Goal: Task Accomplishment & Management: Manage account settings

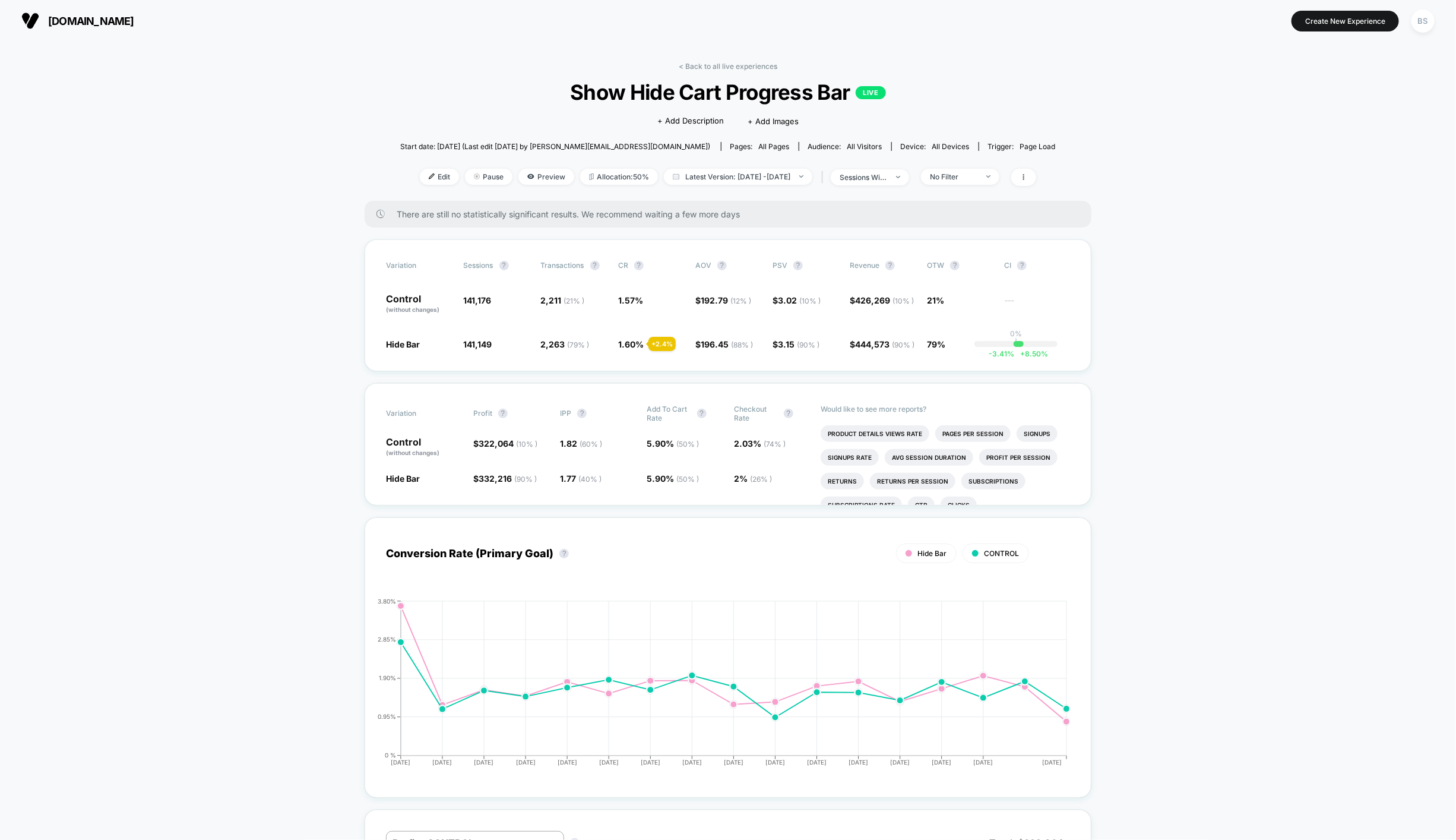
click at [728, 64] on link "< Back to all live experiences" at bounding box center [728, 66] width 98 height 9
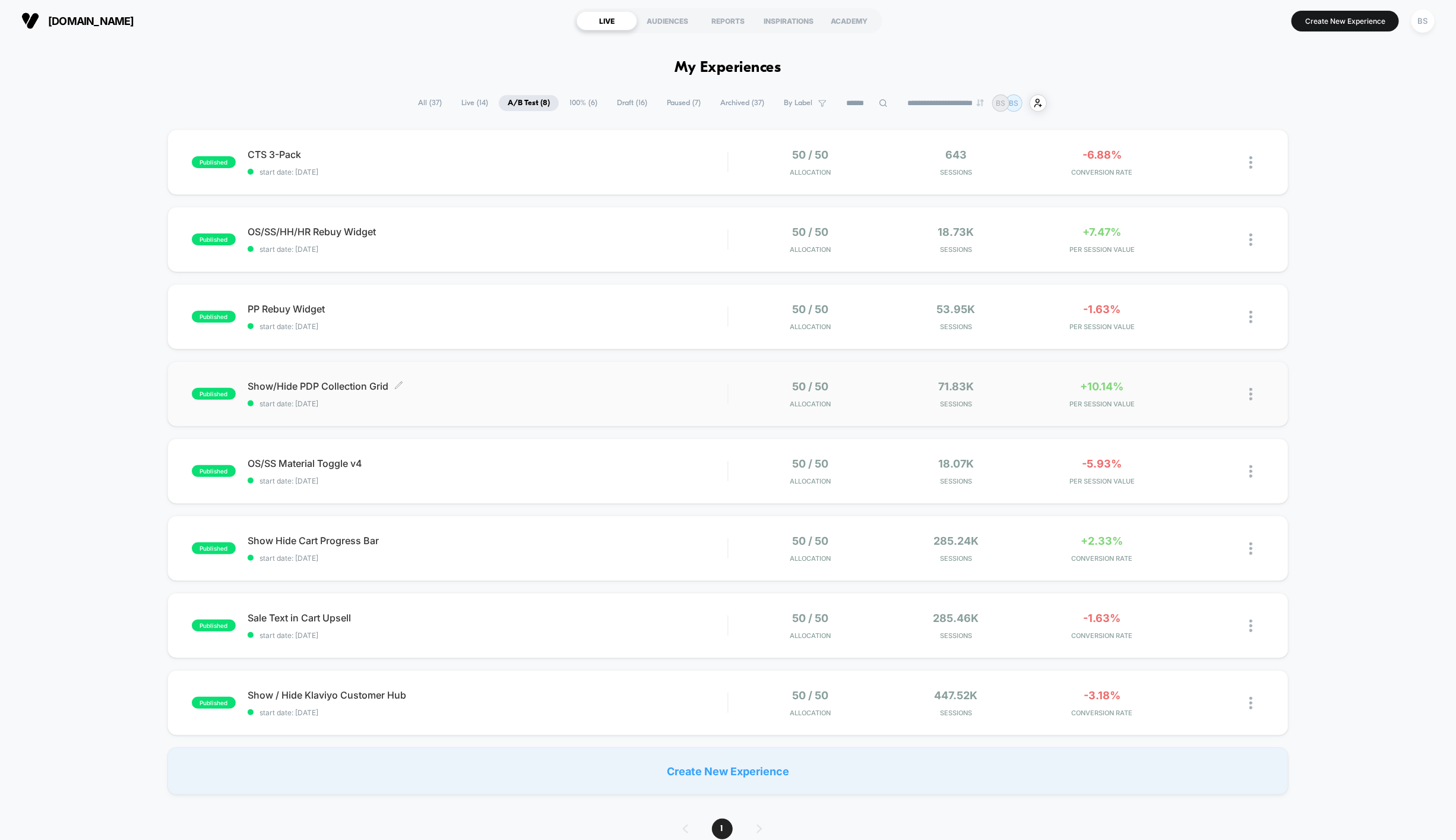
click at [679, 397] on div "Show/Hide PDP Collection Grid Click to edit experience details Click to edit ex…" at bounding box center [487, 394] width 480 height 28
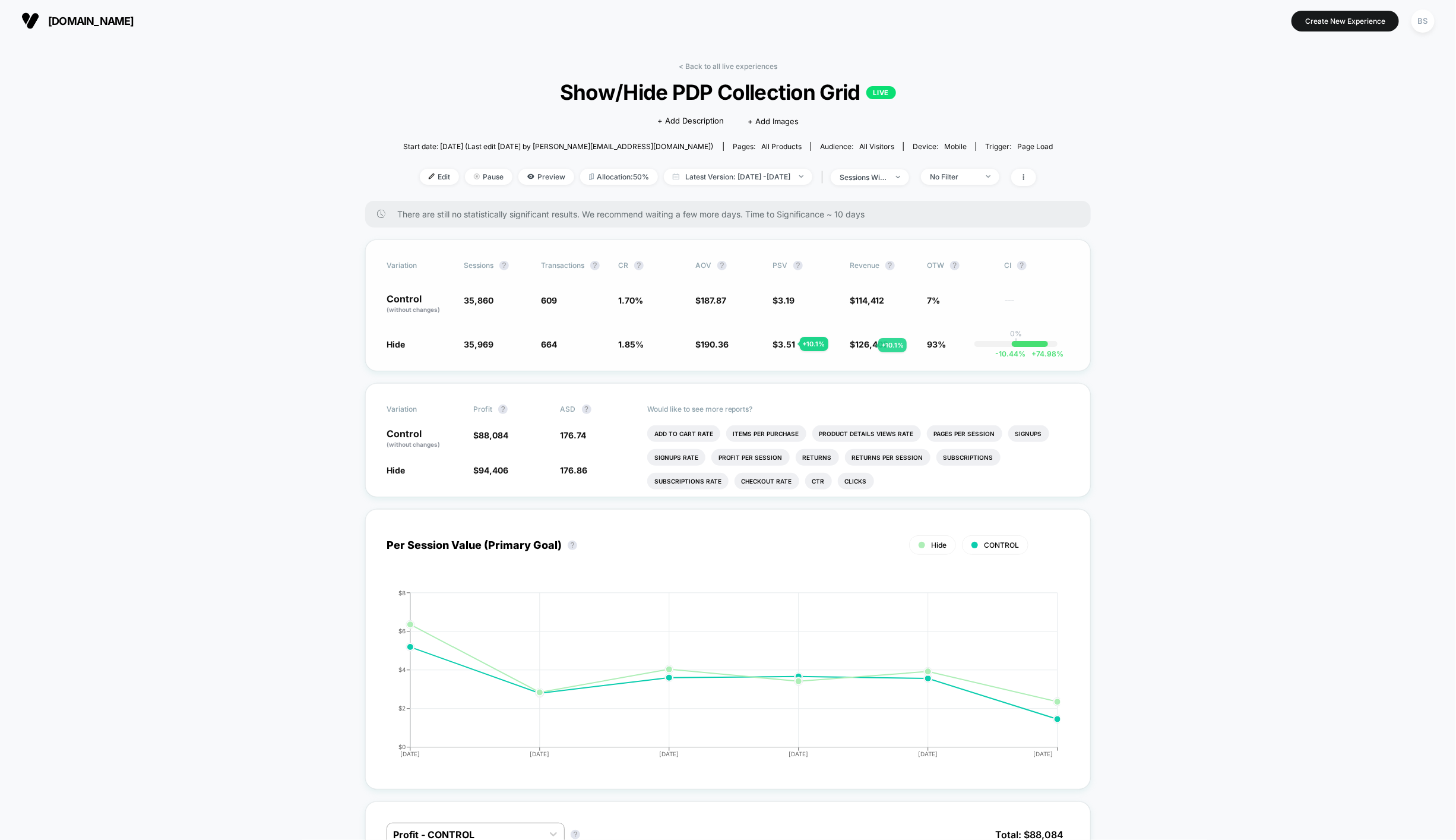
click at [864, 345] on span "126,402" at bounding box center [872, 344] width 33 height 10
click at [1000, 173] on span "No Filter" at bounding box center [960, 177] width 79 height 16
click at [955, 291] on span "New Visitors" at bounding box center [968, 292] width 49 height 10
click at [956, 365] on div "Mobile Visitors ? Desktop Visitors ? Returning Visitors ? New Visitors ? No Fil…" at bounding box center [979, 286] width 146 height 181
click at [956, 359] on div "Mobile Visitors ? Desktop Visitors ? Returning Visitors ? New Visitors ? No Fil…" at bounding box center [979, 286] width 146 height 181
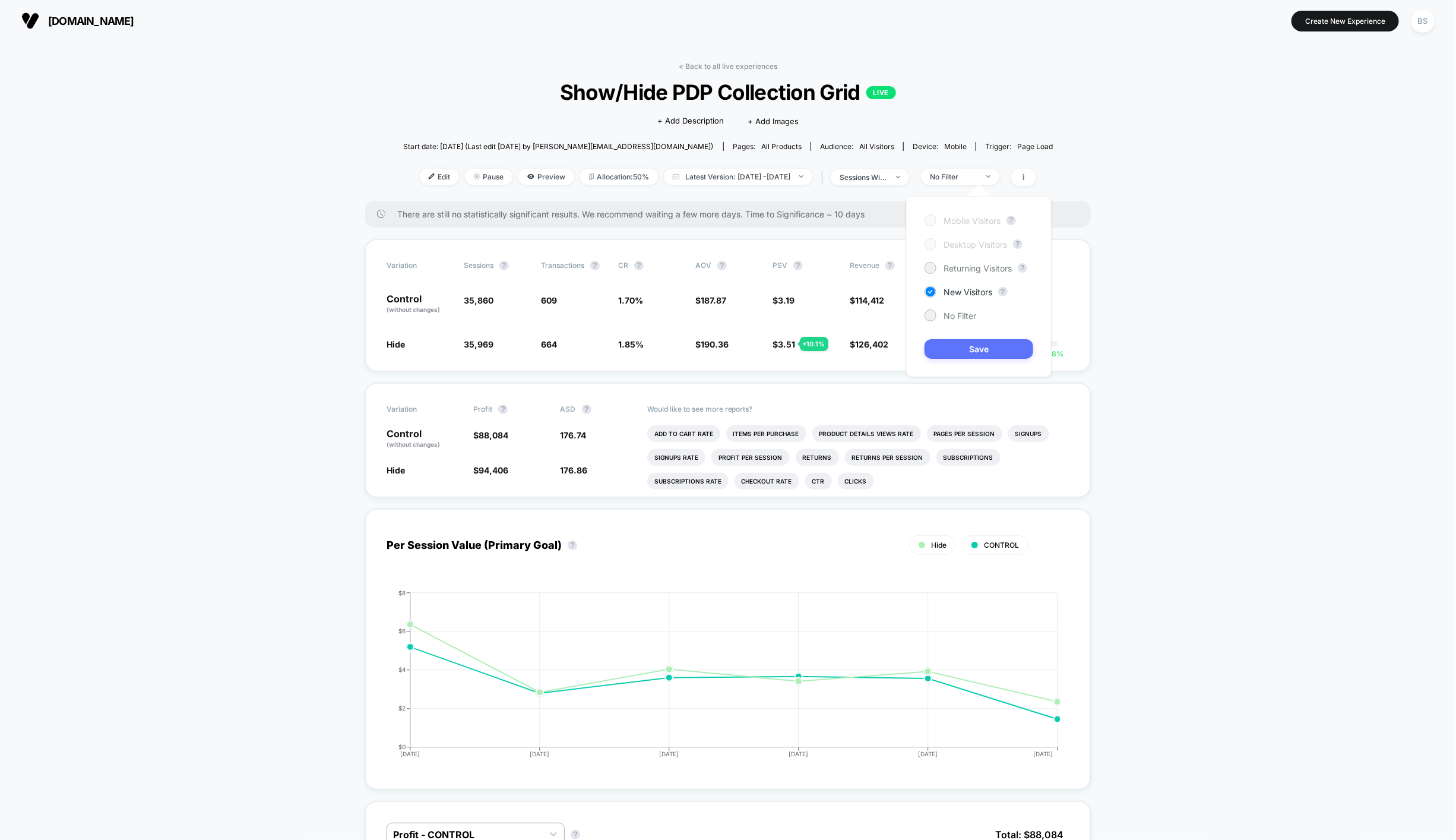
click at [956, 354] on button "Save" at bounding box center [979, 349] width 108 height 20
click at [977, 175] on div "New Visitors" at bounding box center [953, 177] width 48 height 9
click at [956, 327] on div "Mobile Visitors ? Desktop Visitors ? Returning Visitors ? New Visitors ? No Fil…" at bounding box center [979, 286] width 146 height 181
click at [956, 321] on div "Mobile Visitors ? Desktop Visitors ? Returning Visitors ? New Visitors ? No Fil…" at bounding box center [979, 286] width 146 height 181
click at [961, 317] on span "No Filter" at bounding box center [960, 315] width 33 height 10
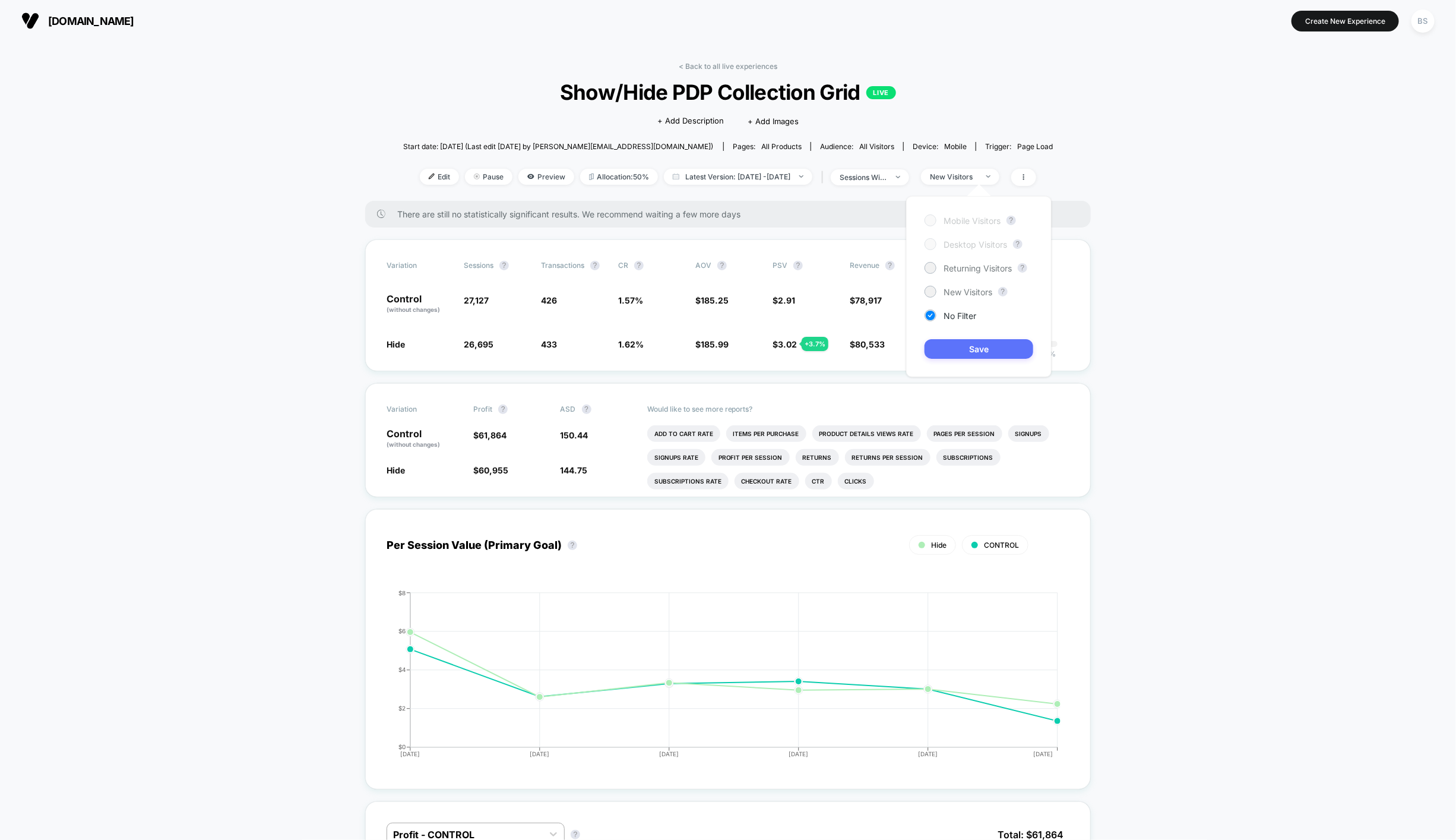
click at [965, 348] on button "Save" at bounding box center [979, 349] width 108 height 20
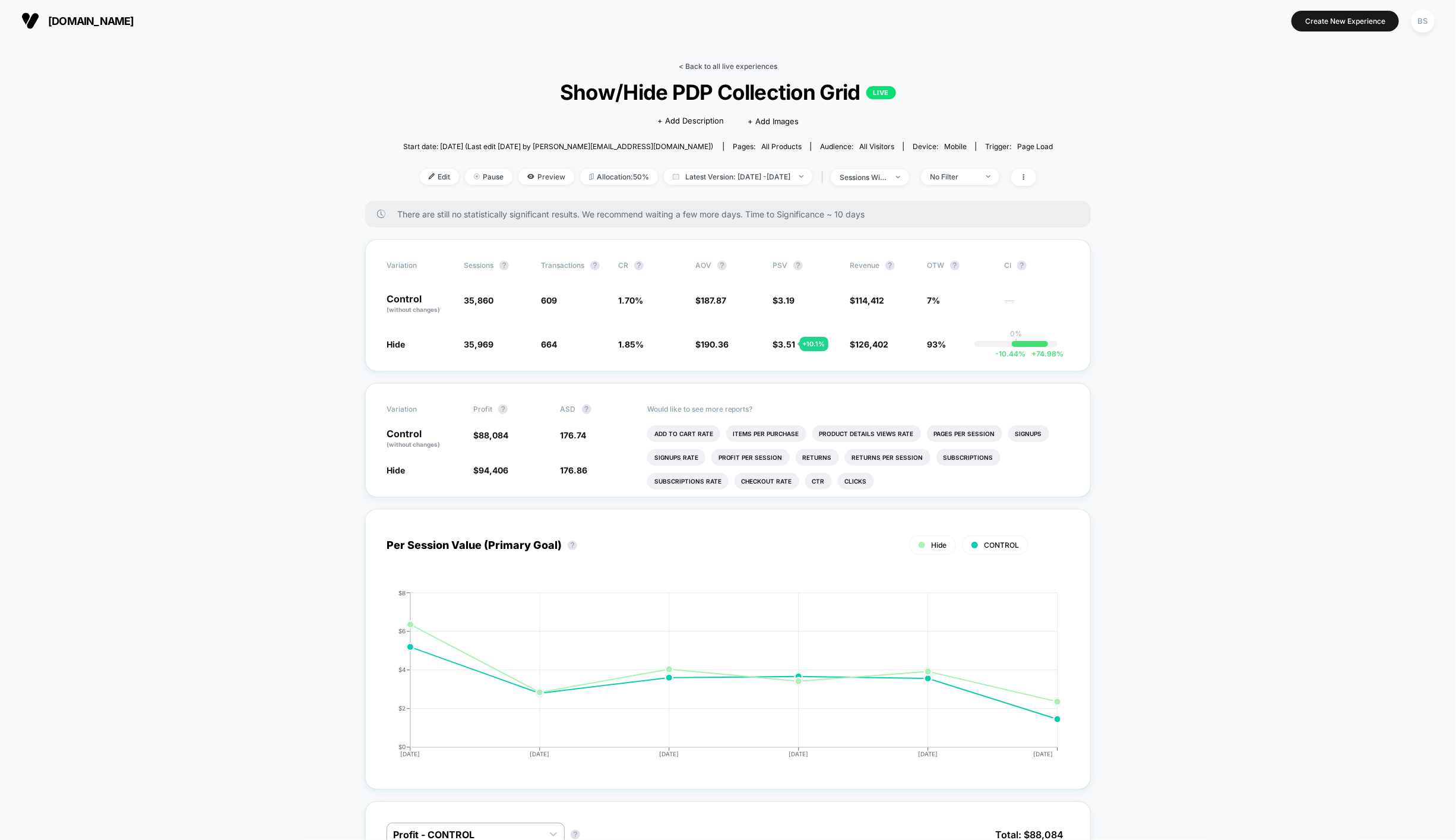
click at [693, 68] on link "< Back to all live experiences" at bounding box center [728, 66] width 98 height 9
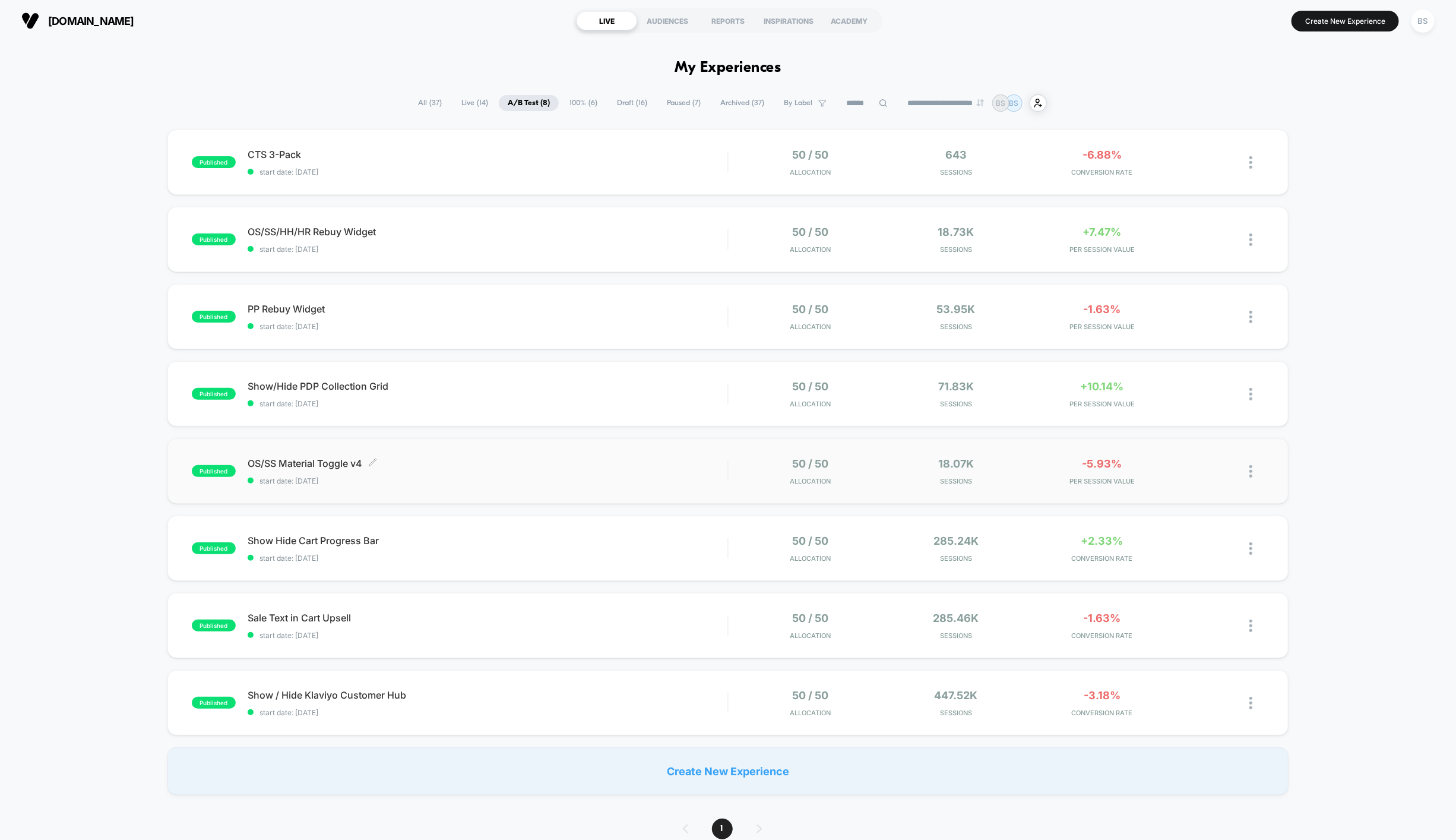
click at [714, 474] on div "OS/SS Material Toggle v4 Click to edit experience details Click to edit experie…" at bounding box center [487, 471] width 480 height 28
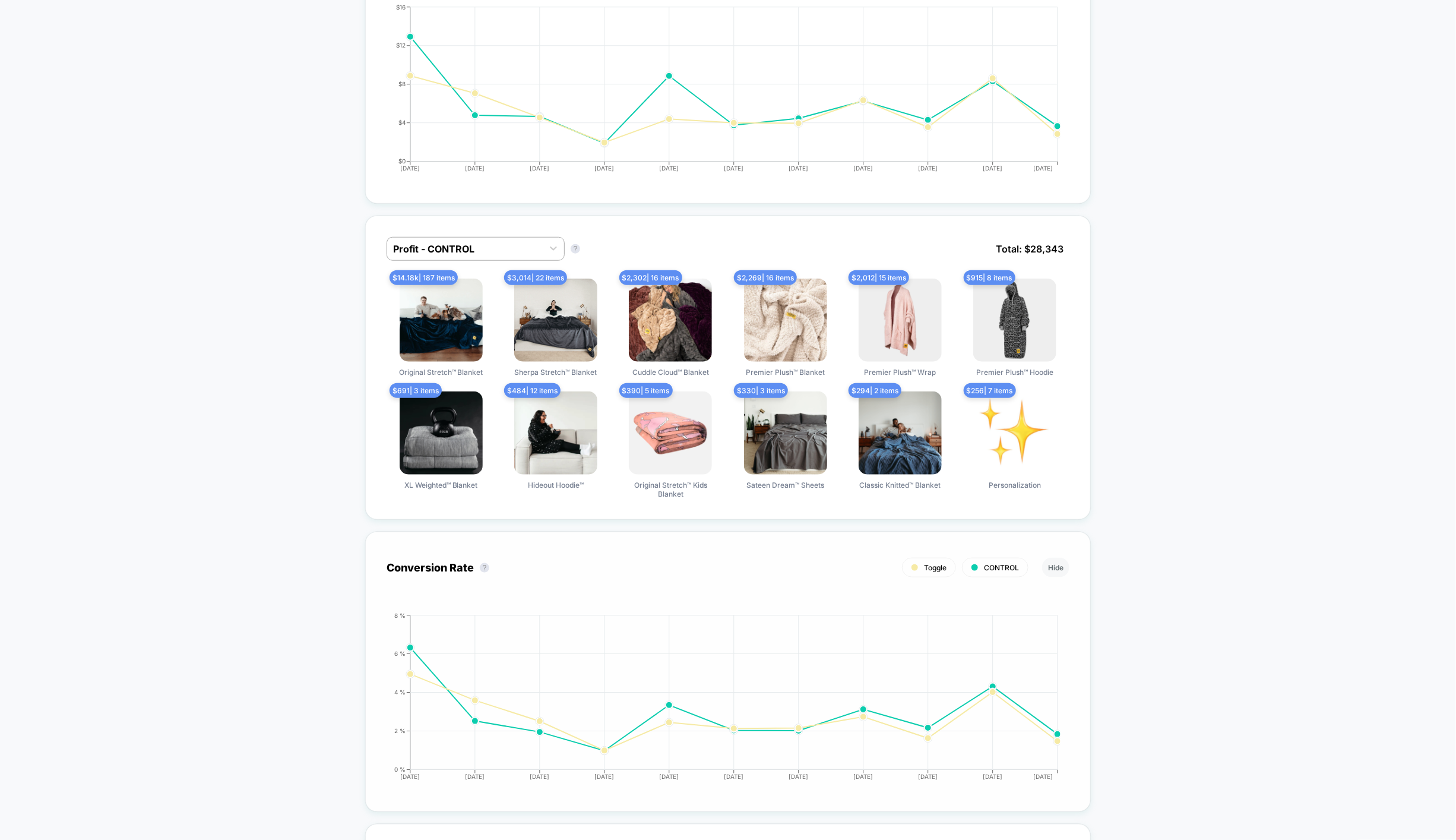
scroll to position [577, 0]
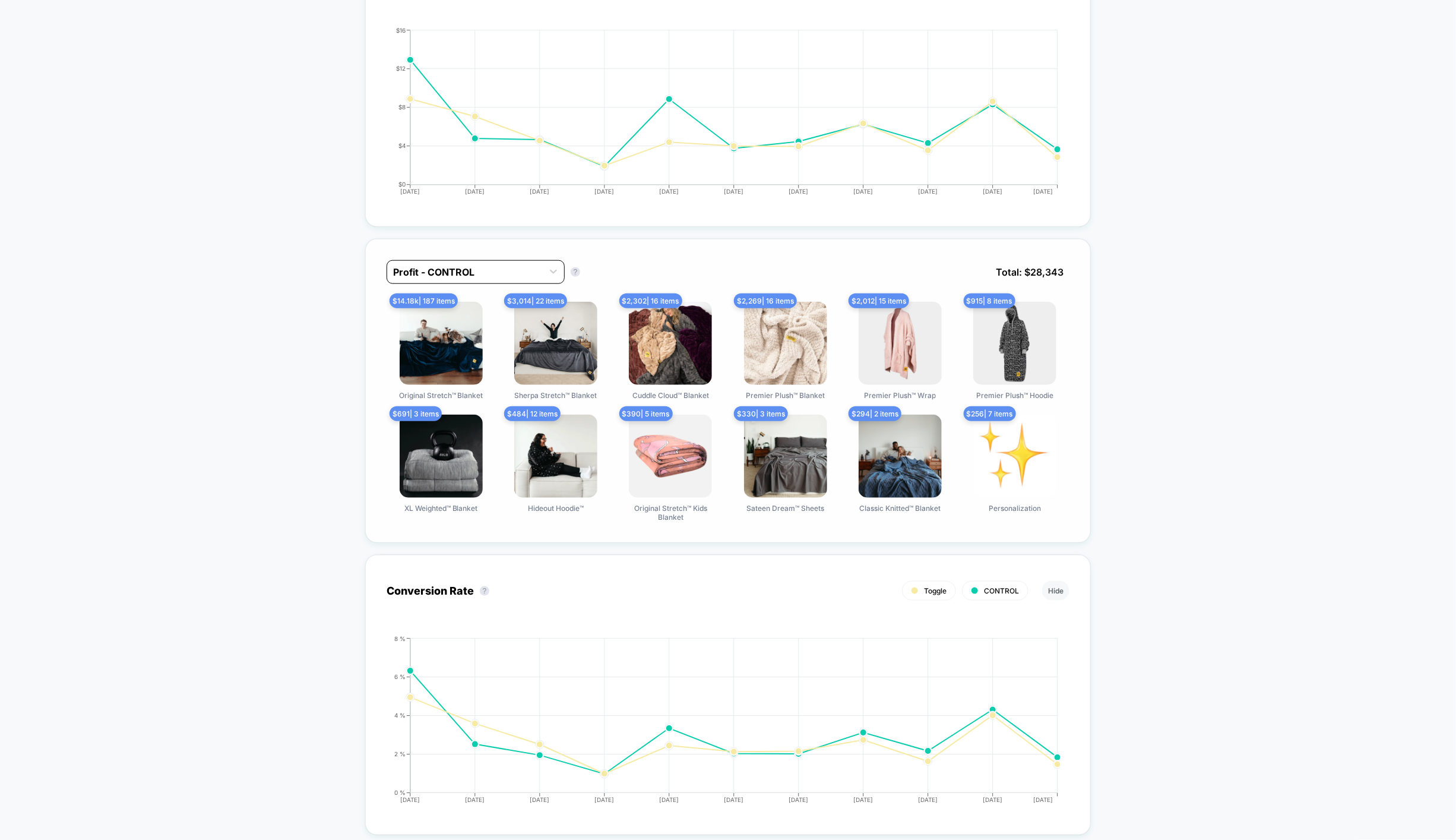
click at [479, 267] on div at bounding box center [465, 272] width 144 height 14
click at [456, 323] on div "Profit - Toggle" at bounding box center [476, 323] width 178 height 22
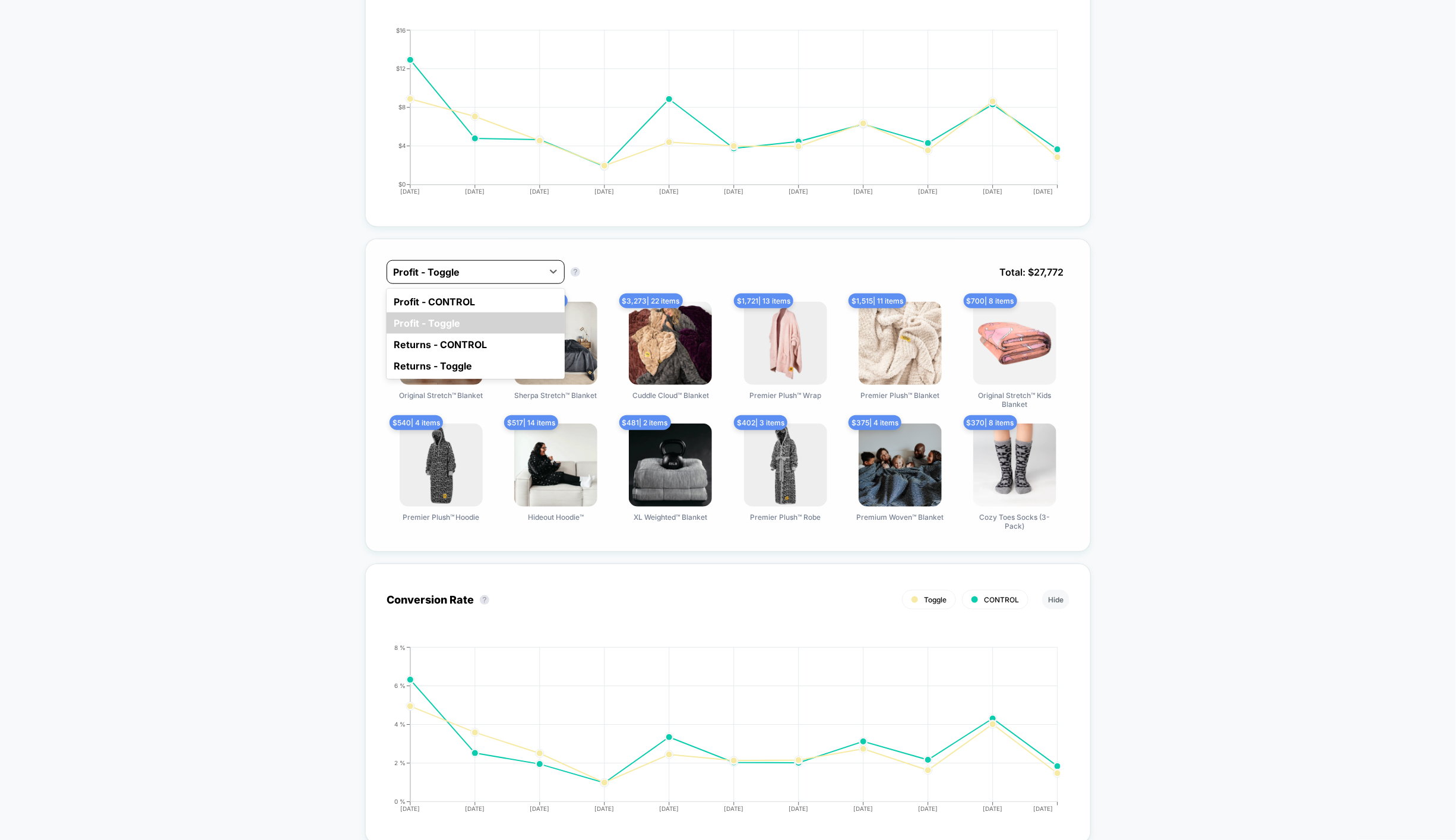
click at [492, 268] on div at bounding box center [465, 272] width 144 height 14
click at [479, 304] on div "Profit - CONTROL" at bounding box center [476, 302] width 178 height 22
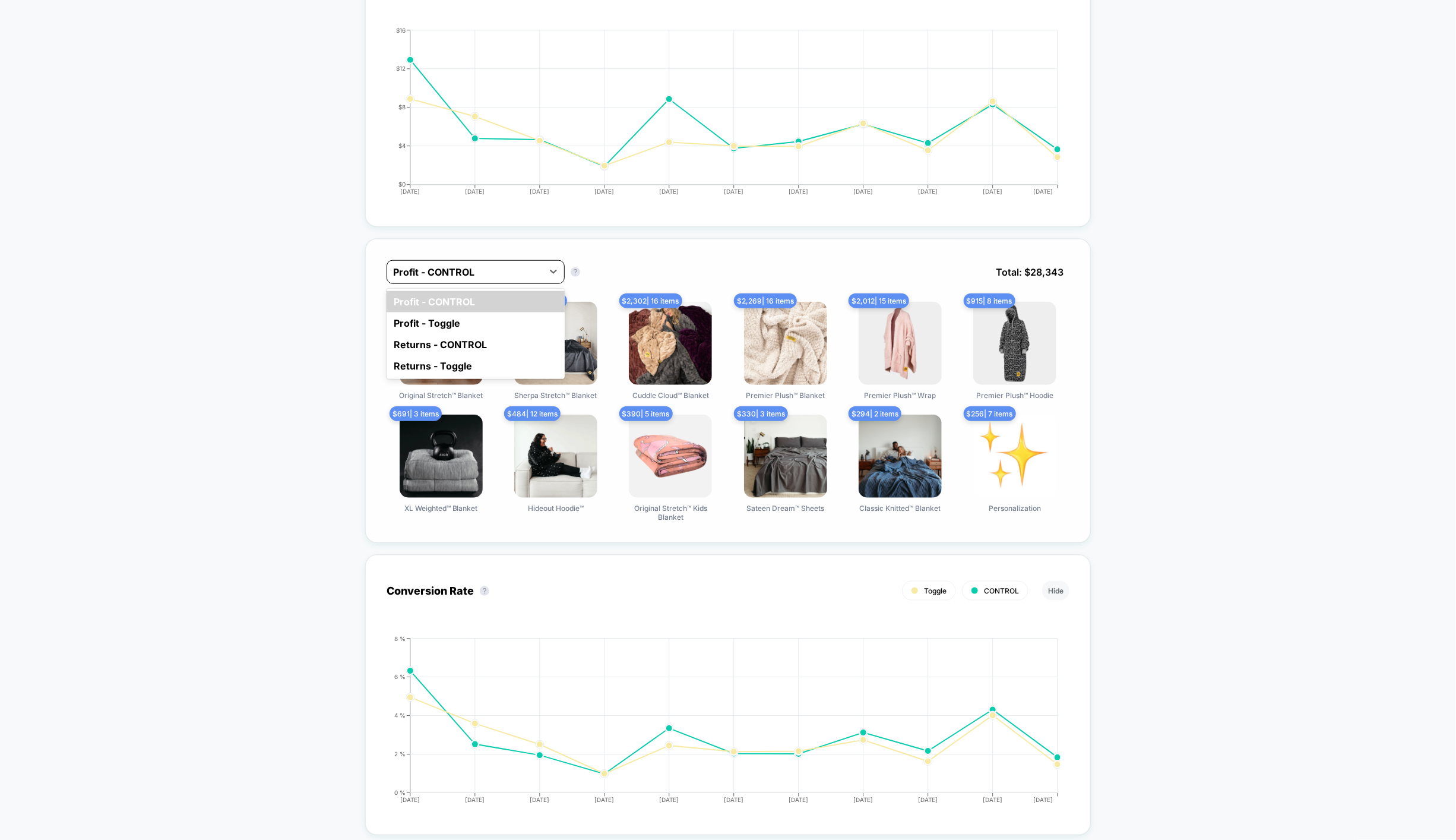
click at [501, 273] on div at bounding box center [465, 272] width 144 height 14
click at [486, 313] on div "Profit - Toggle" at bounding box center [476, 323] width 178 height 22
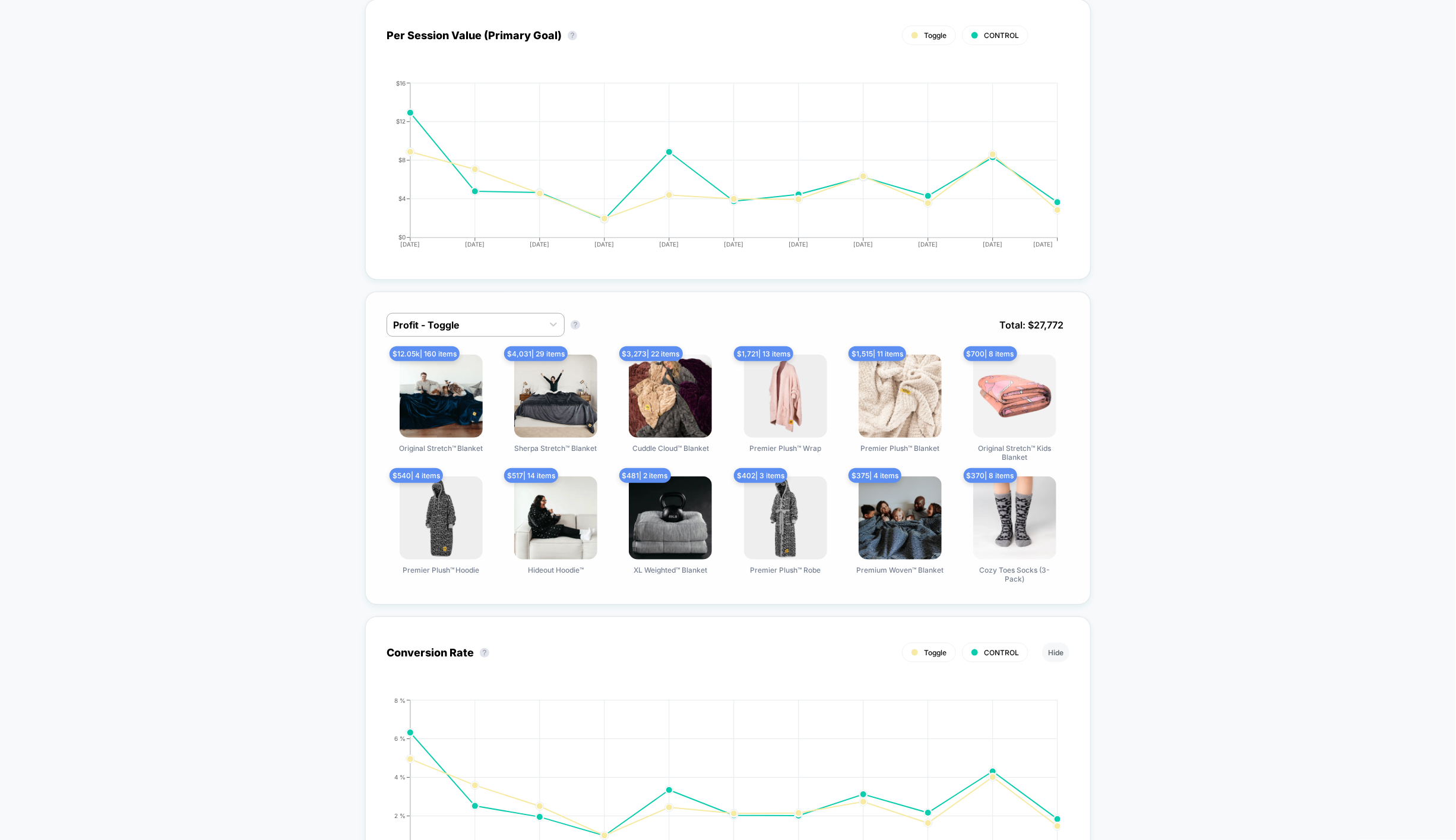
scroll to position [0, 0]
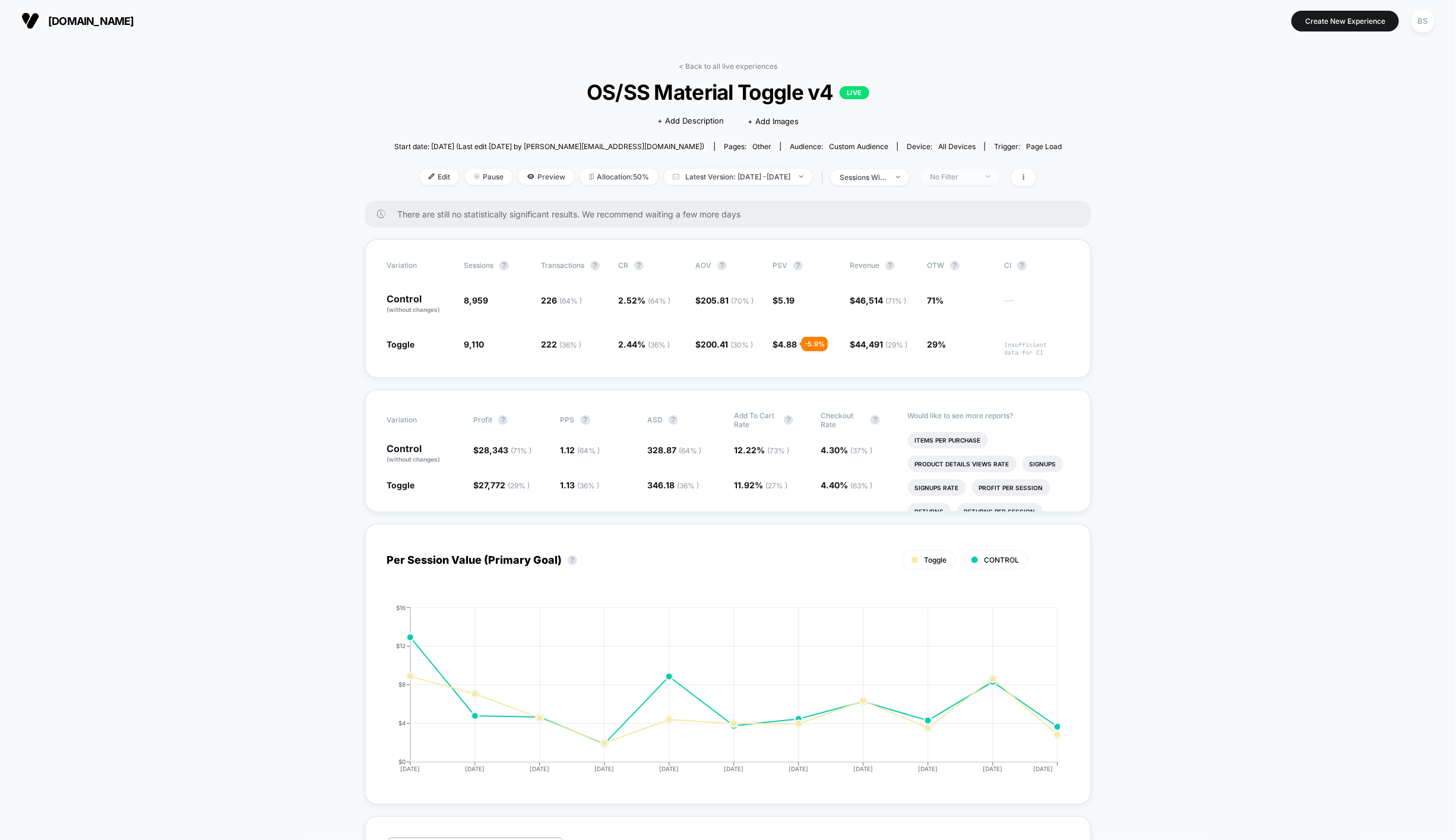
click at [977, 175] on div "No Filter" at bounding box center [953, 177] width 48 height 9
click at [968, 294] on span "New Visitors" at bounding box center [968, 292] width 49 height 10
click at [962, 359] on div "Mobile Visitors ? Desktop Visitors ? Returning Visitors ? New Visitors ? No Fil…" at bounding box center [979, 286] width 146 height 181
click at [965, 347] on button "Save" at bounding box center [979, 349] width 108 height 20
click at [974, 173] on div "New Visitors" at bounding box center [953, 177] width 48 height 9
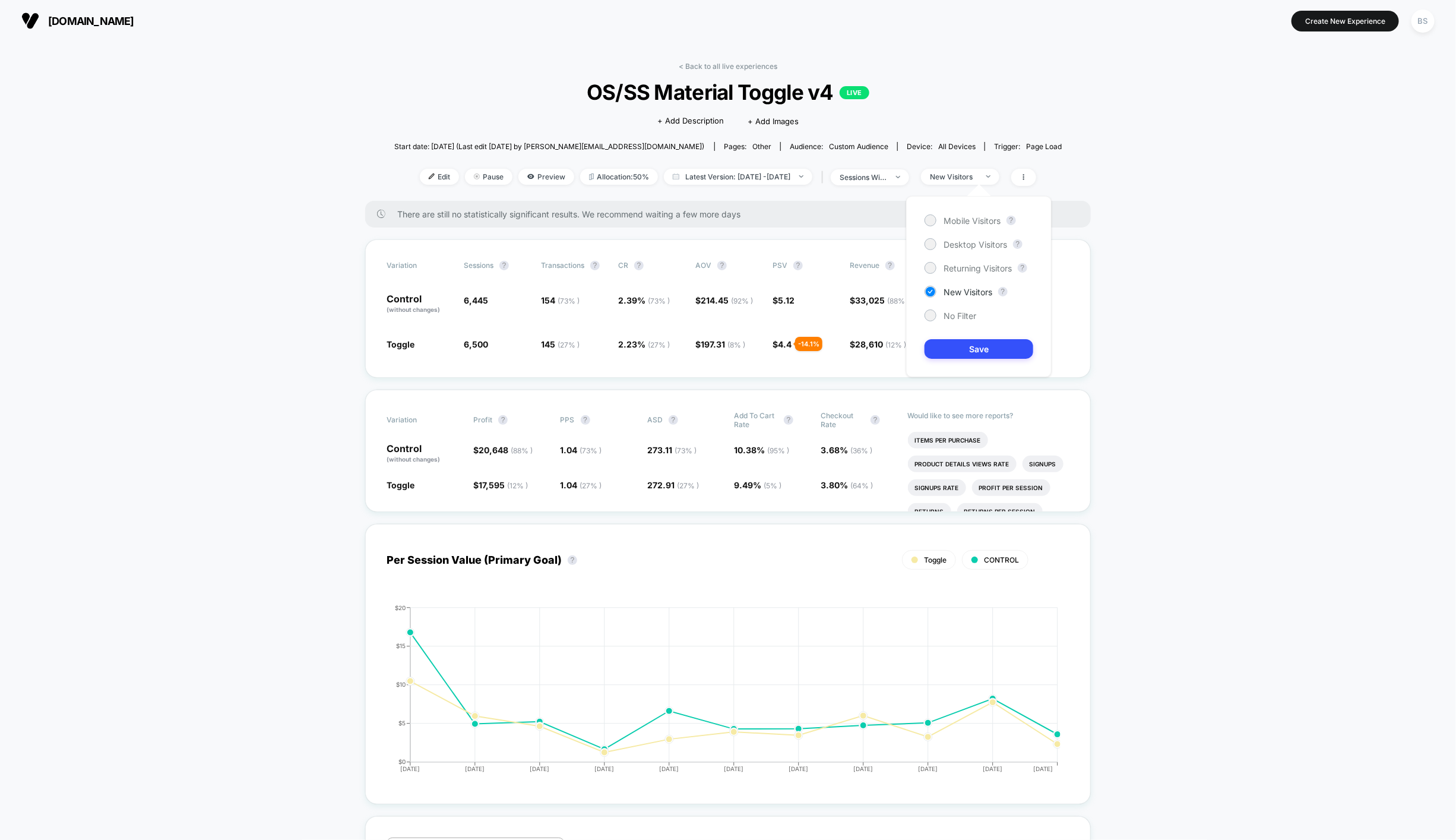
click at [969, 259] on div "Mobile Visitors ? Desktop Visitors ? Returning Visitors ? New Visitors ? No Fil…" at bounding box center [979, 286] width 146 height 181
click at [969, 267] on span "Returning Visitors" at bounding box center [978, 268] width 68 height 10
click at [966, 350] on button "Save" at bounding box center [979, 349] width 108 height 20
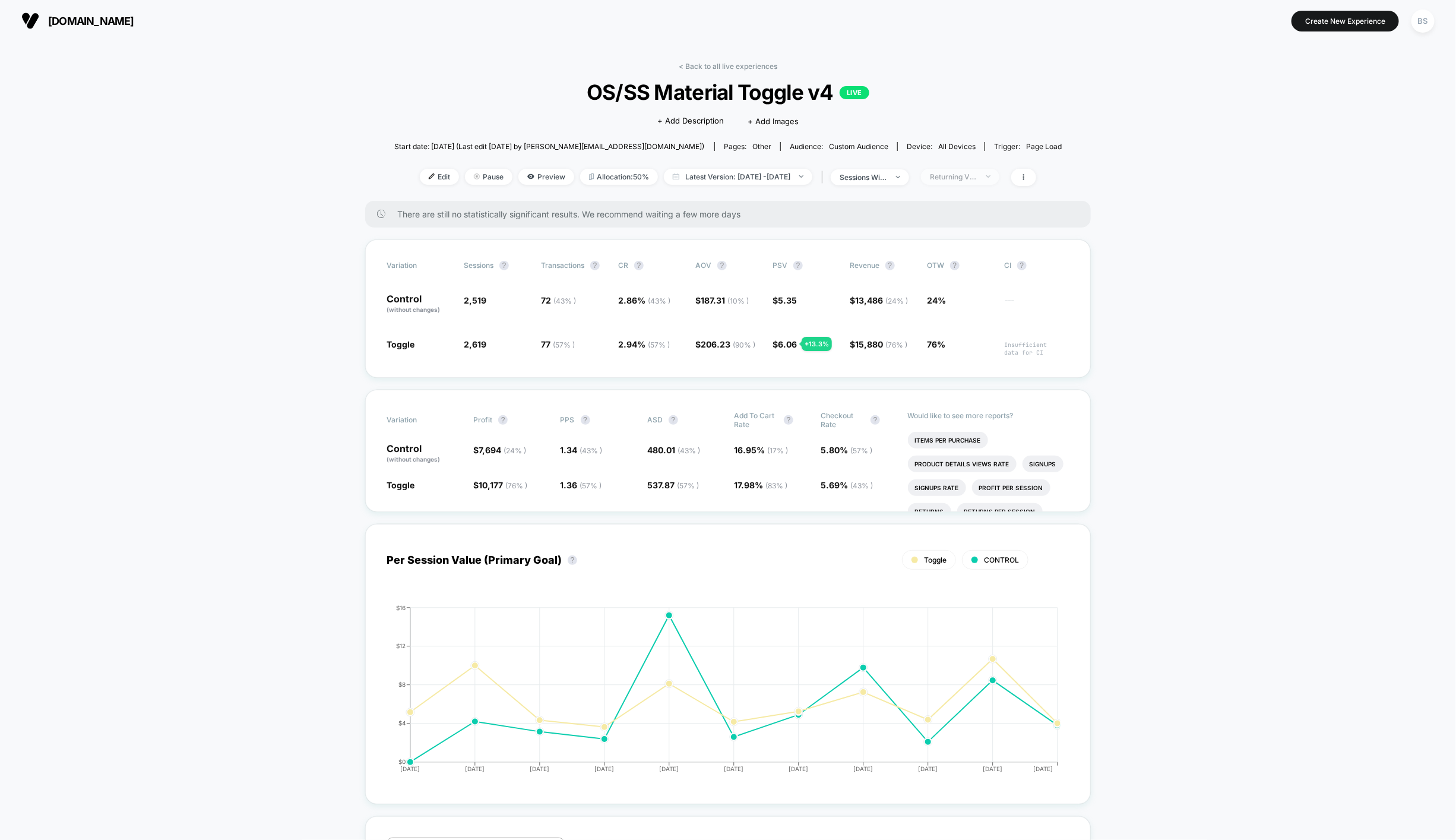
click at [977, 179] on div "Returning Visitors" at bounding box center [953, 177] width 48 height 9
click at [969, 220] on span "Mobile Visitors" at bounding box center [972, 221] width 57 height 10
click at [978, 339] on button "Save" at bounding box center [979, 349] width 108 height 20
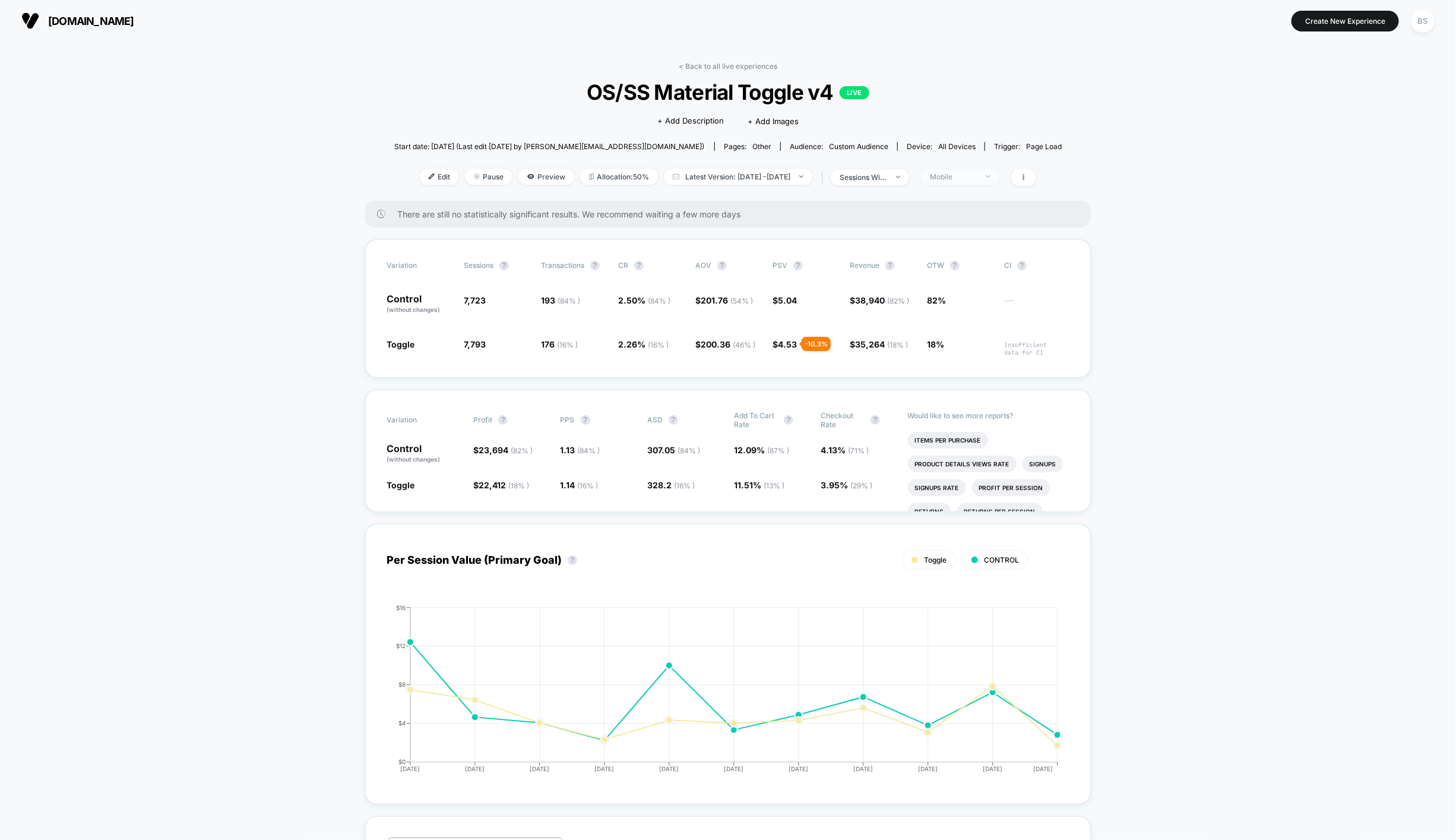
click at [977, 173] on div "Mobile" at bounding box center [953, 177] width 48 height 9
click at [980, 247] on span "Desktop Visitors" at bounding box center [975, 244] width 64 height 10
click at [973, 343] on button "Save" at bounding box center [979, 349] width 108 height 20
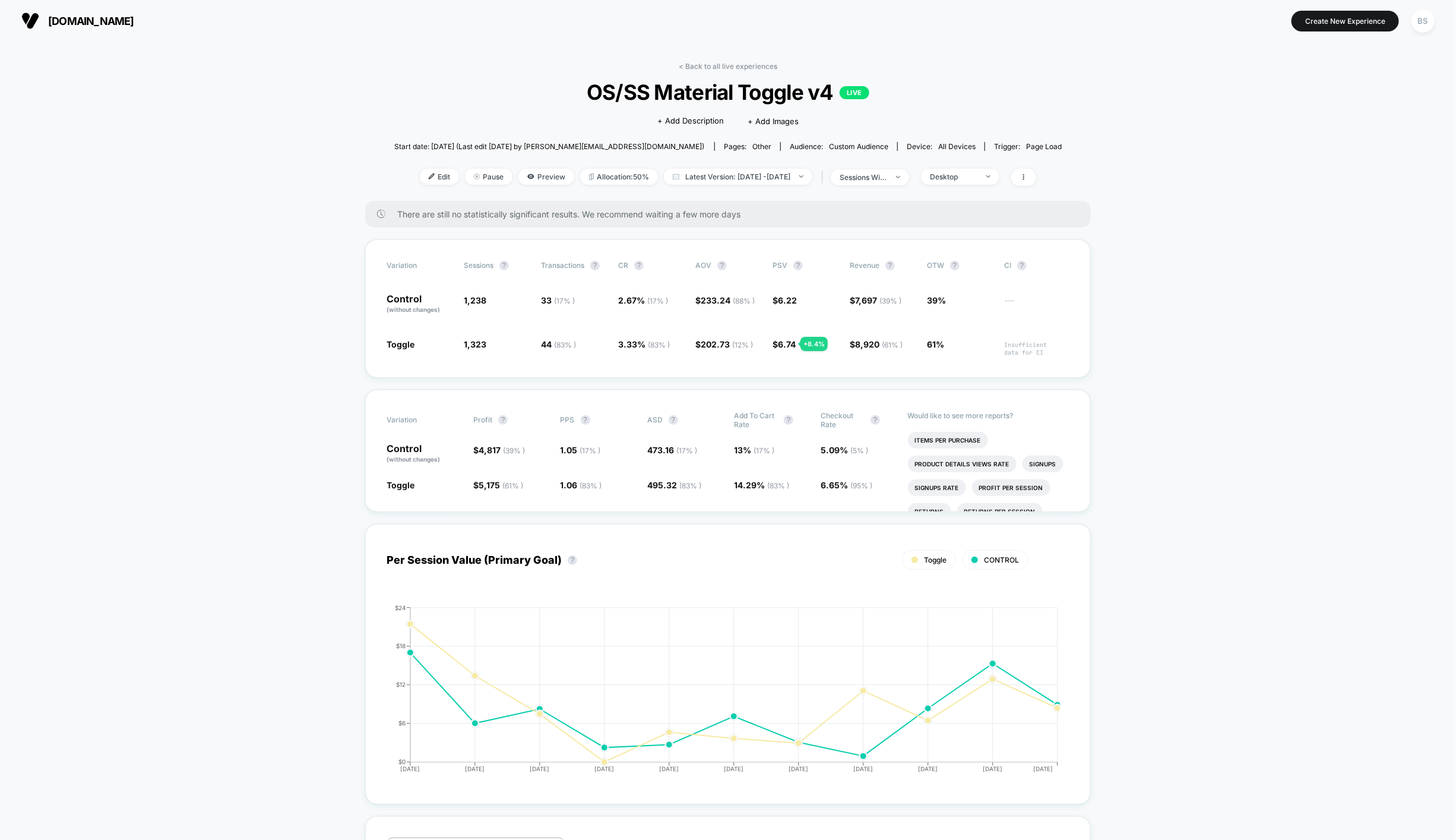
click at [716, 76] on div "< Back to all live experiences OS/SS Material Toggle v4 LIVE Click to edit expe…" at bounding box center [728, 131] width 668 height 139
click at [716, 69] on link "< Back to all live experiences" at bounding box center [728, 66] width 98 height 9
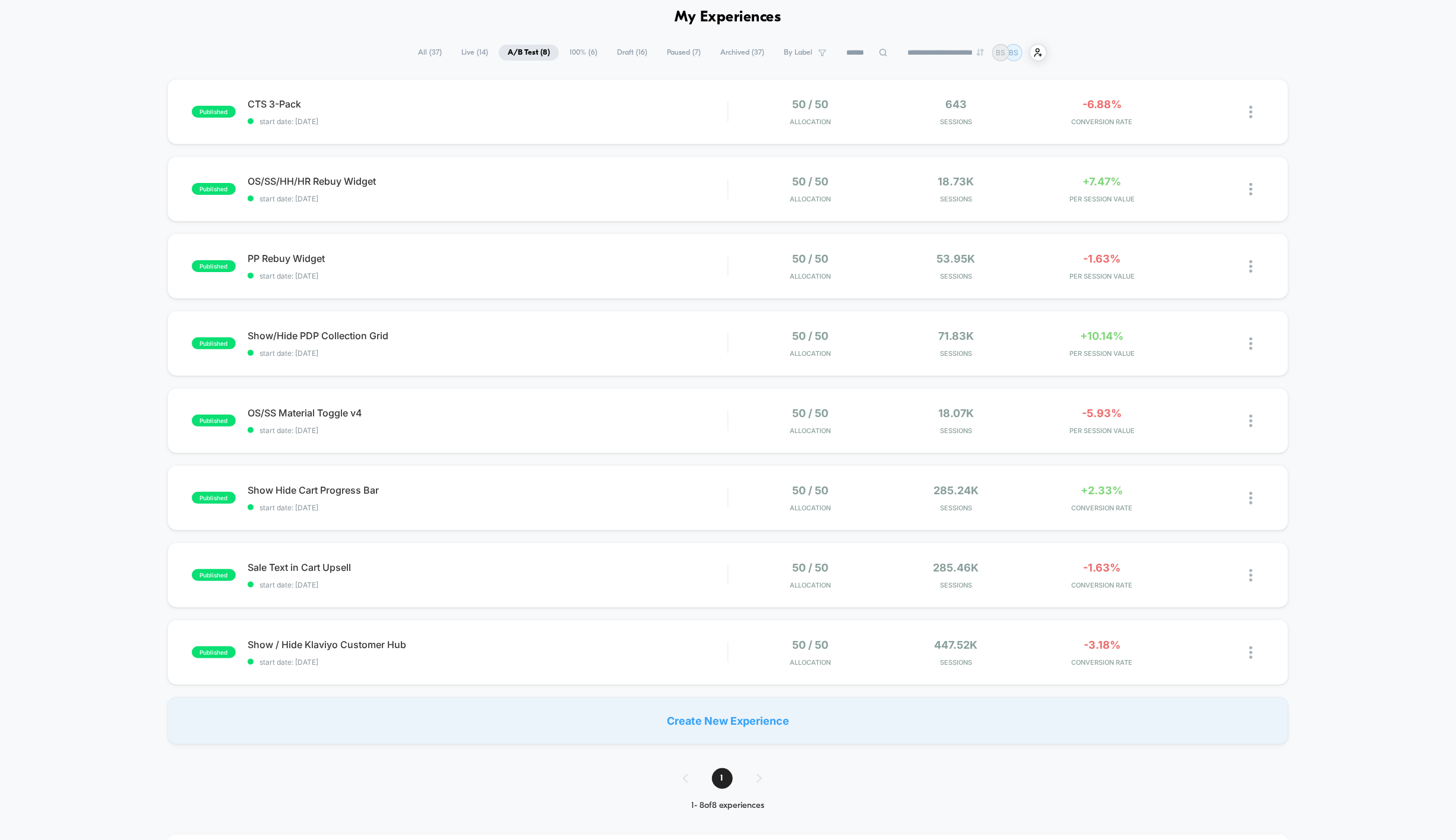
scroll to position [52, 0]
click at [721, 567] on span "Sale Text in Cart Upsell Click to edit experience details" at bounding box center [487, 565] width 480 height 12
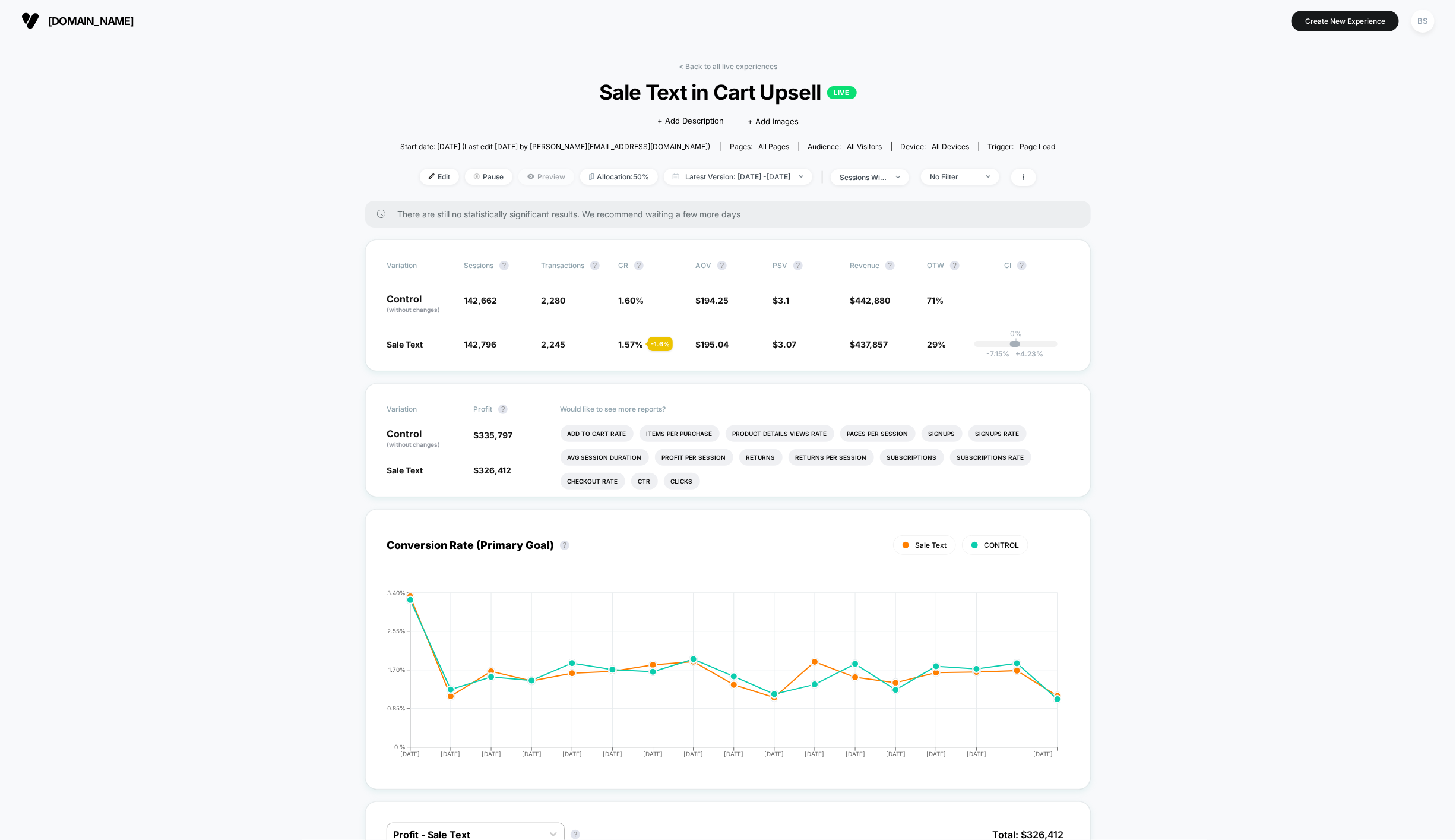
click at [543, 183] on span "Preview" at bounding box center [546, 177] width 56 height 16
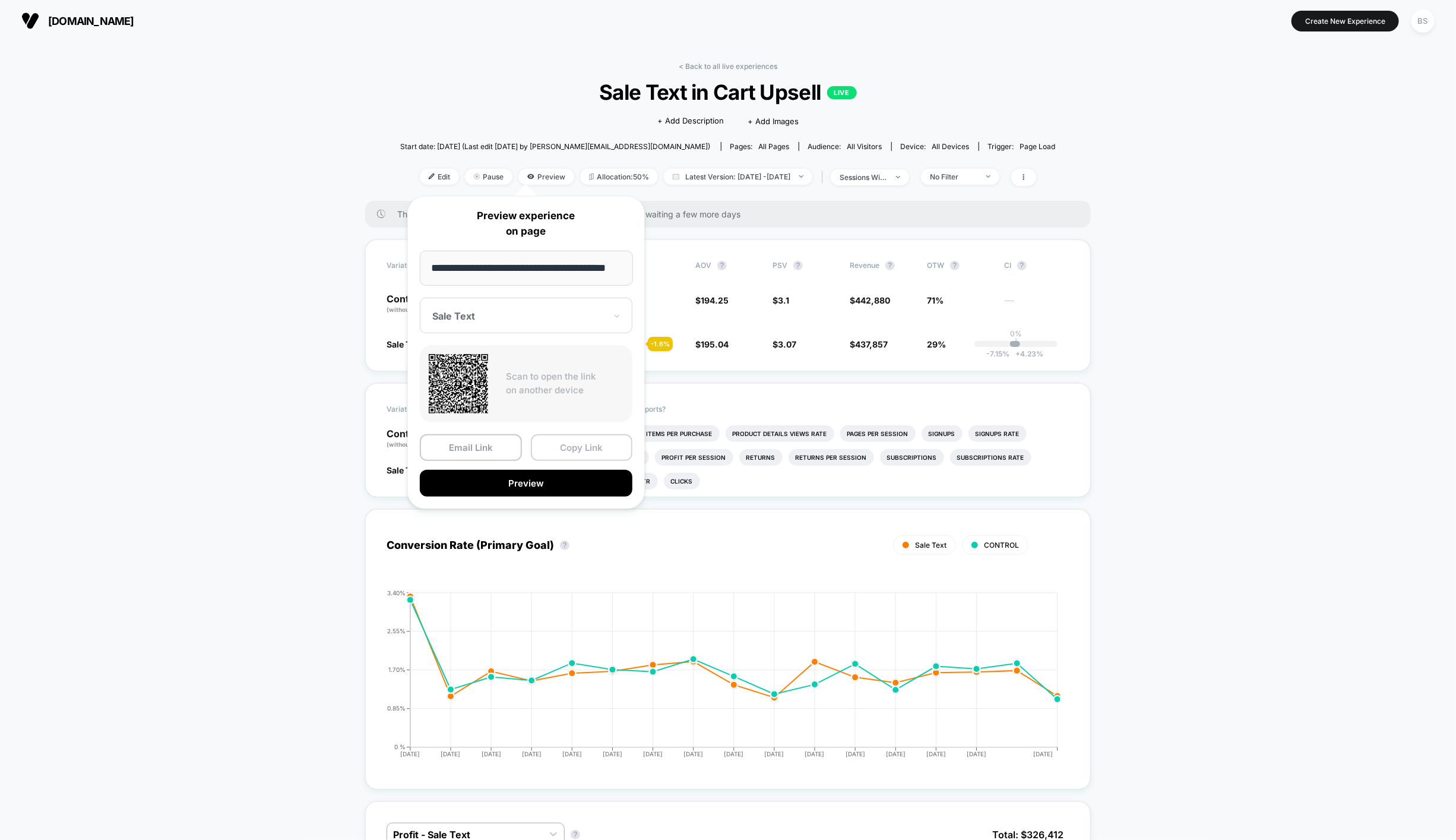
click at [561, 450] on button "Copy Link" at bounding box center [582, 447] width 102 height 27
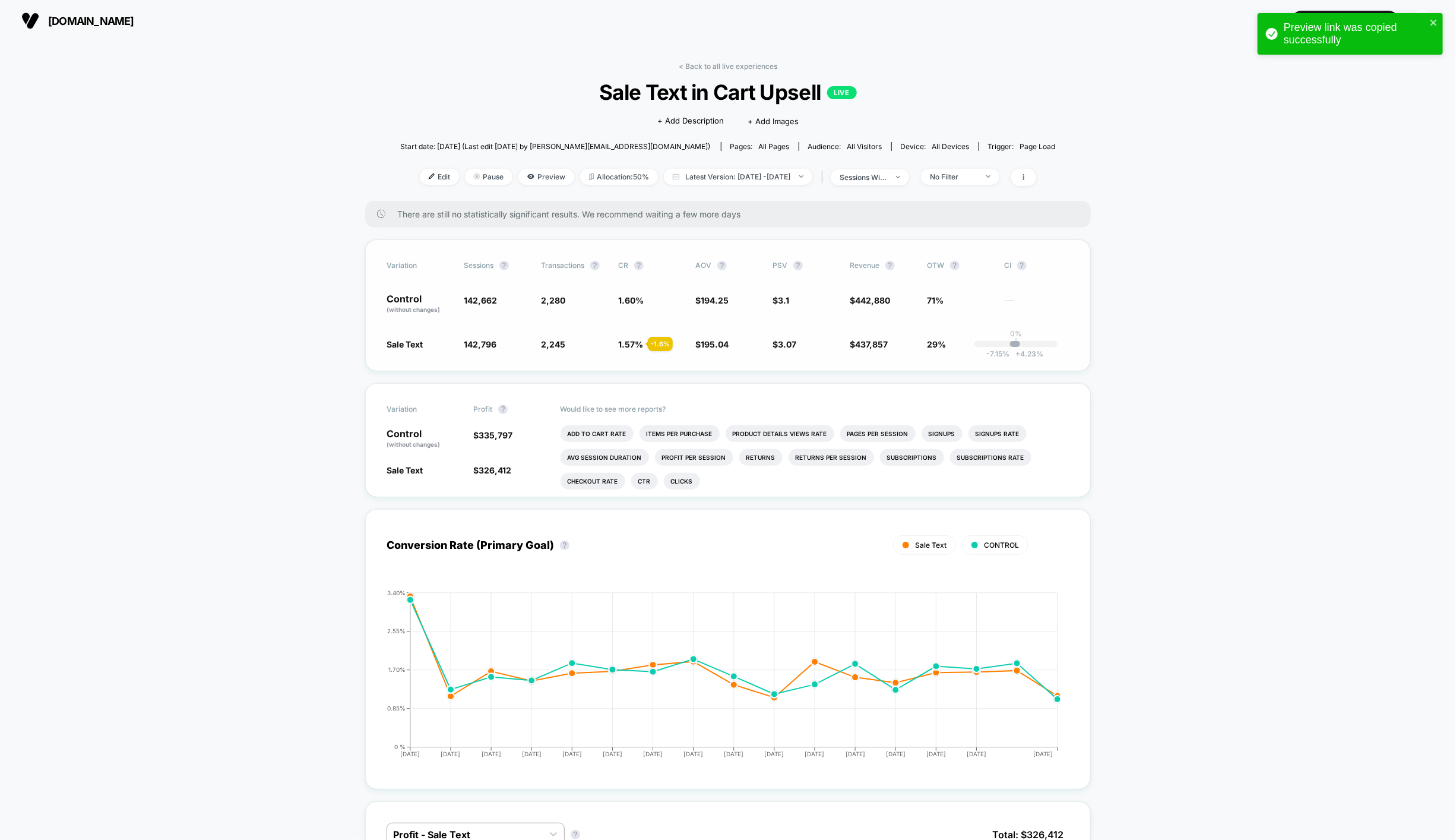
click at [481, 337] on div "Variation Sessions ? Transactions ? CR ? AOV ? PSV ? Revenue ? OTW ? CI ? Contr…" at bounding box center [728, 305] width 726 height 132
click at [525, 177] on span "Preview" at bounding box center [546, 177] width 56 height 16
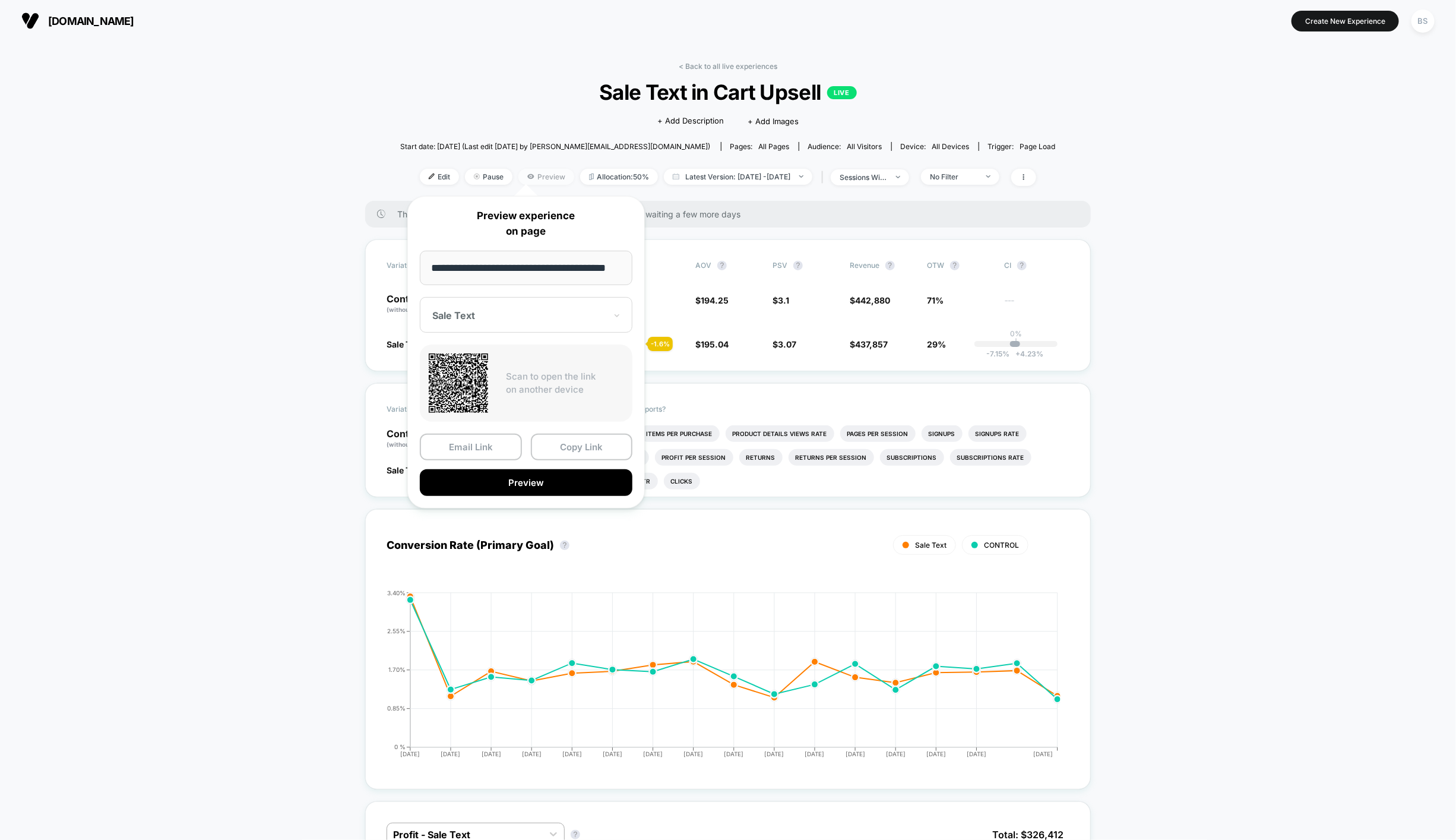
scroll to position [0, 12]
click at [510, 262] on input "**********" at bounding box center [526, 268] width 213 height 35
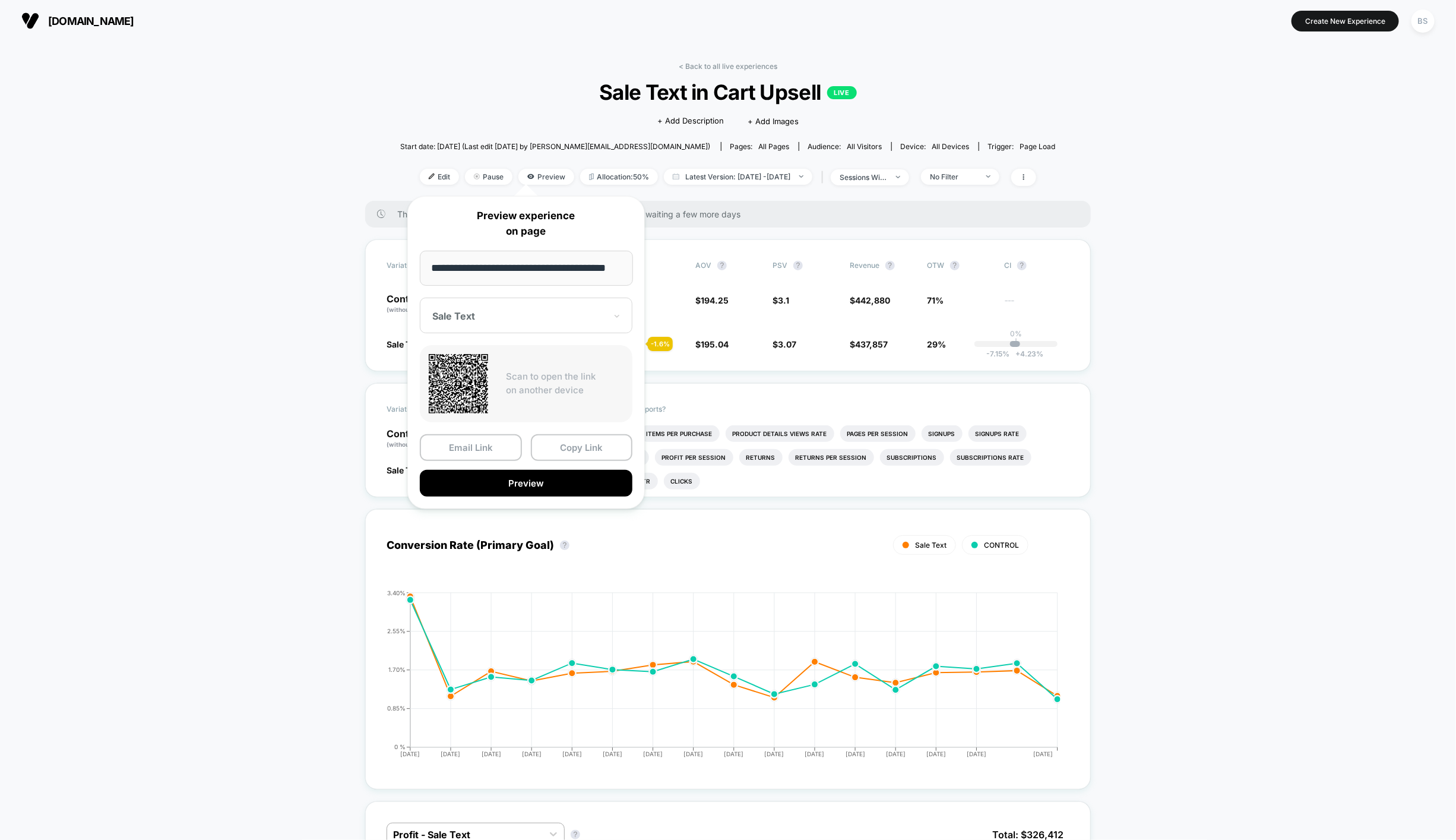
click at [787, 154] on div "Start date: 8/17/2025 (Last edit 8/17/2025 by bryan@bigblanket.com) Pages: all …" at bounding box center [728, 147] width 656 height 21
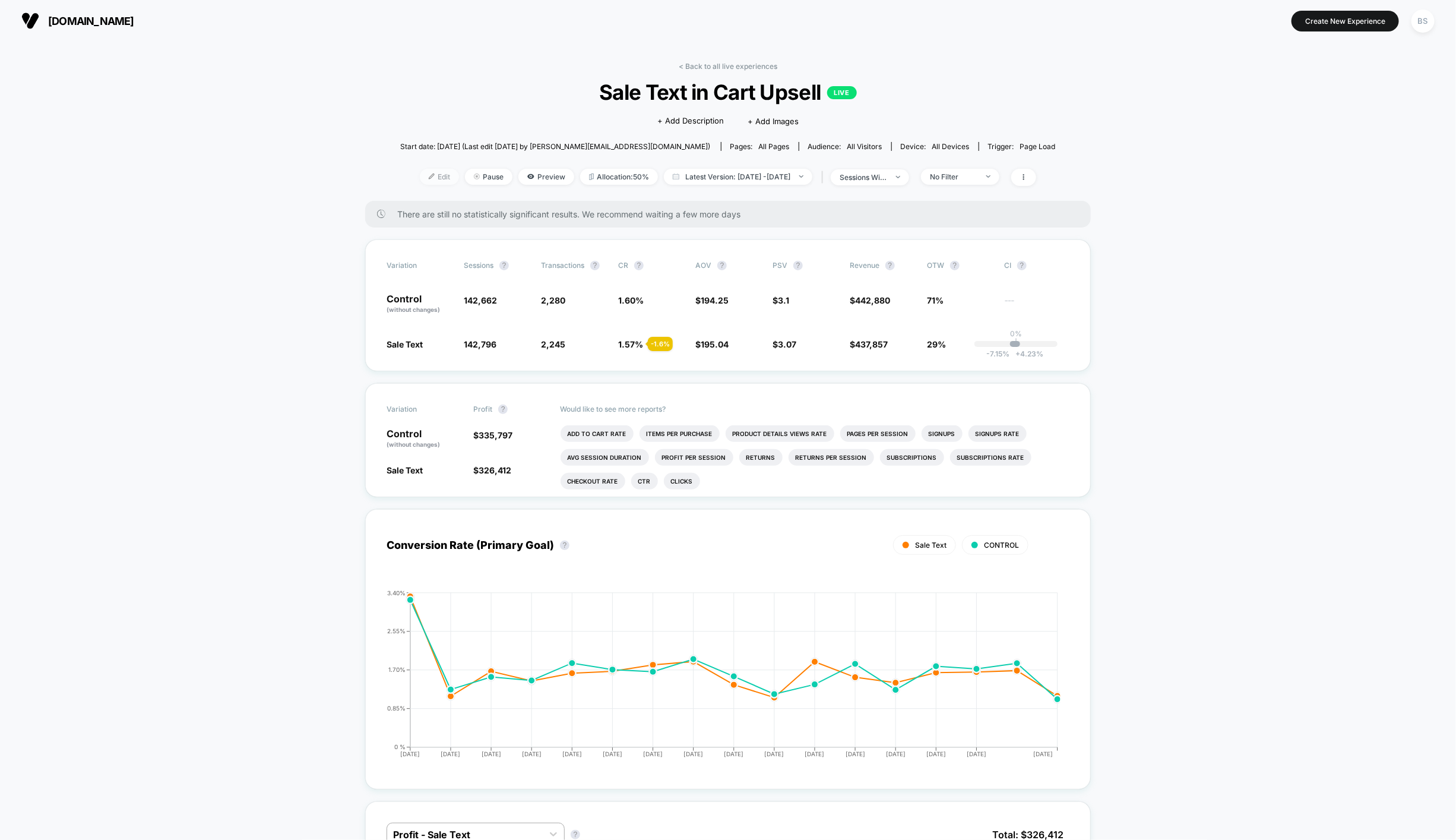
click at [429, 178] on img at bounding box center [432, 177] width 6 height 6
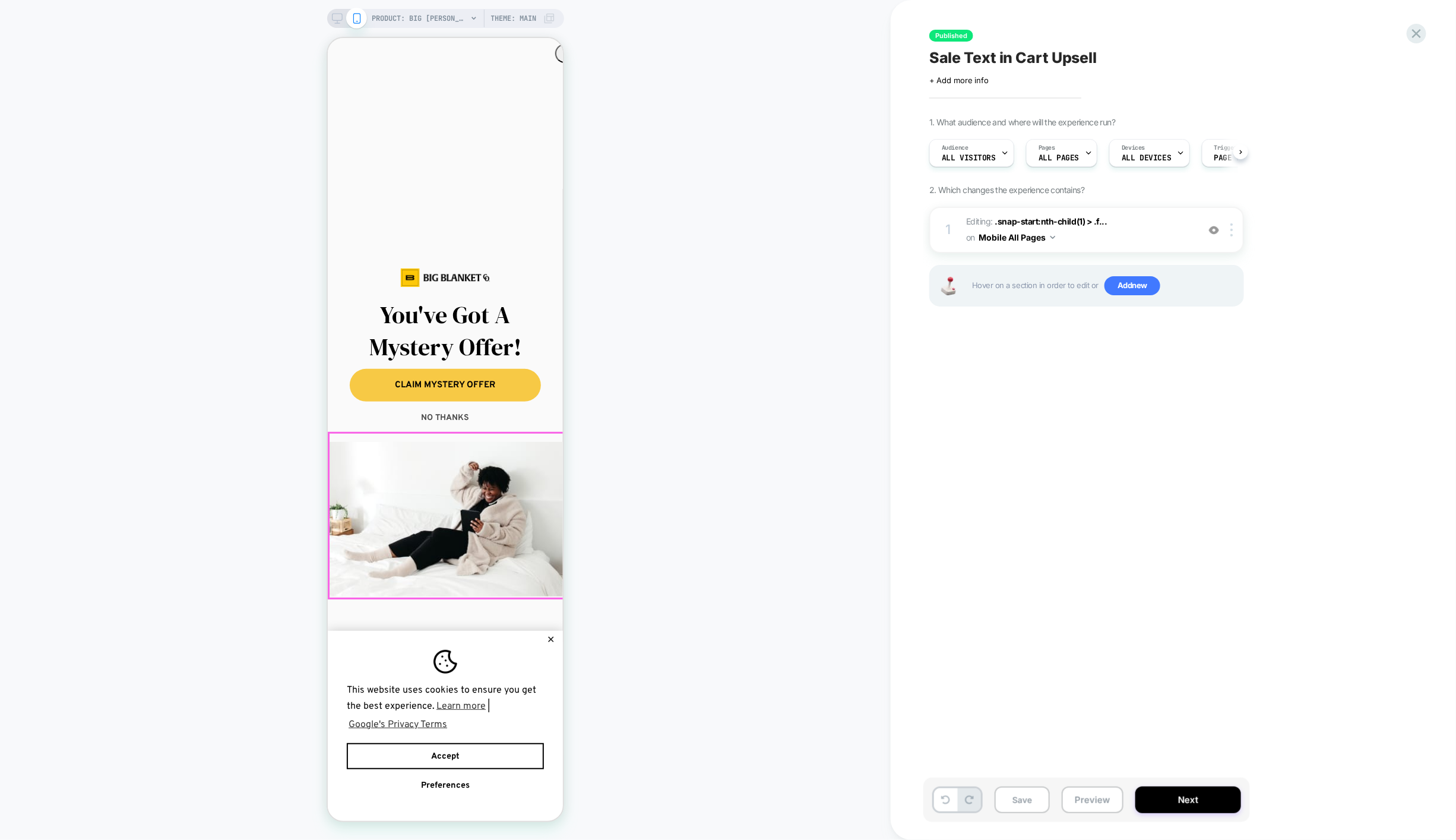
scroll to position [0, 216]
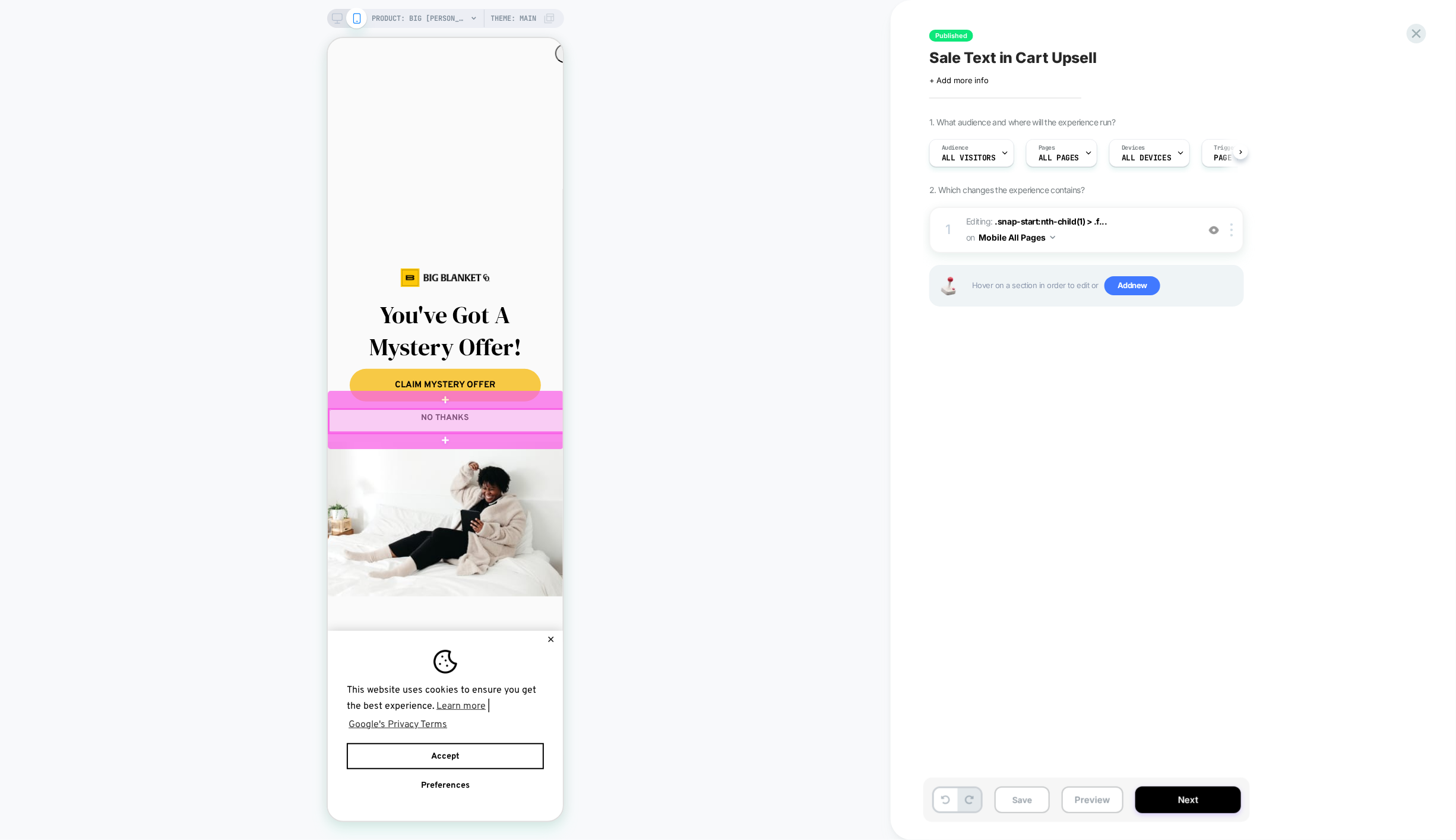
click at [447, 421] on div at bounding box center [446, 421] width 236 height 24
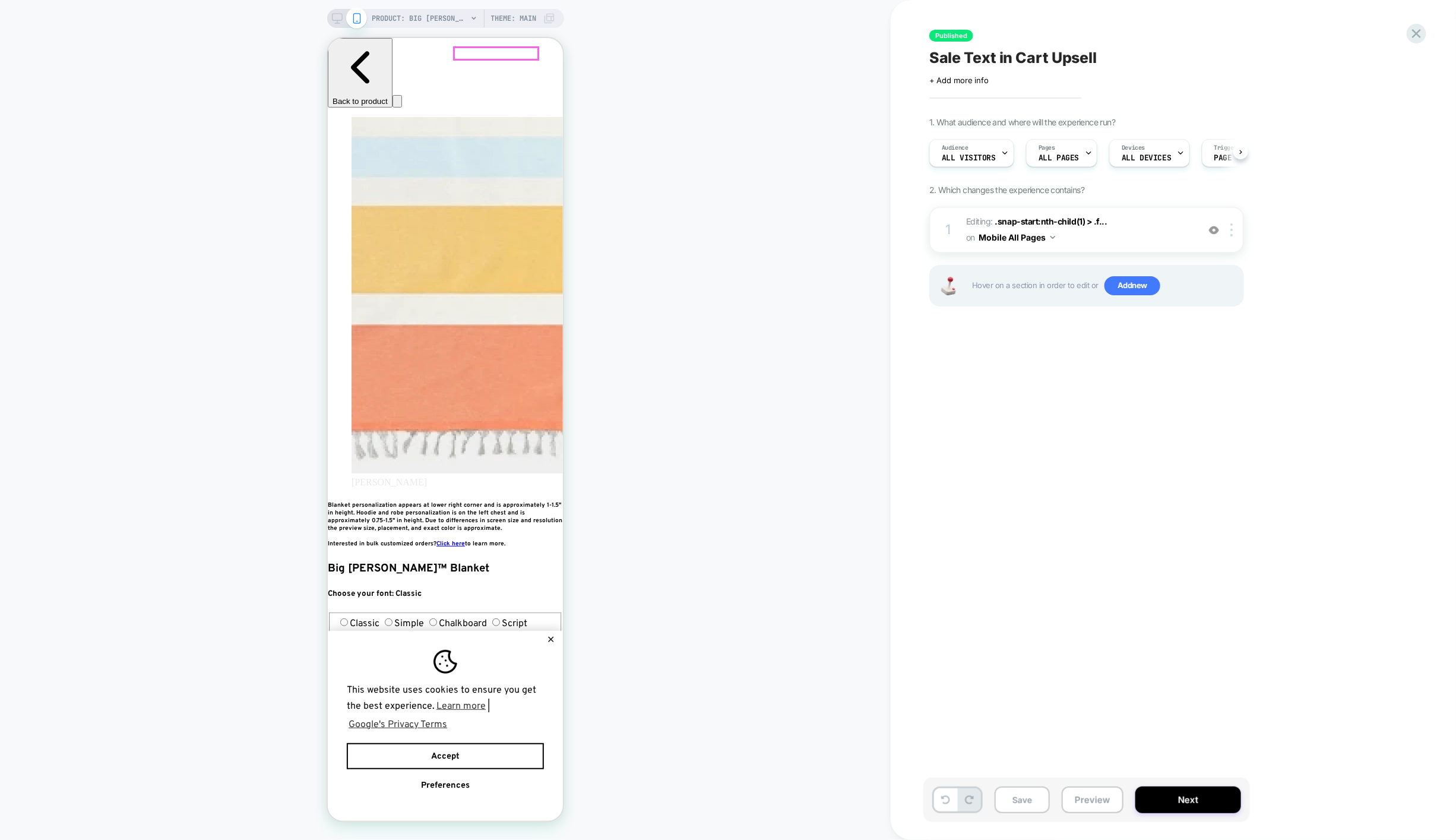
click at [549, 77] on div at bounding box center [535, 77] width 38 height 14
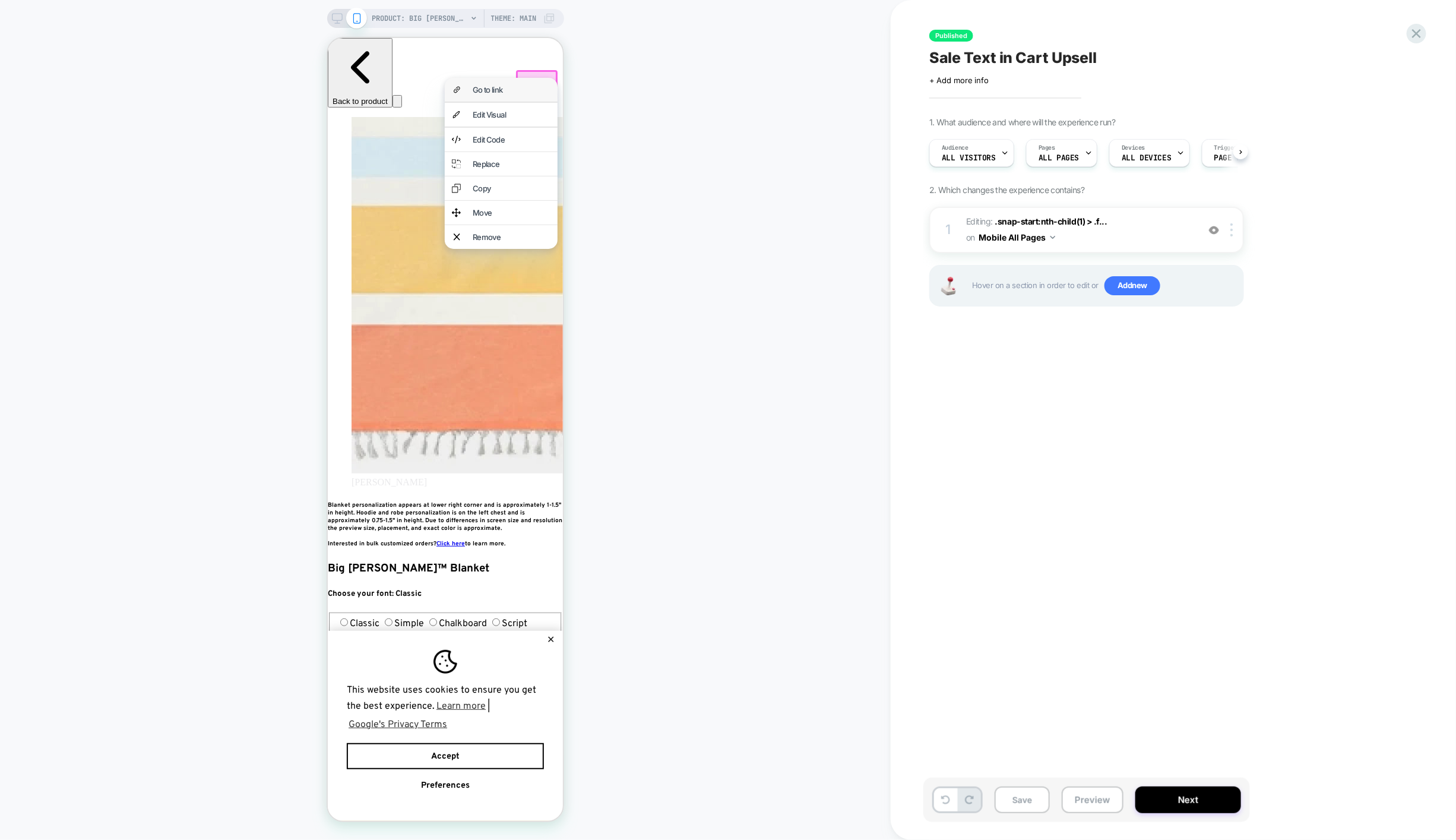
click at [547, 79] on div "Go to link" at bounding box center [500, 89] width 113 height 24
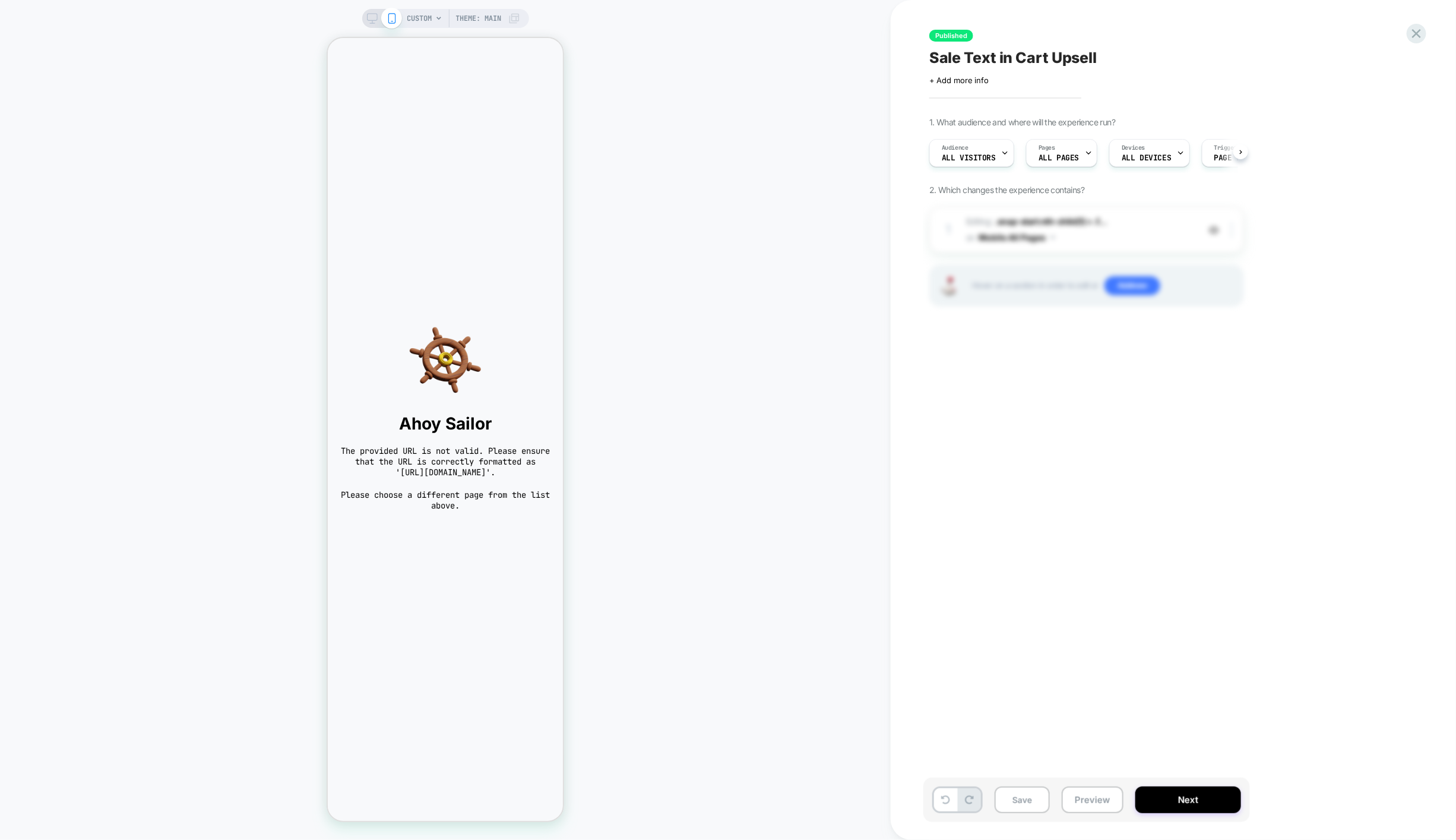
scroll to position [0, 1]
click at [1425, 25] on div "Published Sale Text in Cart Upsell Click to edit experience details + Add more …" at bounding box center [1173, 420] width 565 height 840
click at [1416, 40] on icon at bounding box center [1416, 33] width 16 height 16
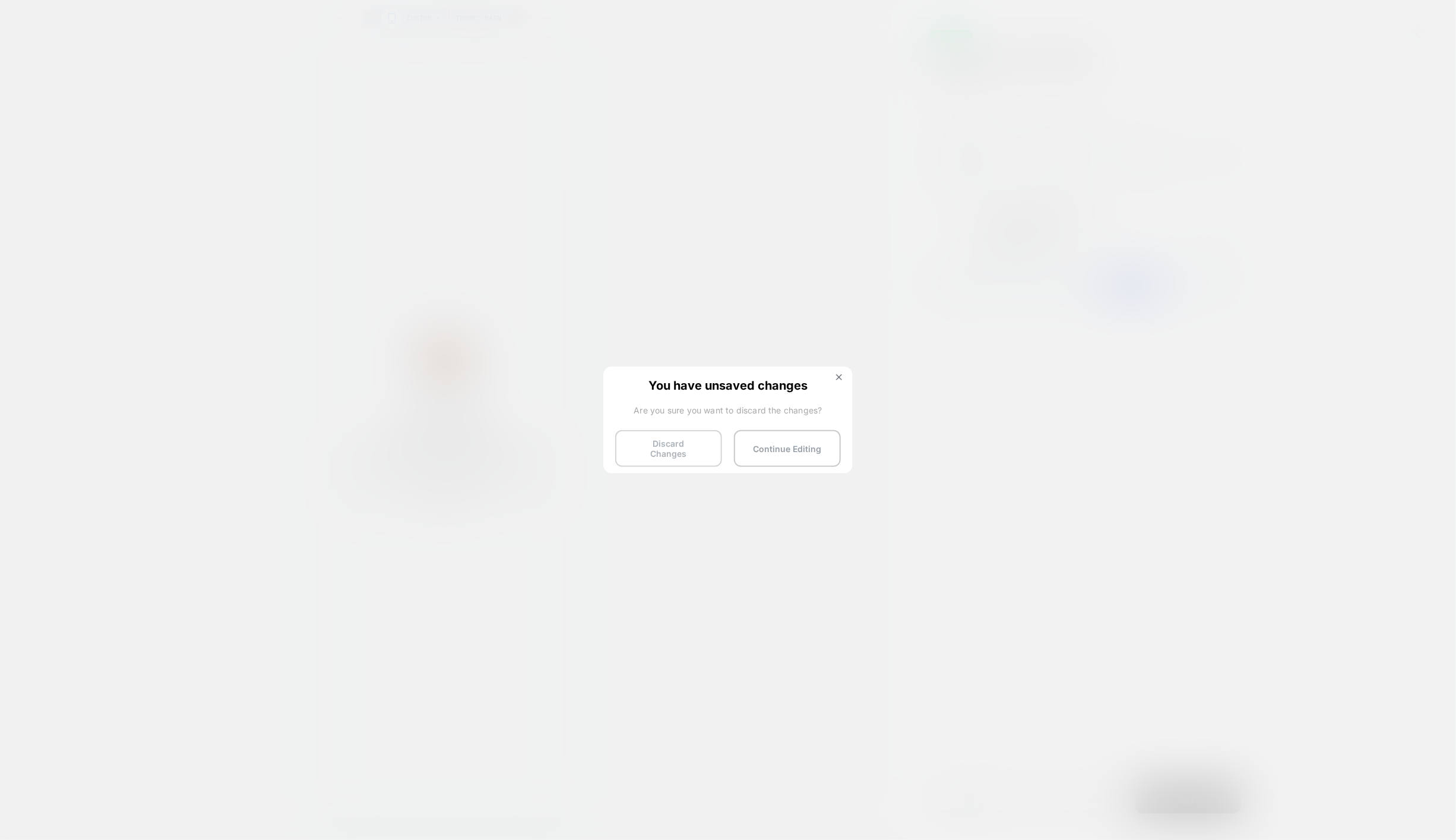
click at [683, 451] on button "Discard Changes" at bounding box center [668, 448] width 107 height 37
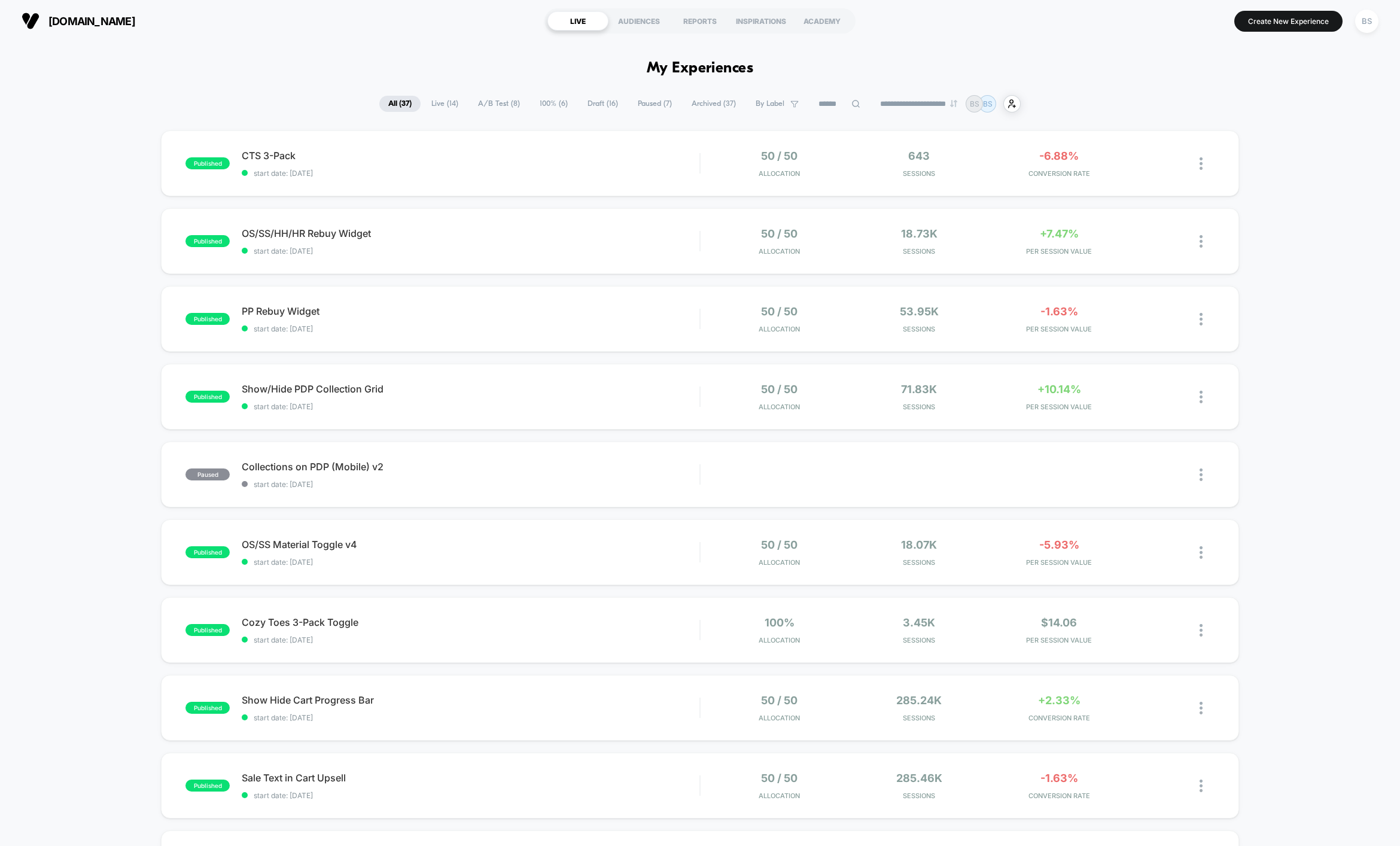
click at [443, 104] on span "Live ( 14 )" at bounding box center [445, 104] width 45 height 16
click at [484, 110] on span "A/B Test ( 8 )" at bounding box center [500, 104] width 60 height 16
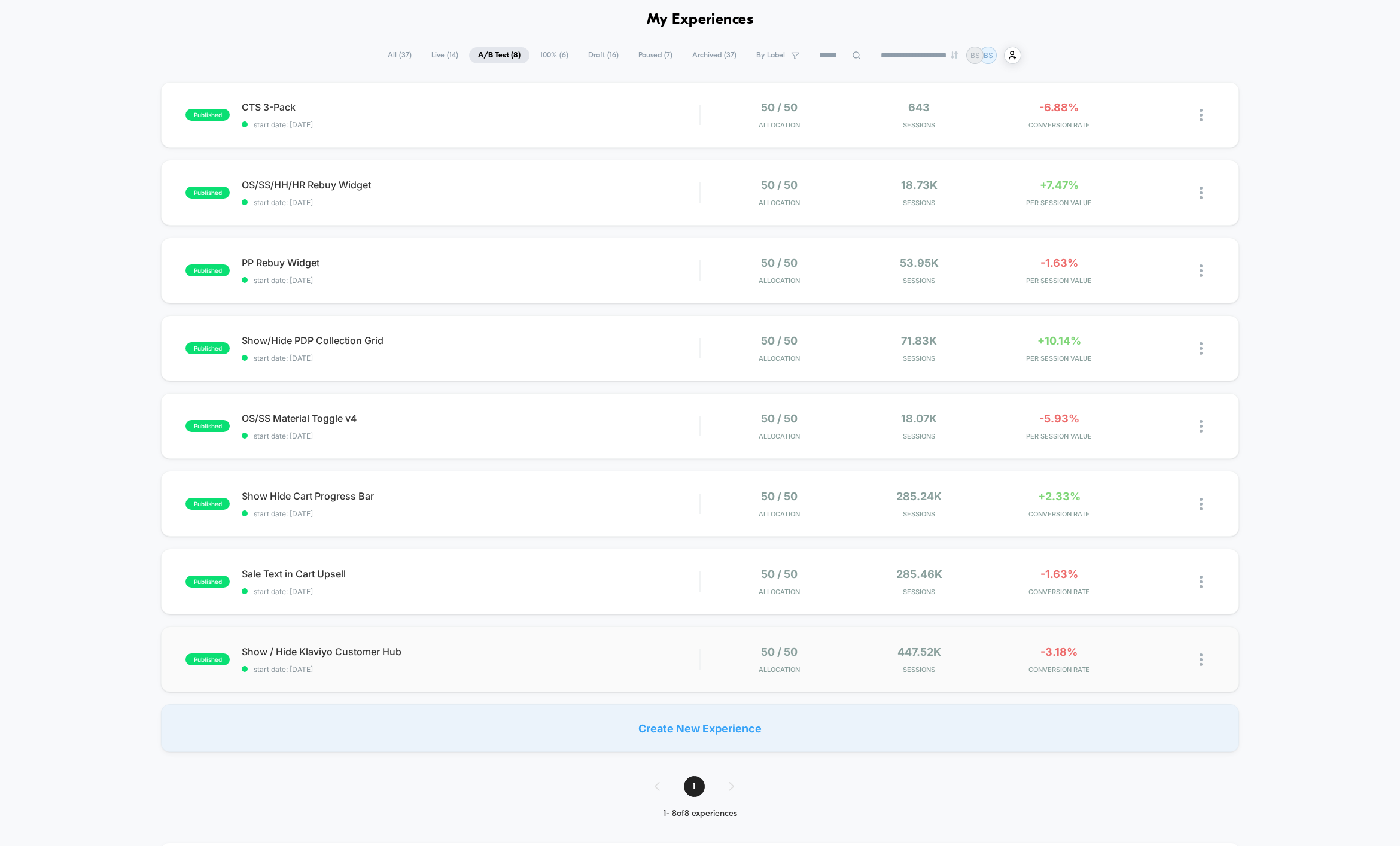
scroll to position [41, 0]
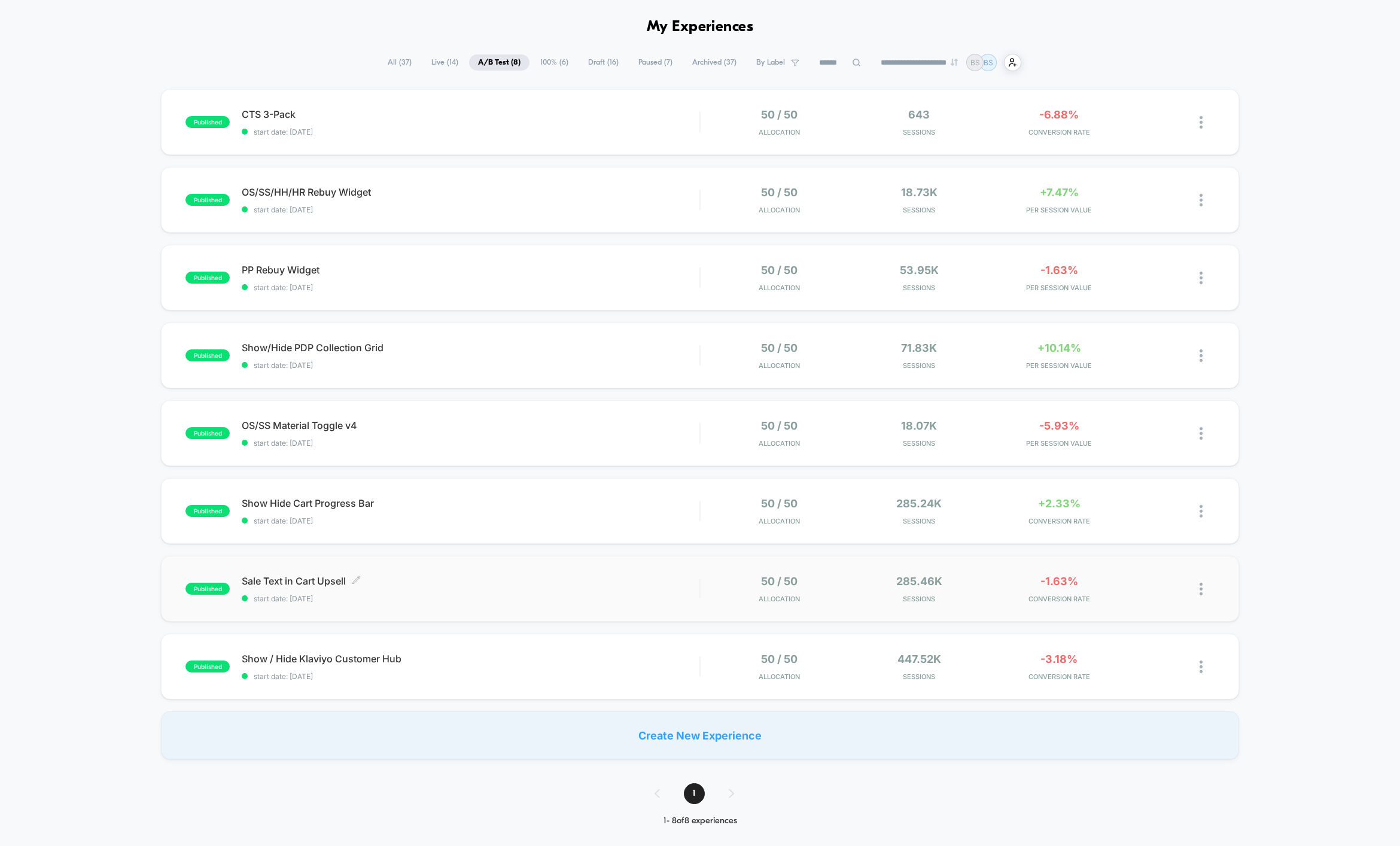
click at [530, 594] on span "start date: [DATE]" at bounding box center [470, 598] width 457 height 9
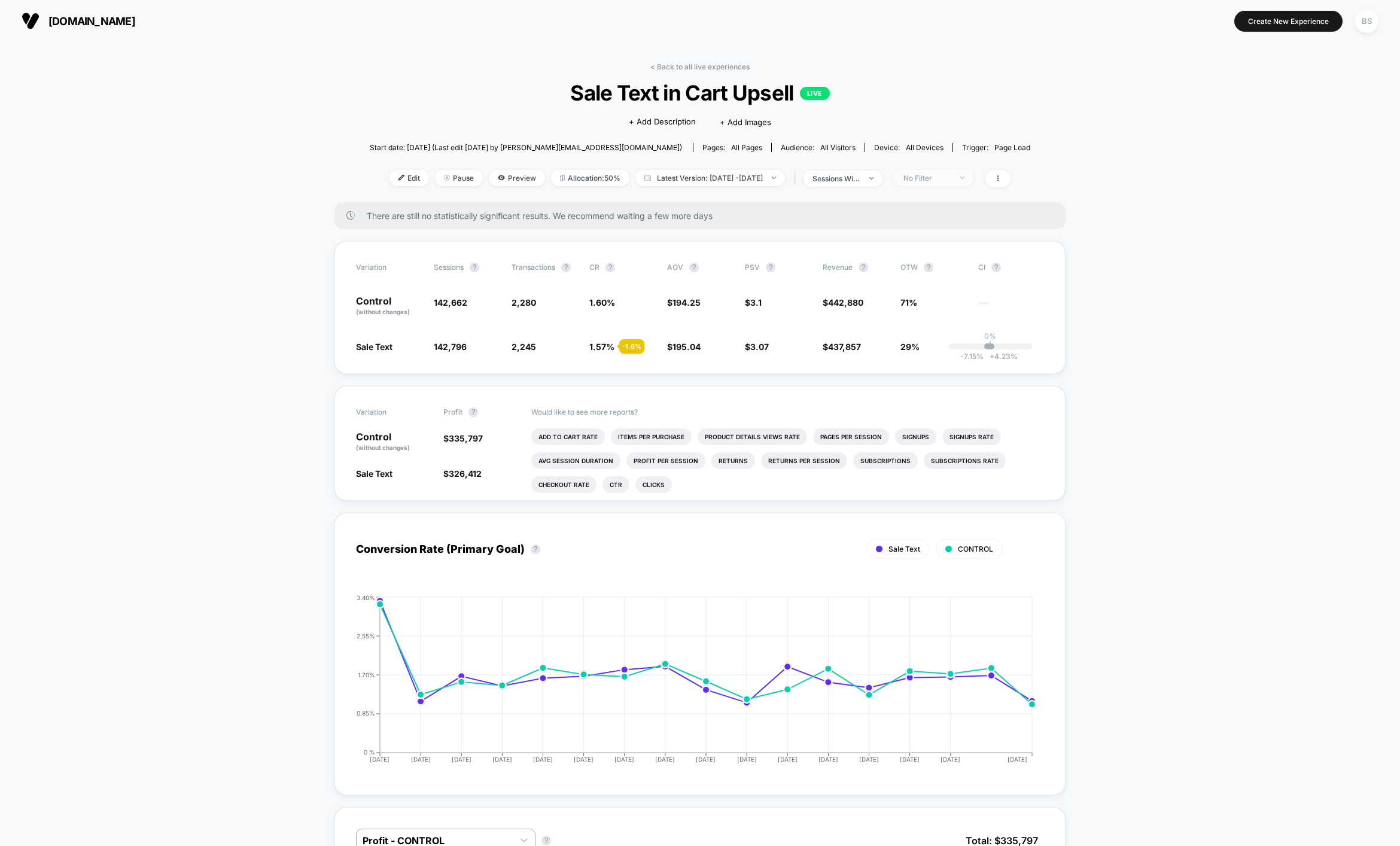
click at [973, 170] on span "No Filter" at bounding box center [933, 178] width 79 height 16
click at [933, 226] on span "Mobile Visitors" at bounding box center [944, 222] width 57 height 10
click at [954, 348] on button "Save" at bounding box center [950, 351] width 109 height 20
click at [443, 178] on span "Pause" at bounding box center [459, 178] width 48 height 16
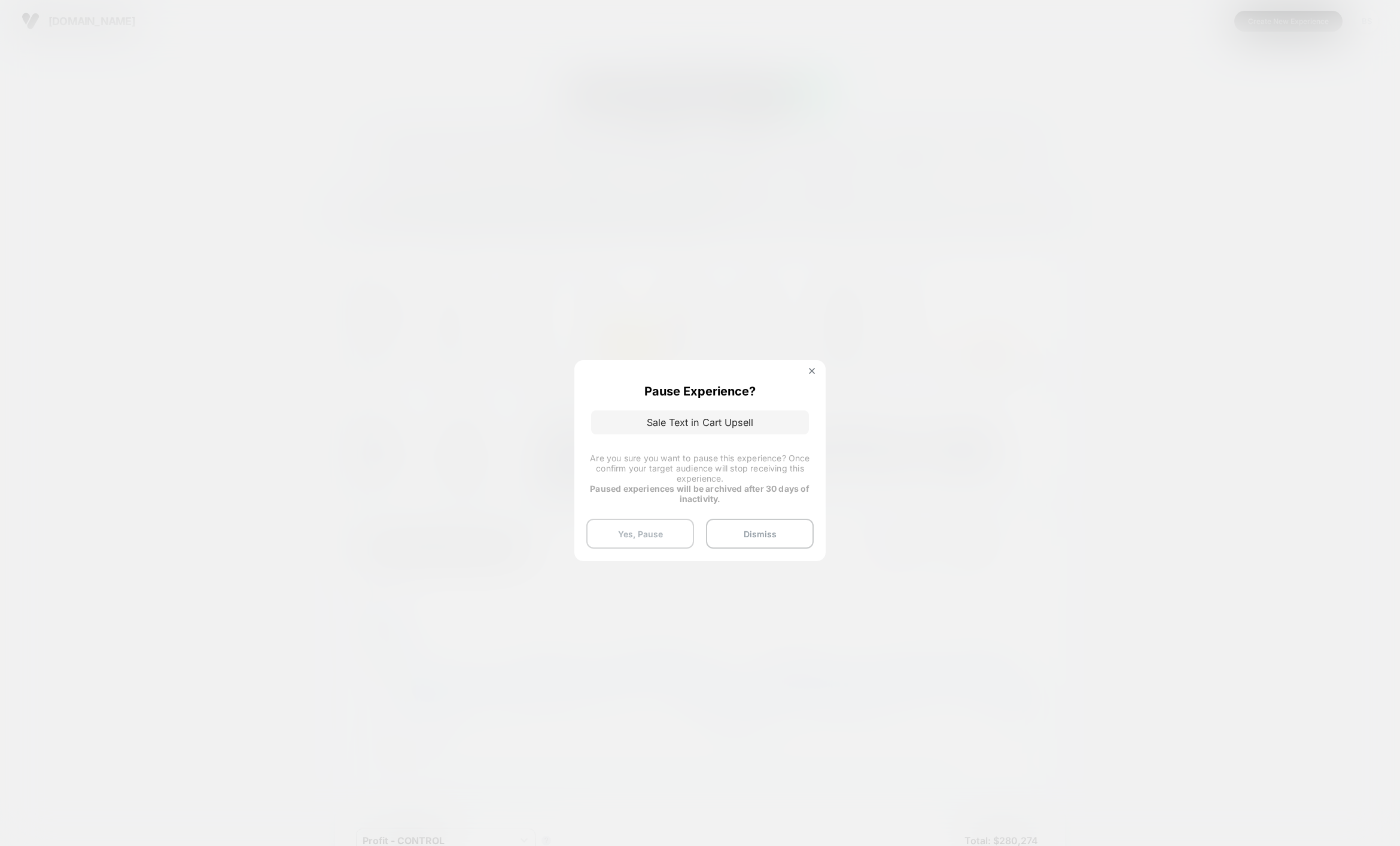
click at [646, 529] on button "Yes, Pause" at bounding box center [640, 533] width 108 height 30
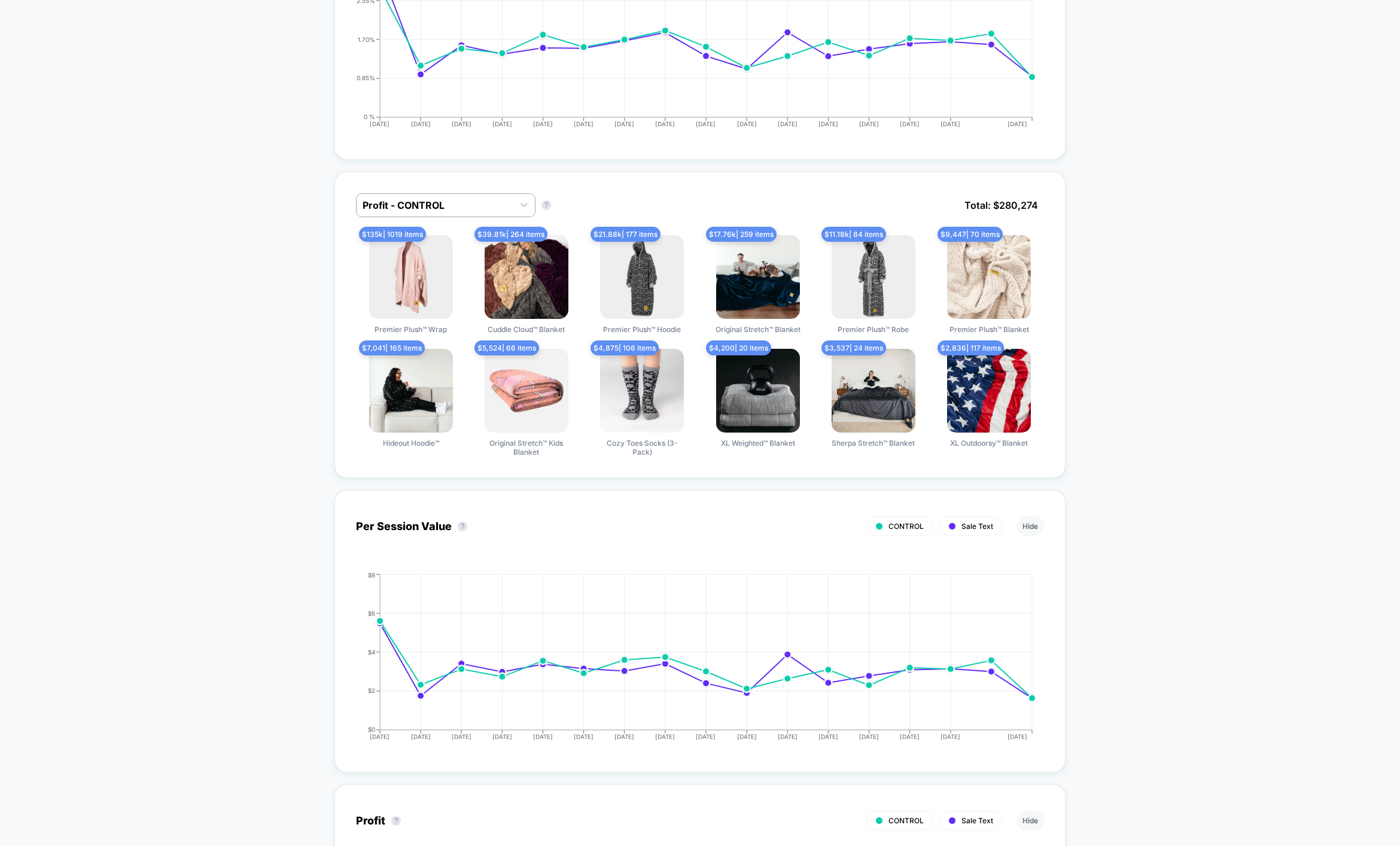
scroll to position [594, 0]
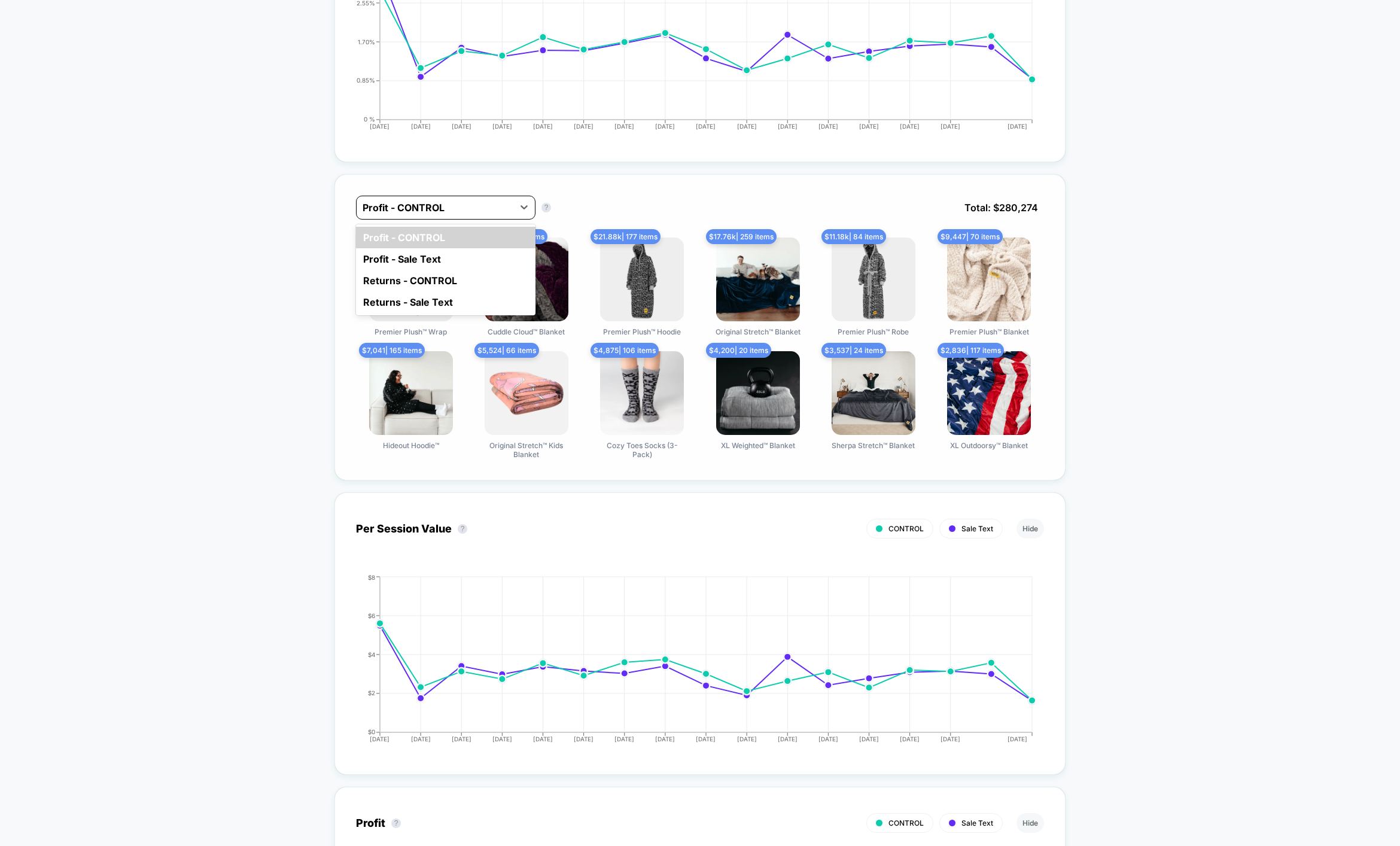
click at [442, 207] on div at bounding box center [435, 207] width 145 height 14
click at [430, 261] on div "Profit - Sale Text" at bounding box center [445, 259] width 180 height 22
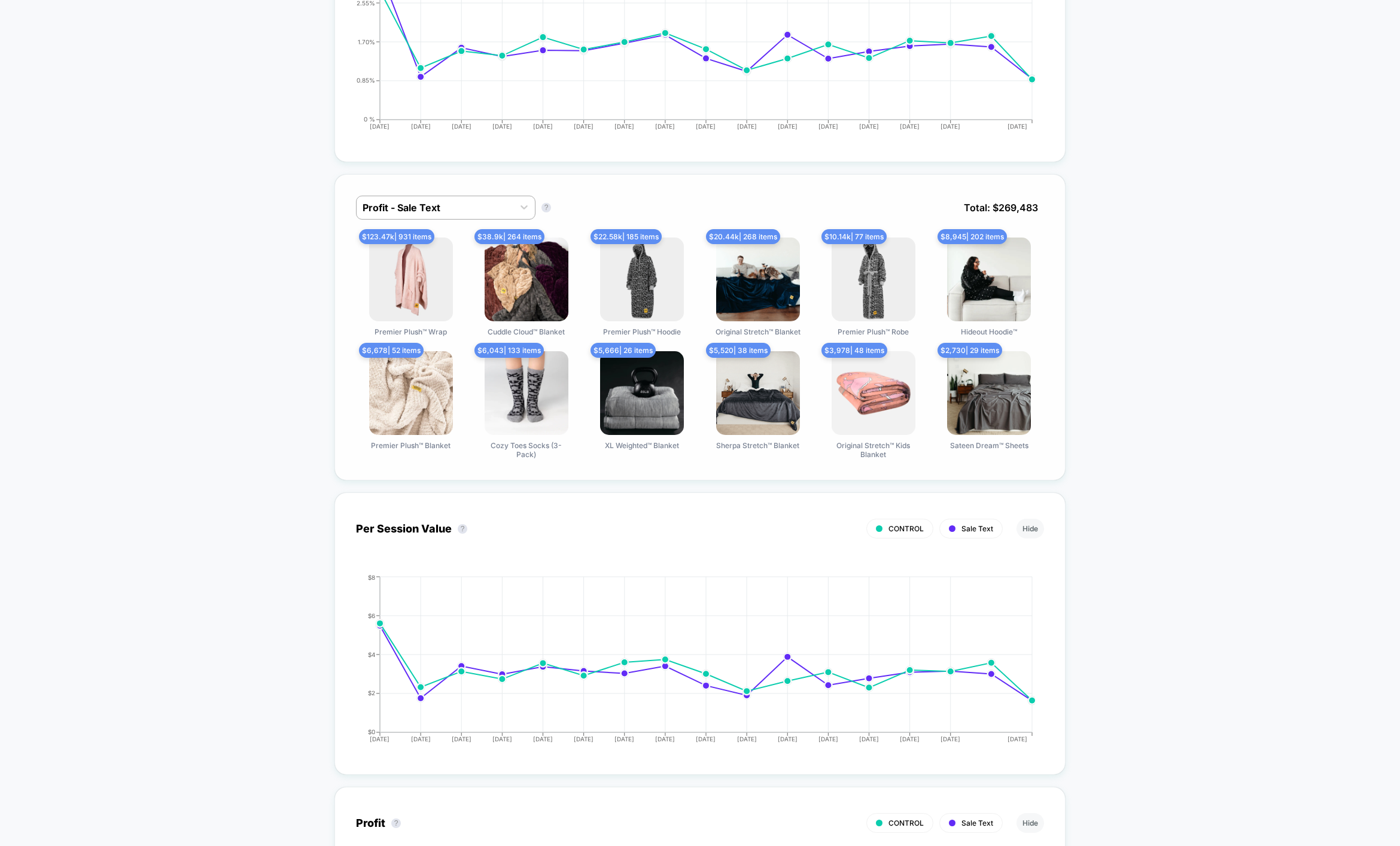
click at [460, 223] on div "Profit - Sale Text Profit - Sale Text ? Total: $ 269,483" at bounding box center [699, 216] width 688 height 42
click at [467, 202] on div at bounding box center [435, 207] width 145 height 14
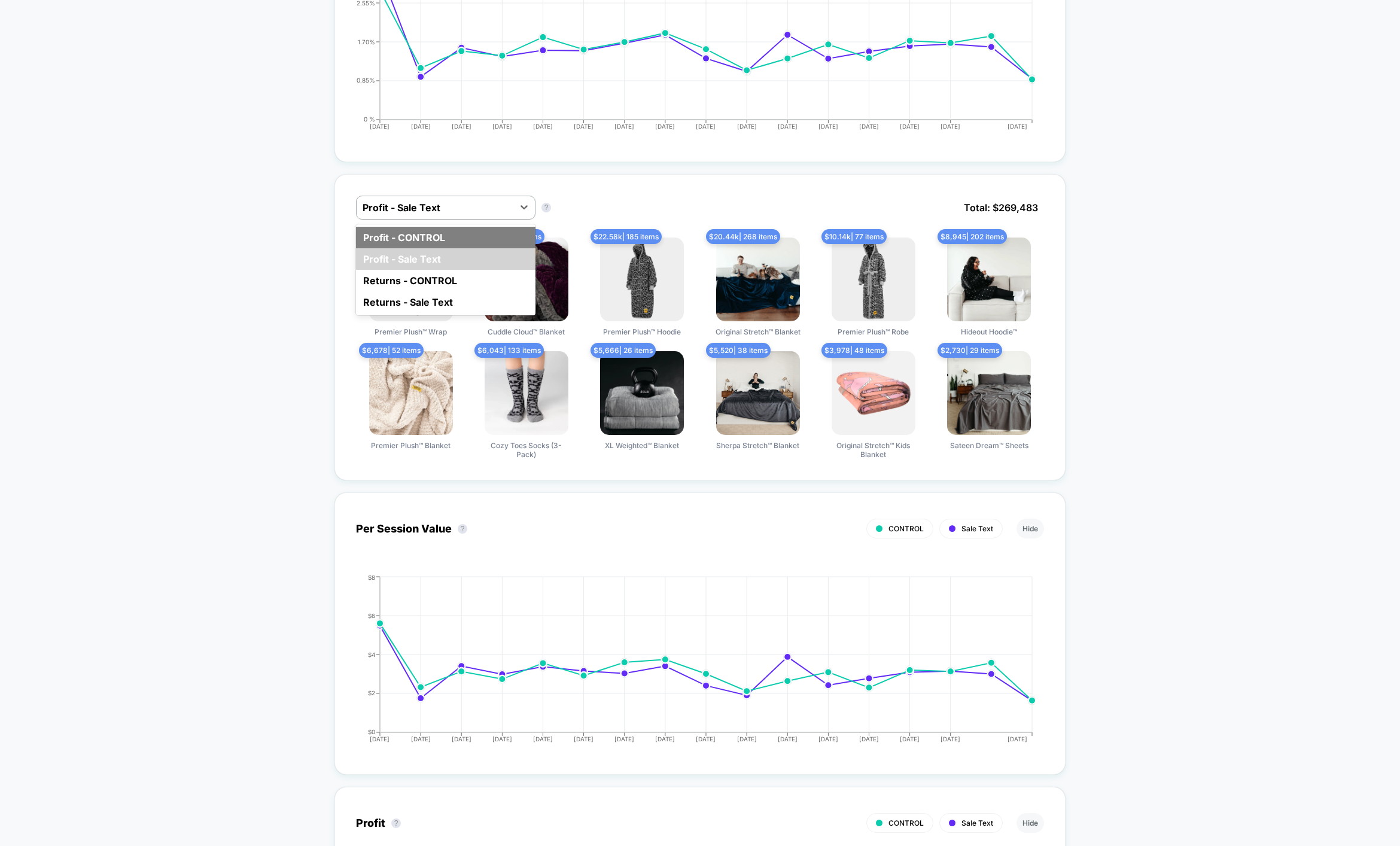
click at [455, 235] on div "Profit - CONTROL" at bounding box center [445, 237] width 180 height 22
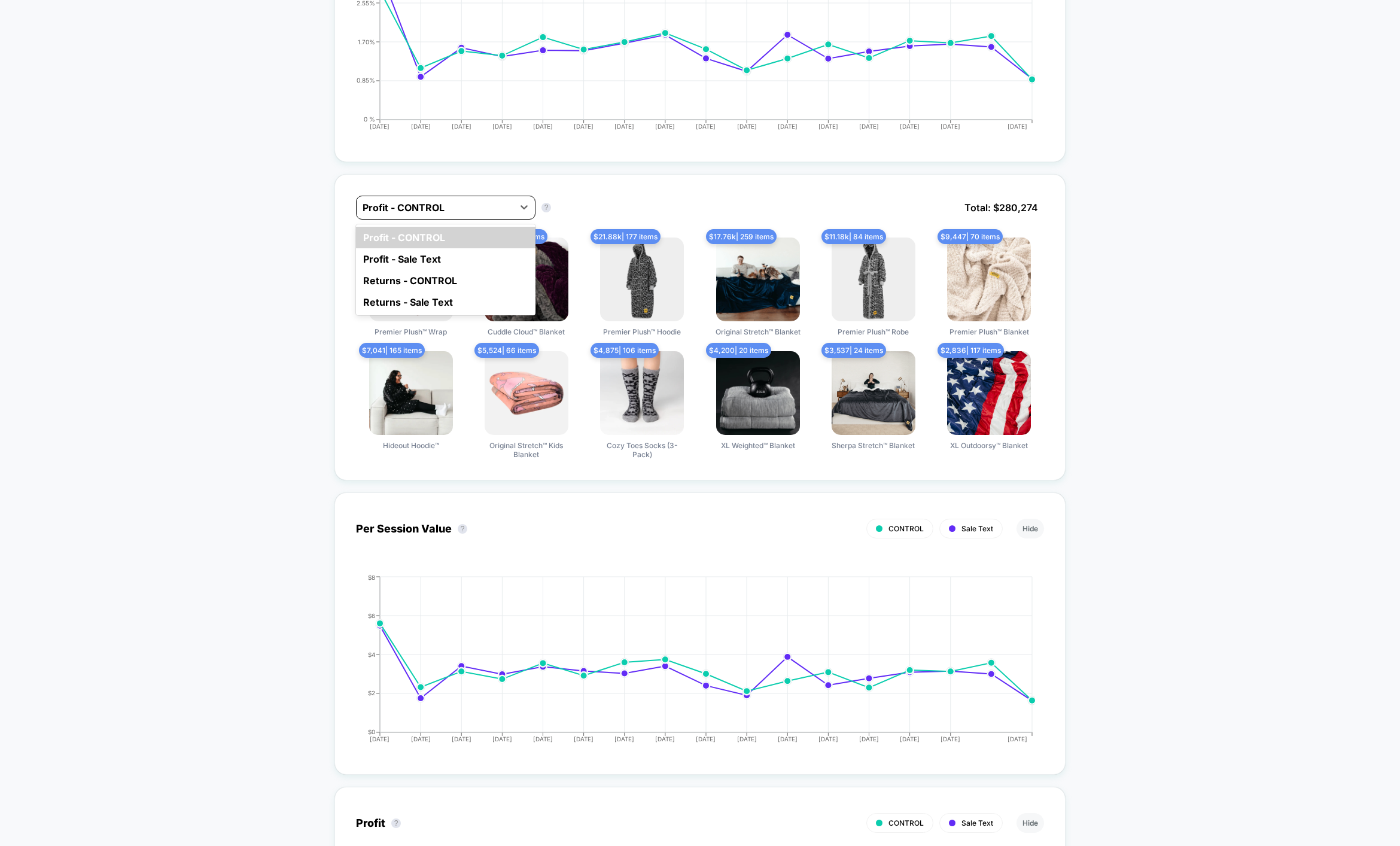
click at [463, 213] on div "Profit - CONTROL" at bounding box center [434, 207] width 157 height 19
click at [445, 255] on div "Profit - Sale Text" at bounding box center [445, 259] width 180 height 22
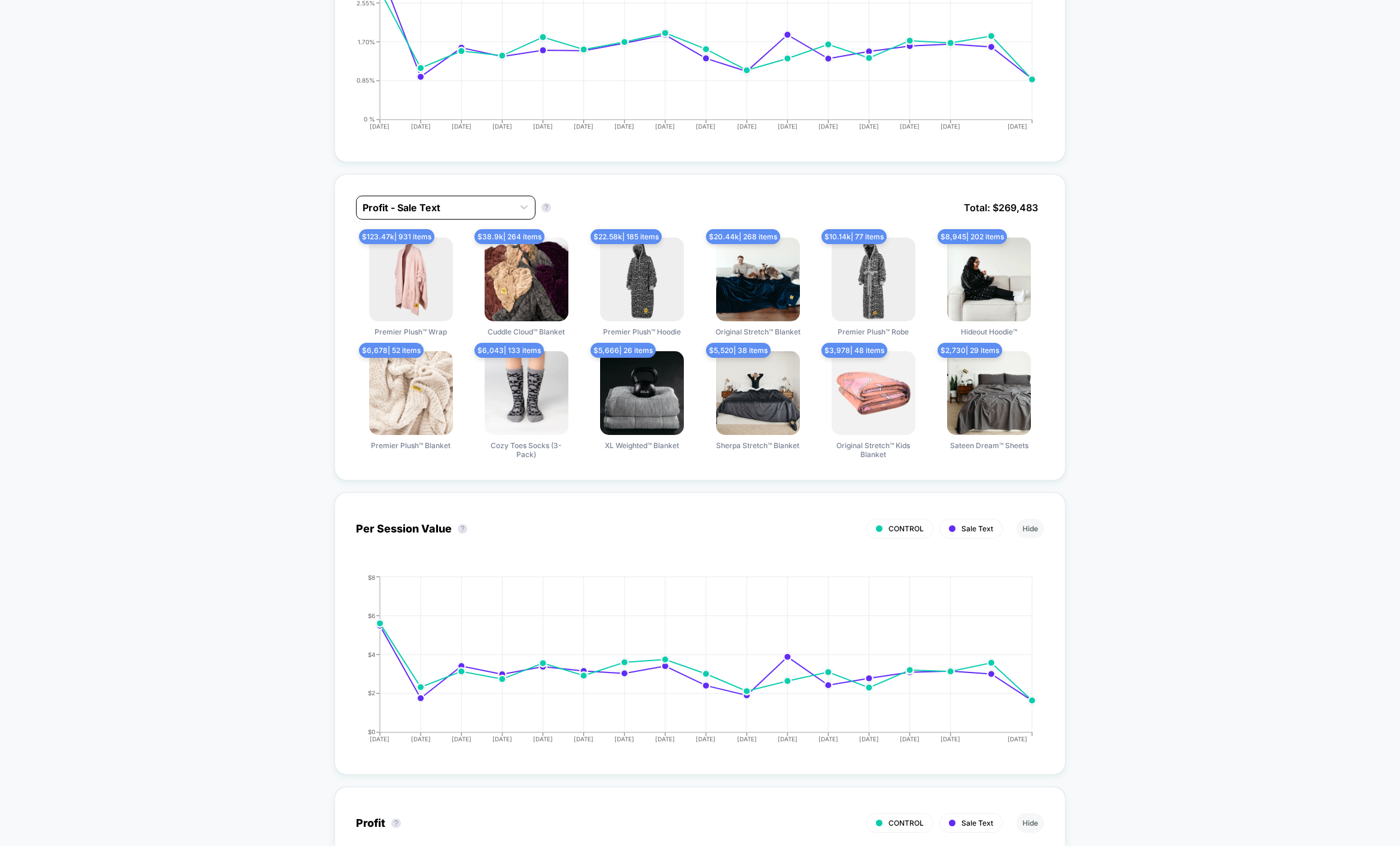
click at [474, 209] on div at bounding box center [435, 207] width 145 height 14
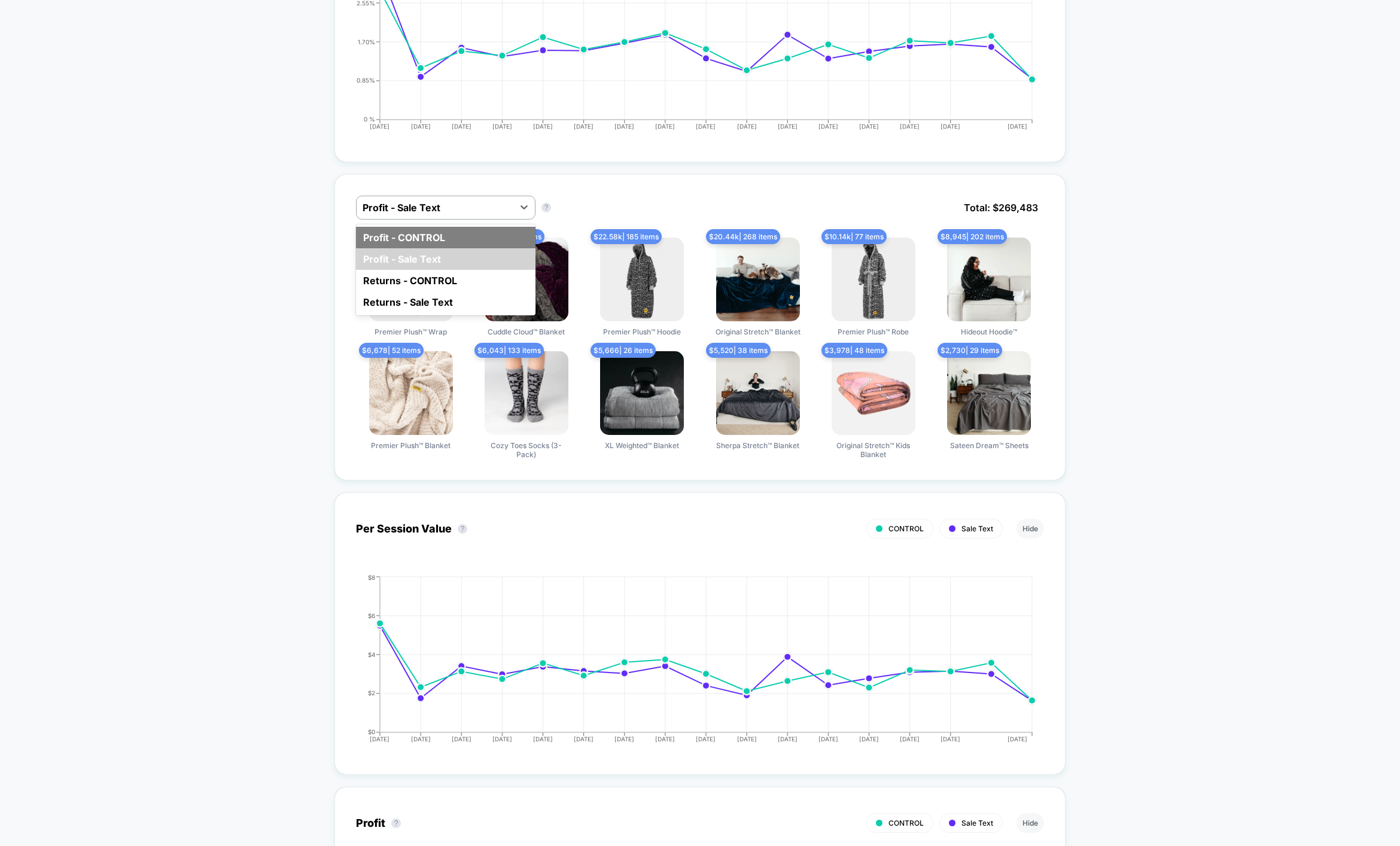
click at [458, 228] on div "Profit - CONTROL" at bounding box center [445, 237] width 180 height 22
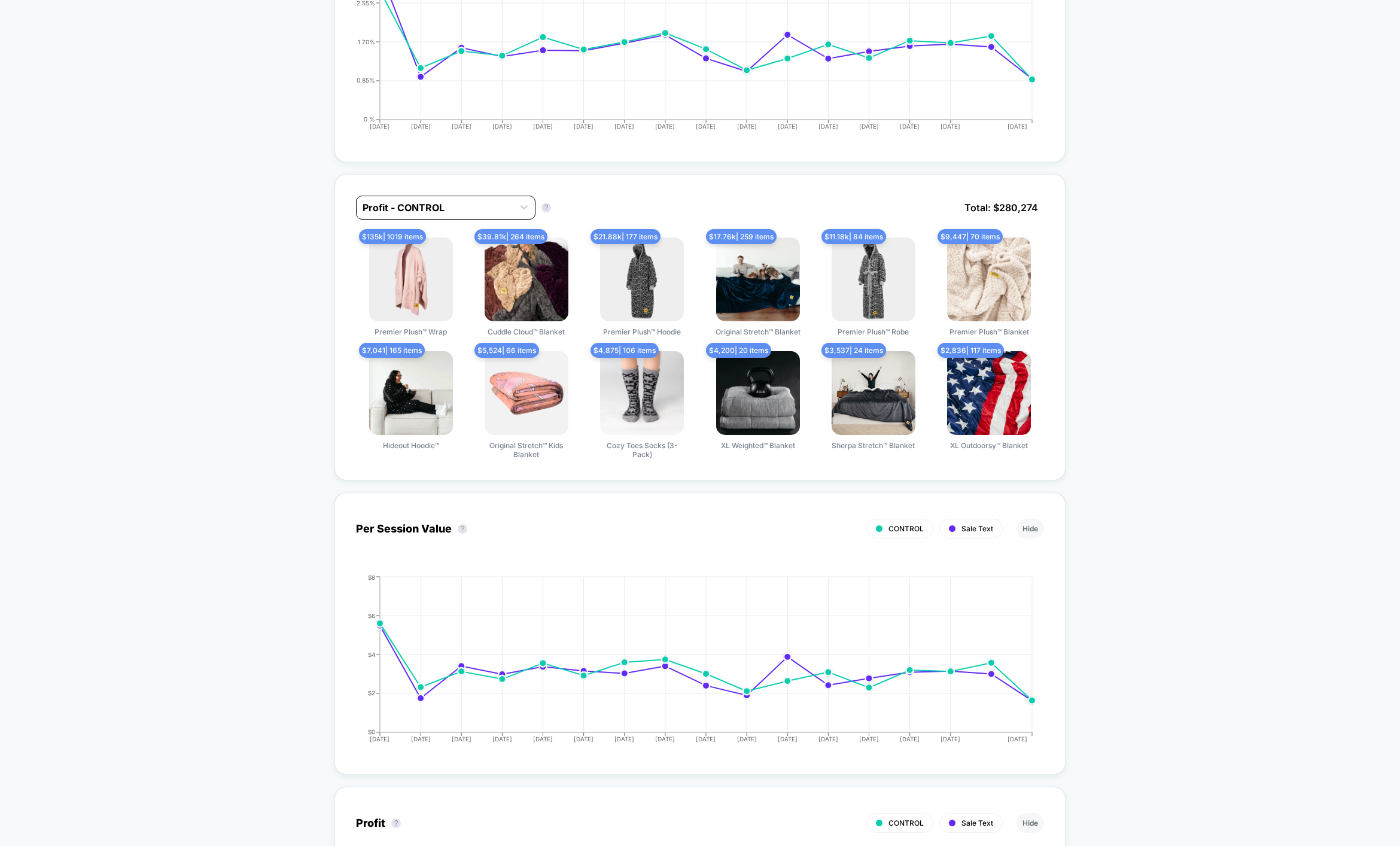
click at [465, 213] on div "Profit - CONTROL" at bounding box center [434, 207] width 157 height 19
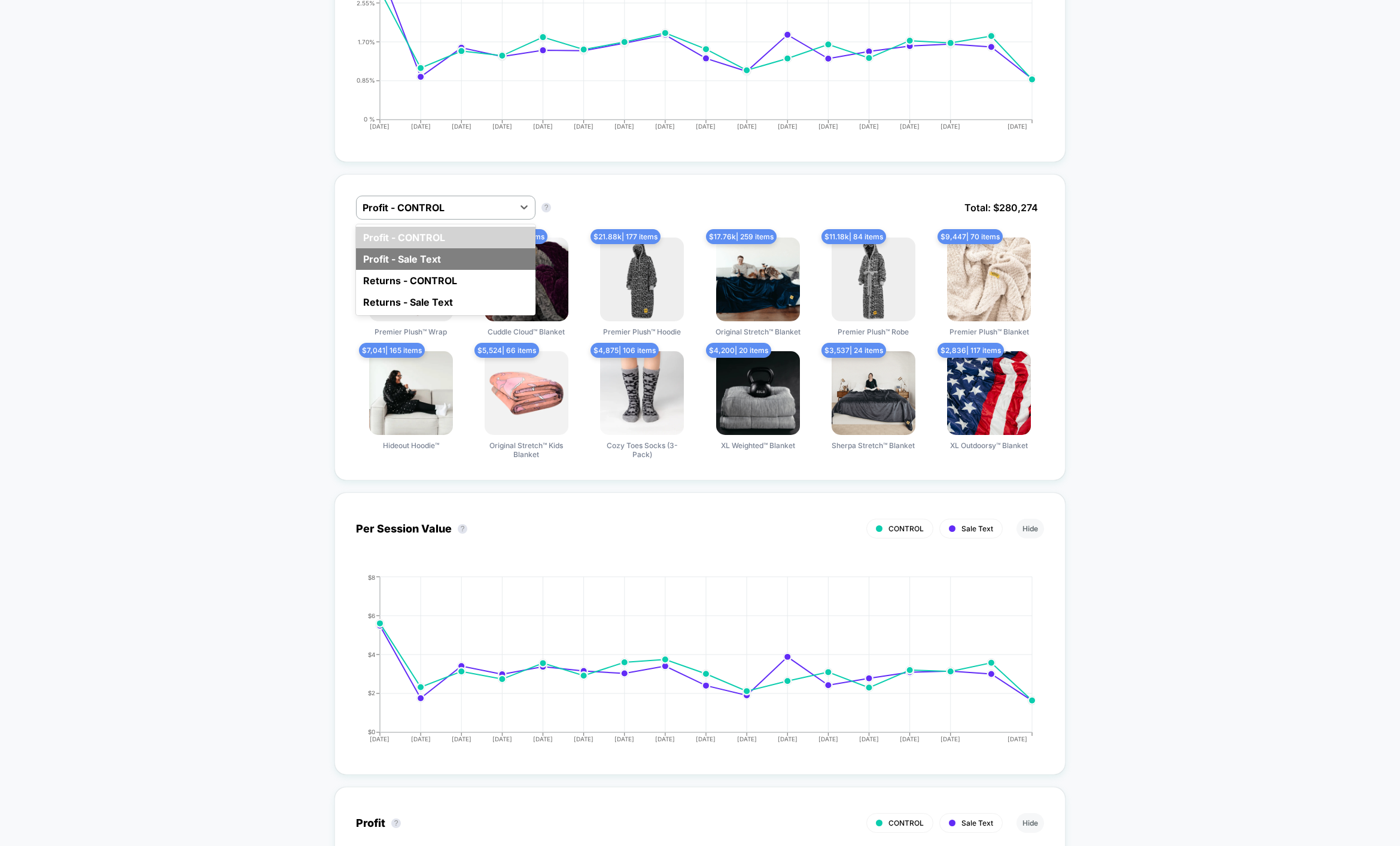
click at [443, 248] on div "Profit - Sale Text" at bounding box center [445, 259] width 180 height 22
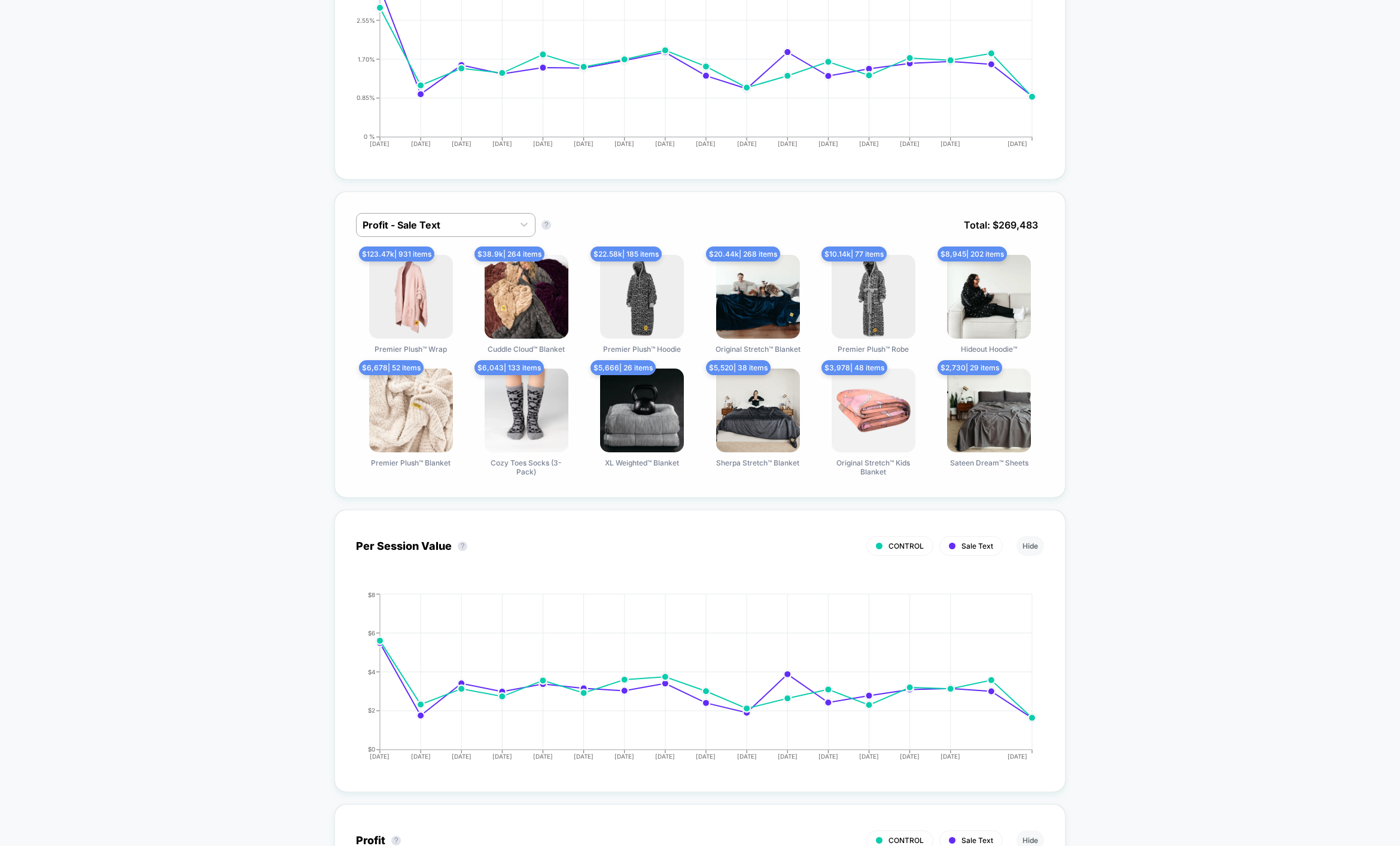
scroll to position [570, 0]
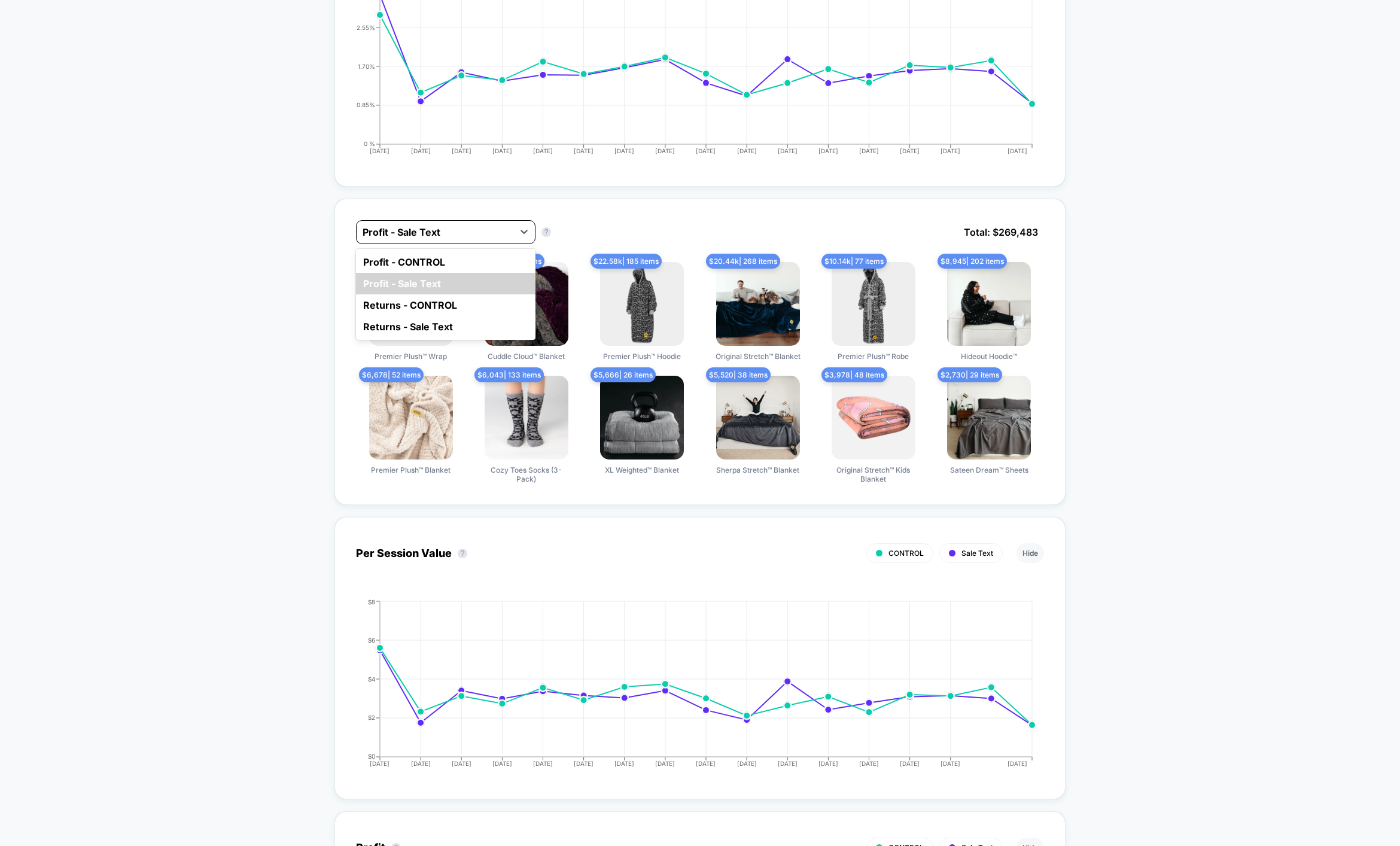
click at [471, 238] on div "Profit - Sale Text" at bounding box center [434, 232] width 157 height 19
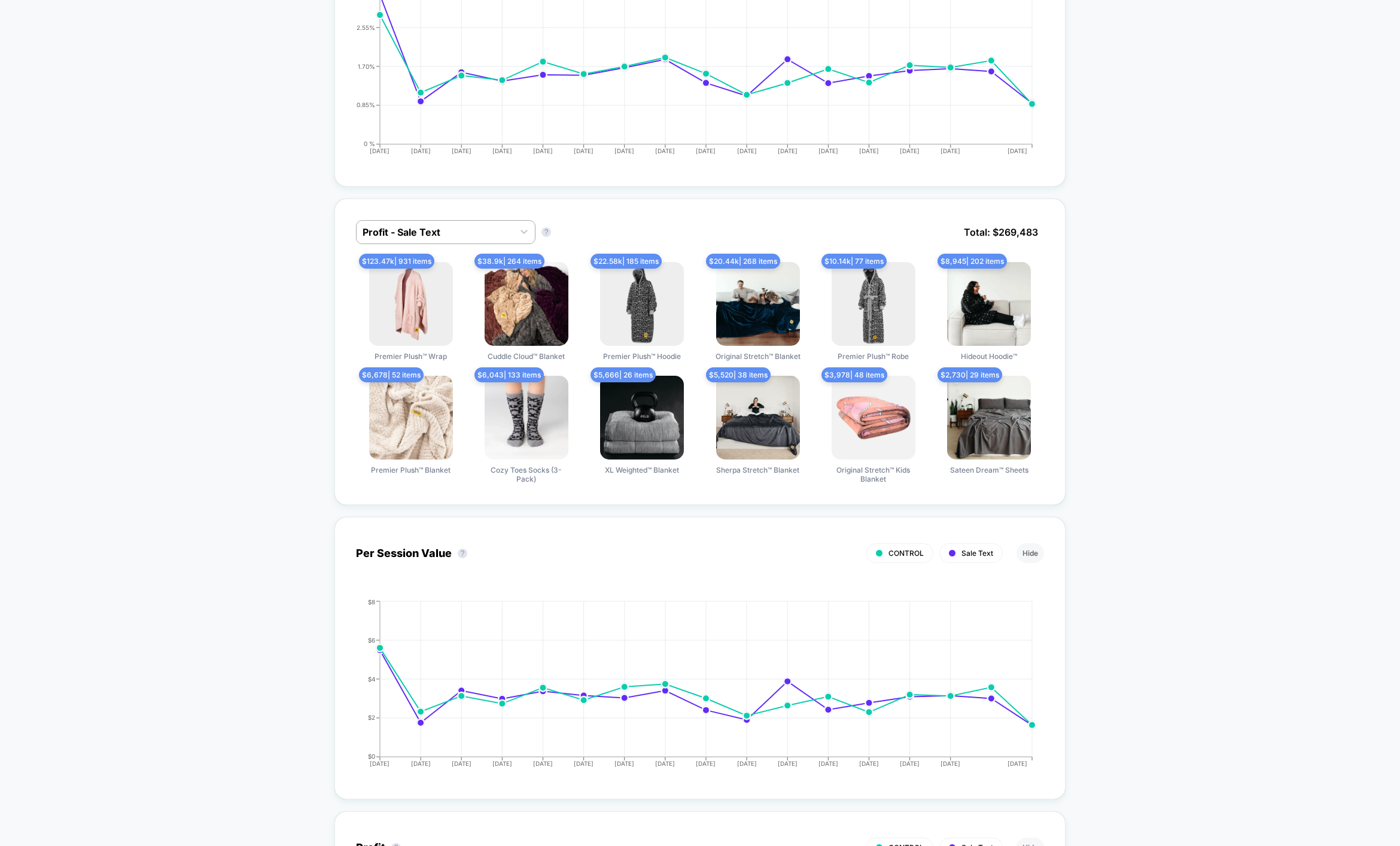
click at [649, 230] on div "Profit - Sale Text Profit - Sale Text ? Total: $ 269,483" at bounding box center [699, 241] width 688 height 42
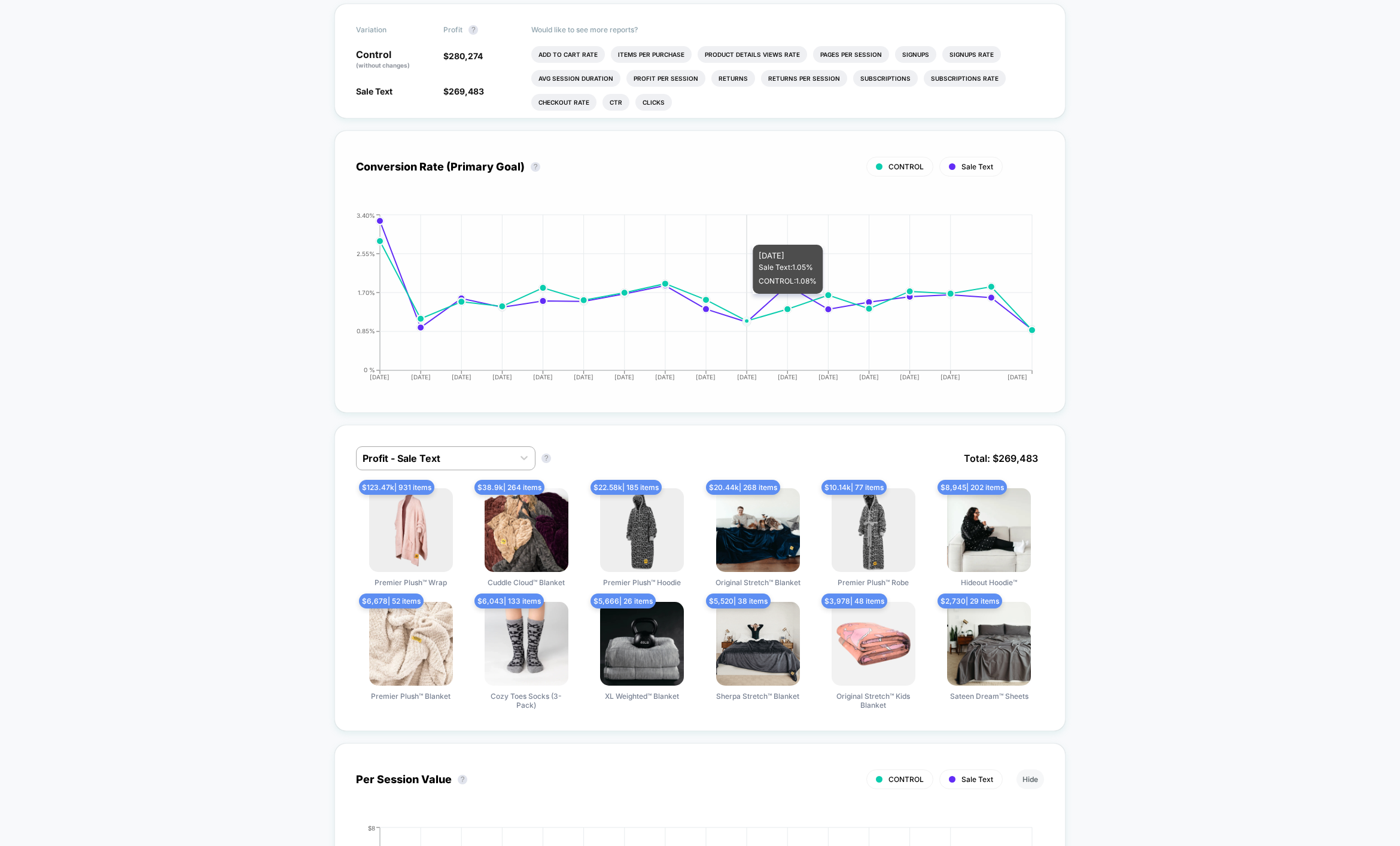
scroll to position [0, 0]
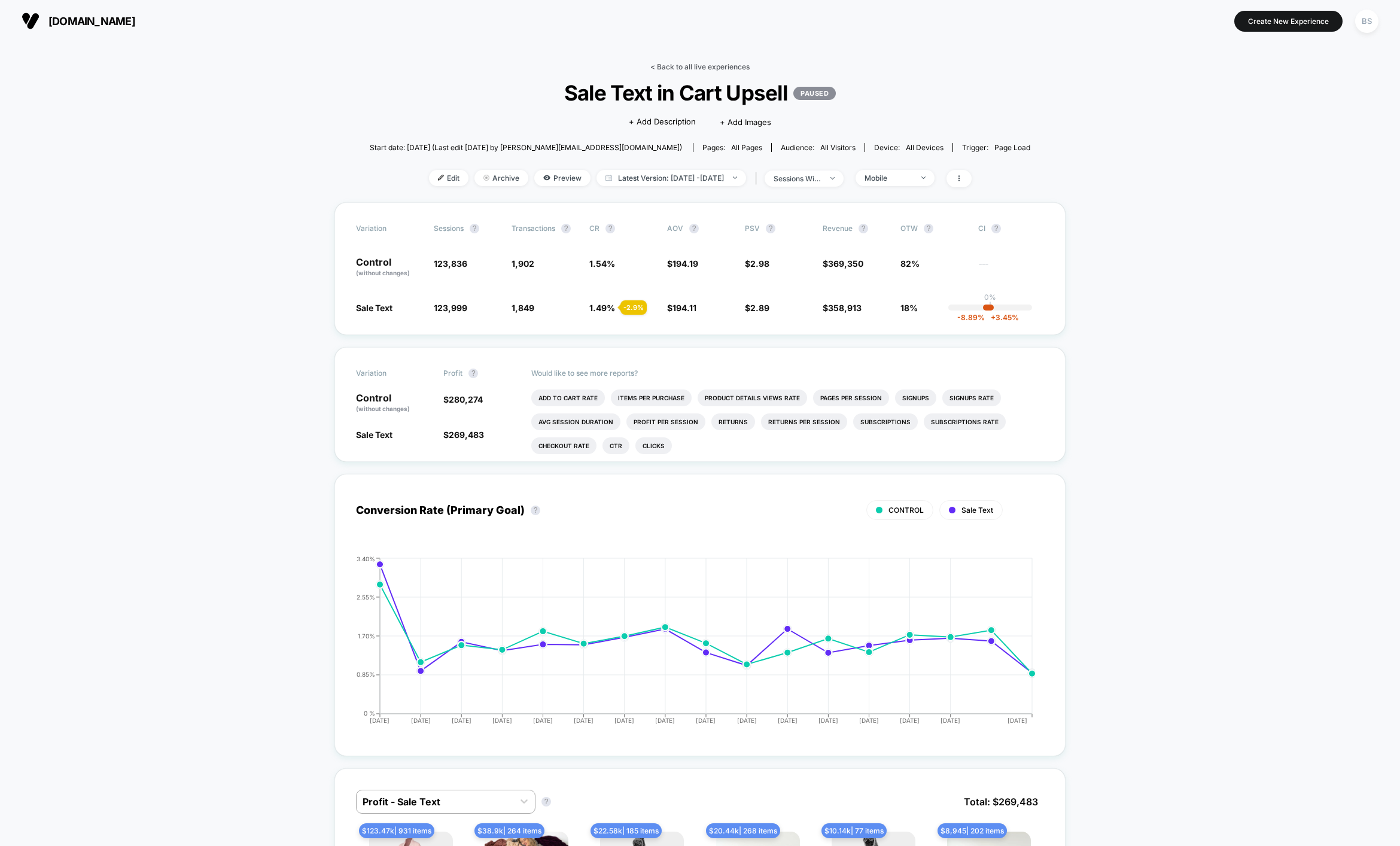
click at [661, 69] on link "< Back to all live experiences" at bounding box center [699, 67] width 99 height 9
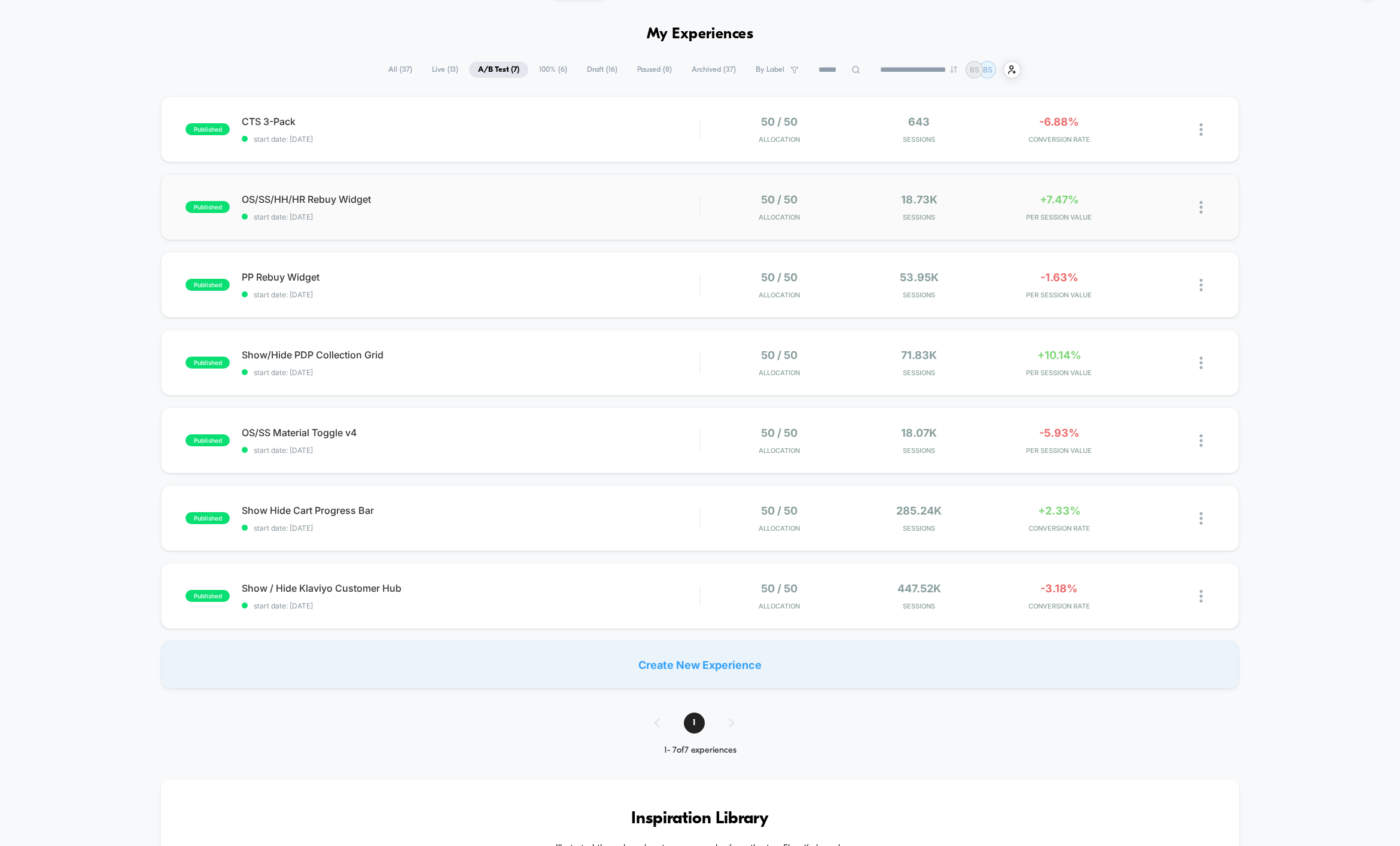
scroll to position [31, 0]
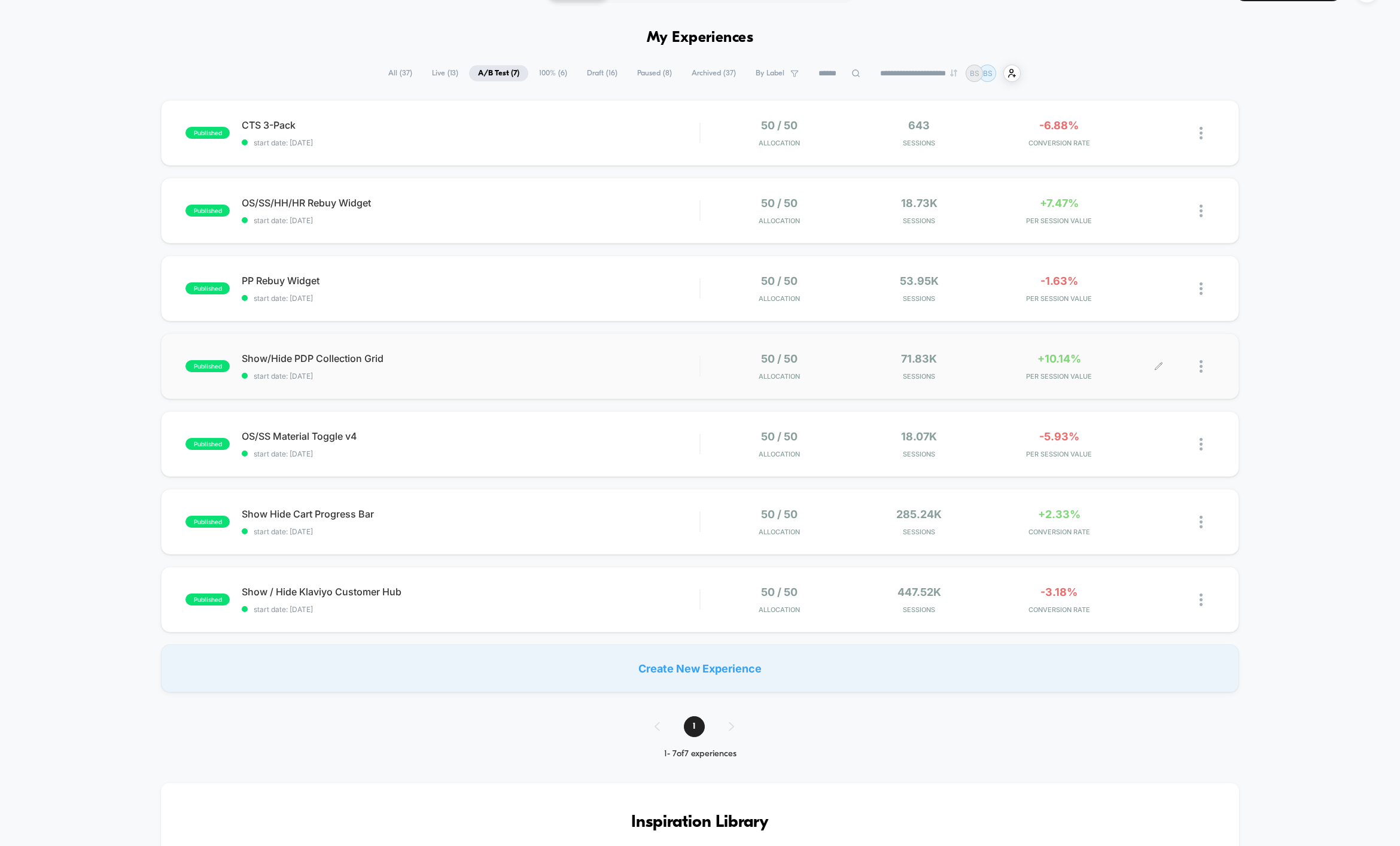
click at [702, 362] on div "50 / 50 Allocation 71.83k Sessions +10.14% PER SESSION VALUE" at bounding box center [958, 366] width 514 height 28
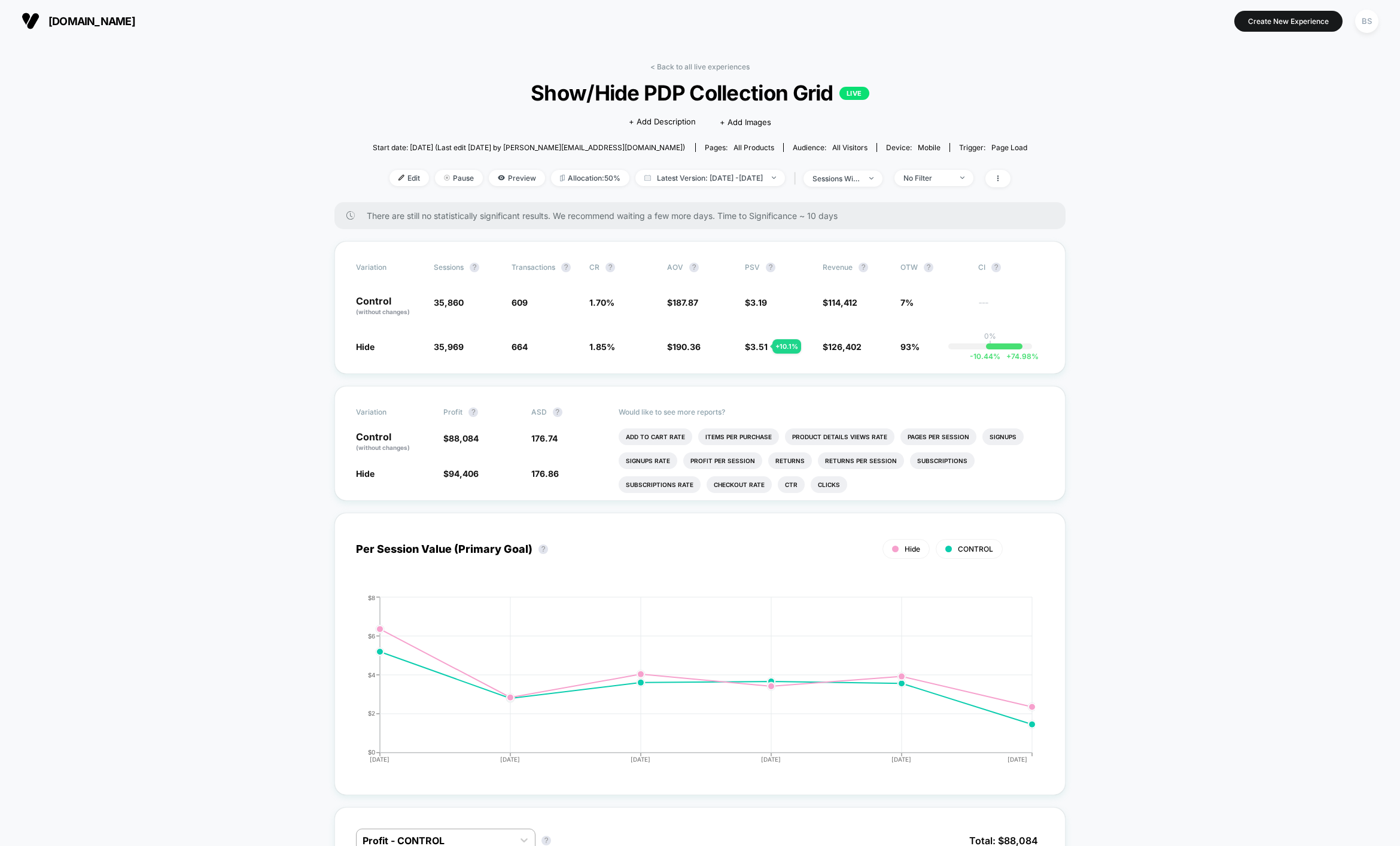
click at [954, 186] on div "Edit Pause Preview Allocation: 50% Latest Version: [DATE] - [DATE] | sessions w…" at bounding box center [700, 178] width 655 height 17
click at [951, 179] on div "No Filter" at bounding box center [927, 178] width 48 height 9
click at [929, 290] on span "New Visitors" at bounding box center [941, 294] width 49 height 10
click at [938, 346] on button "Save" at bounding box center [951, 351] width 109 height 20
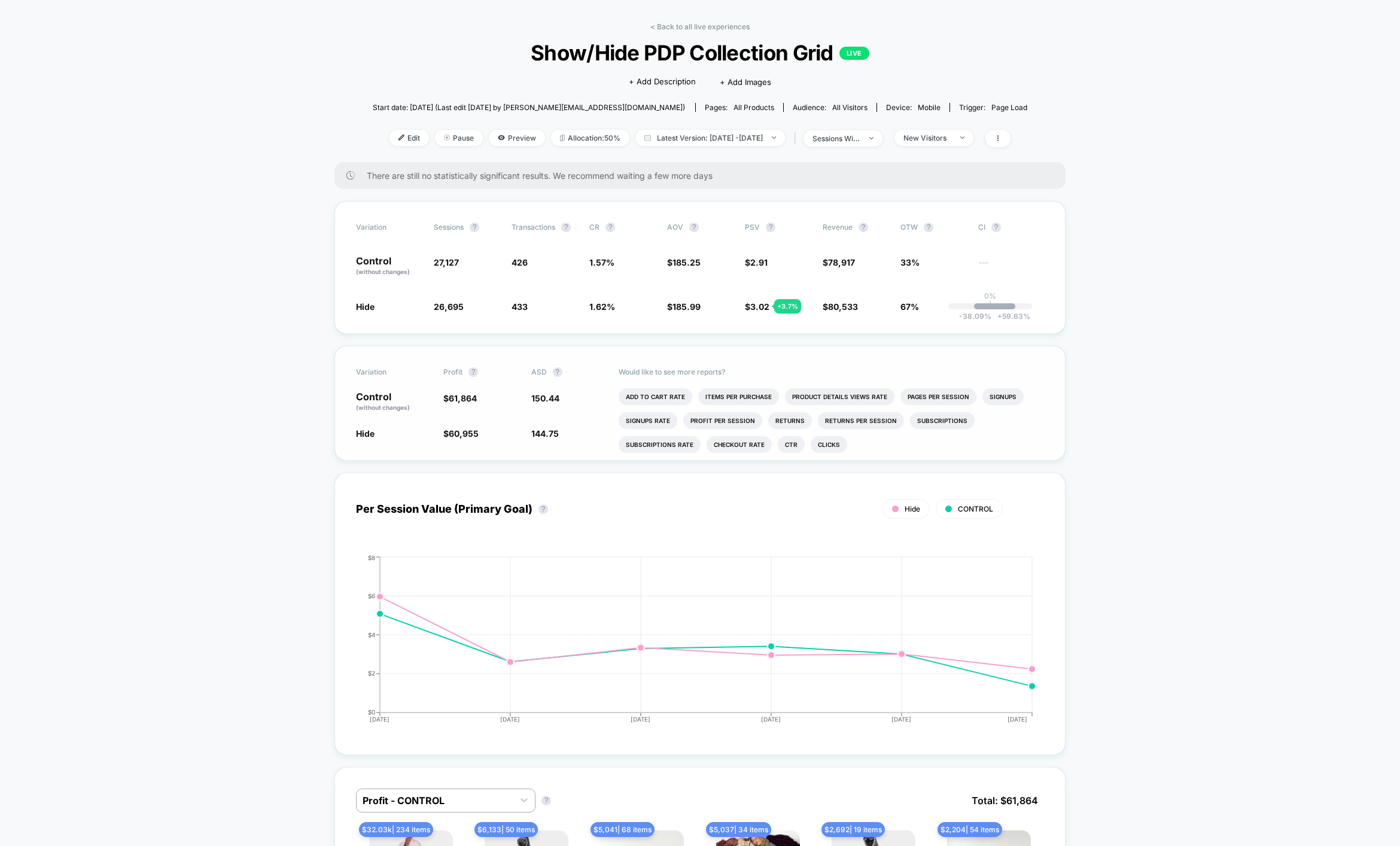
scroll to position [44, 0]
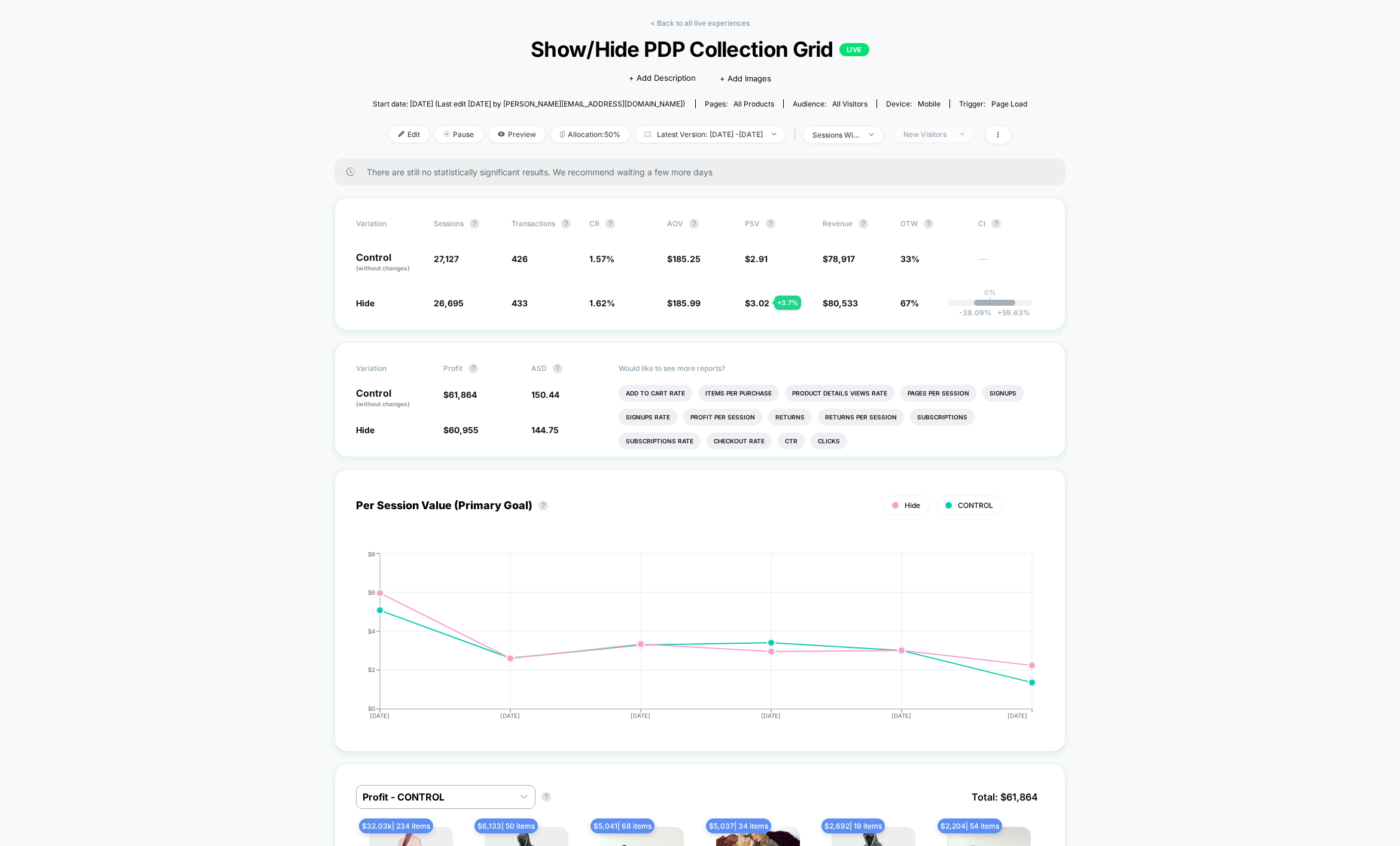
click at [951, 135] on div "New Visitors" at bounding box center [927, 134] width 48 height 9
click at [860, 138] on div "sessions with impression" at bounding box center [836, 135] width 48 height 9
click at [823, 182] on span "Sessions" at bounding box center [822, 180] width 34 height 10
click at [824, 254] on button "Save" at bounding box center [857, 261] width 142 height 20
click at [951, 135] on div "New Visitors" at bounding box center [927, 134] width 48 height 9
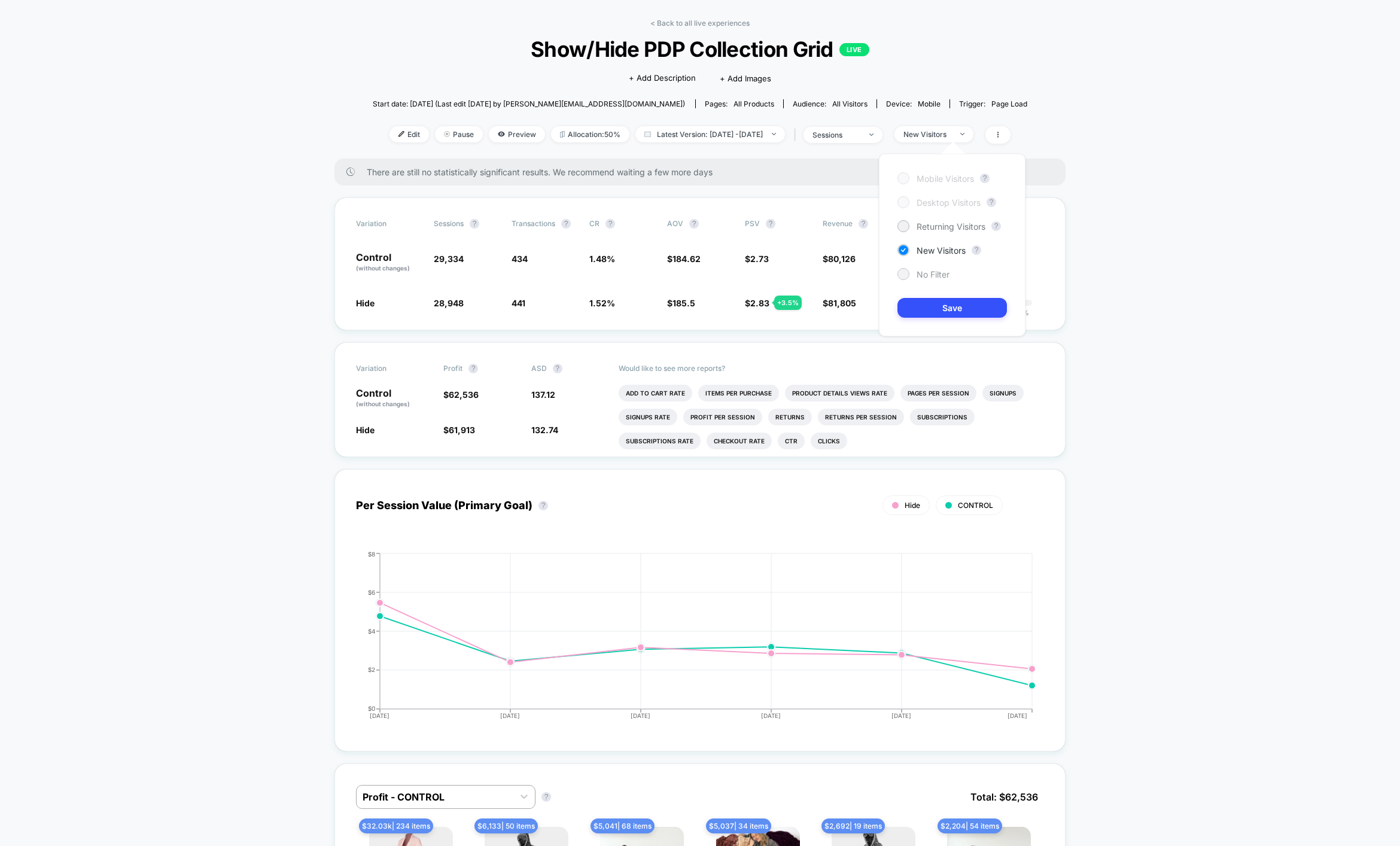
click at [923, 273] on span "No Filter" at bounding box center [933, 274] width 33 height 10
click at [925, 312] on button "Save" at bounding box center [951, 308] width 109 height 20
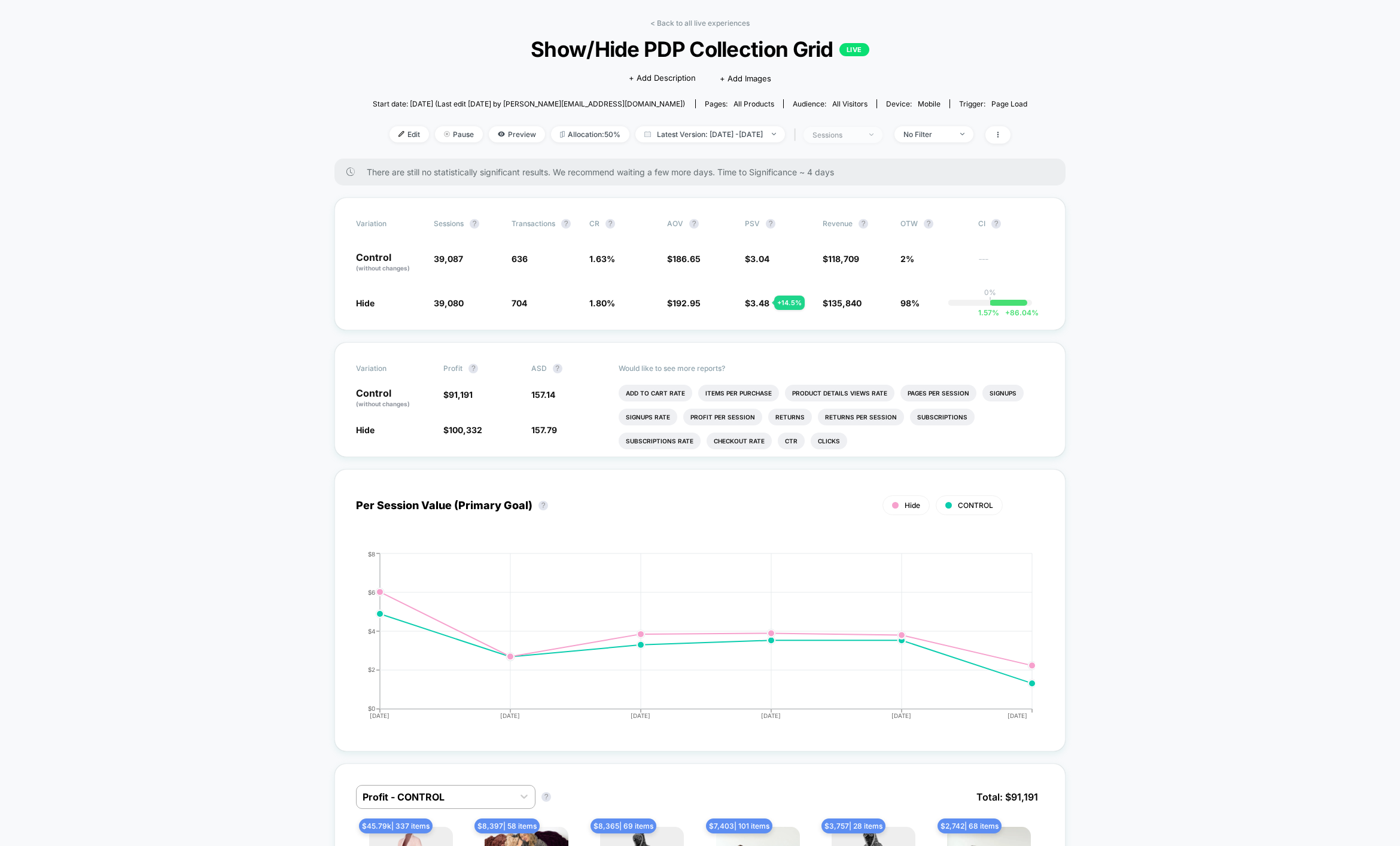
click at [838, 127] on span "sessions" at bounding box center [843, 135] width 79 height 16
click at [815, 203] on span "Sessions with impressions" at bounding box center [856, 203] width 101 height 10
click at [840, 258] on button "Save" at bounding box center [857, 261] width 142 height 20
click at [856, 127] on span "sessions with impression" at bounding box center [843, 135] width 79 height 16
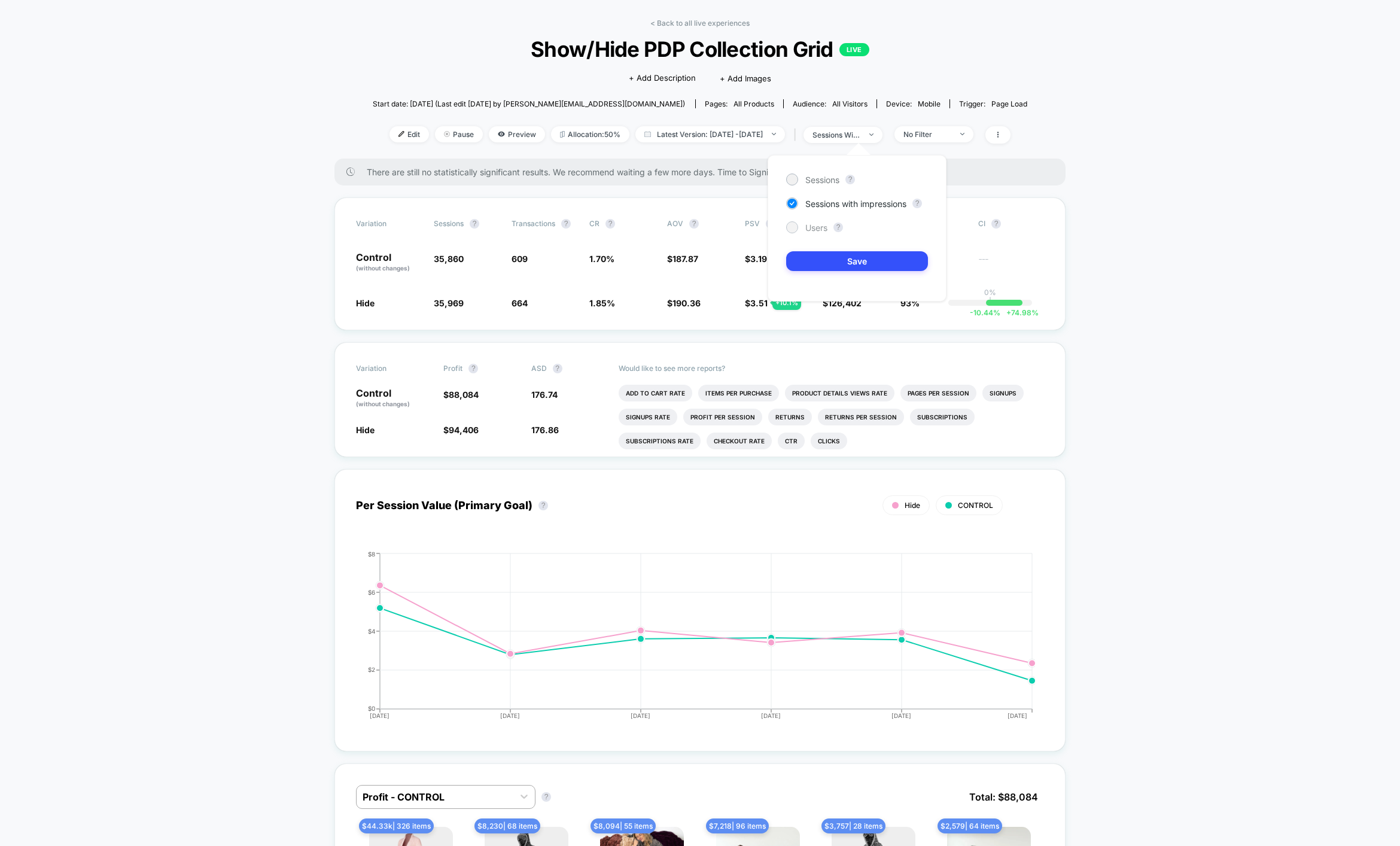
click at [817, 228] on span "Users" at bounding box center [816, 228] width 22 height 10
click at [818, 260] on button "Save" at bounding box center [857, 261] width 142 height 20
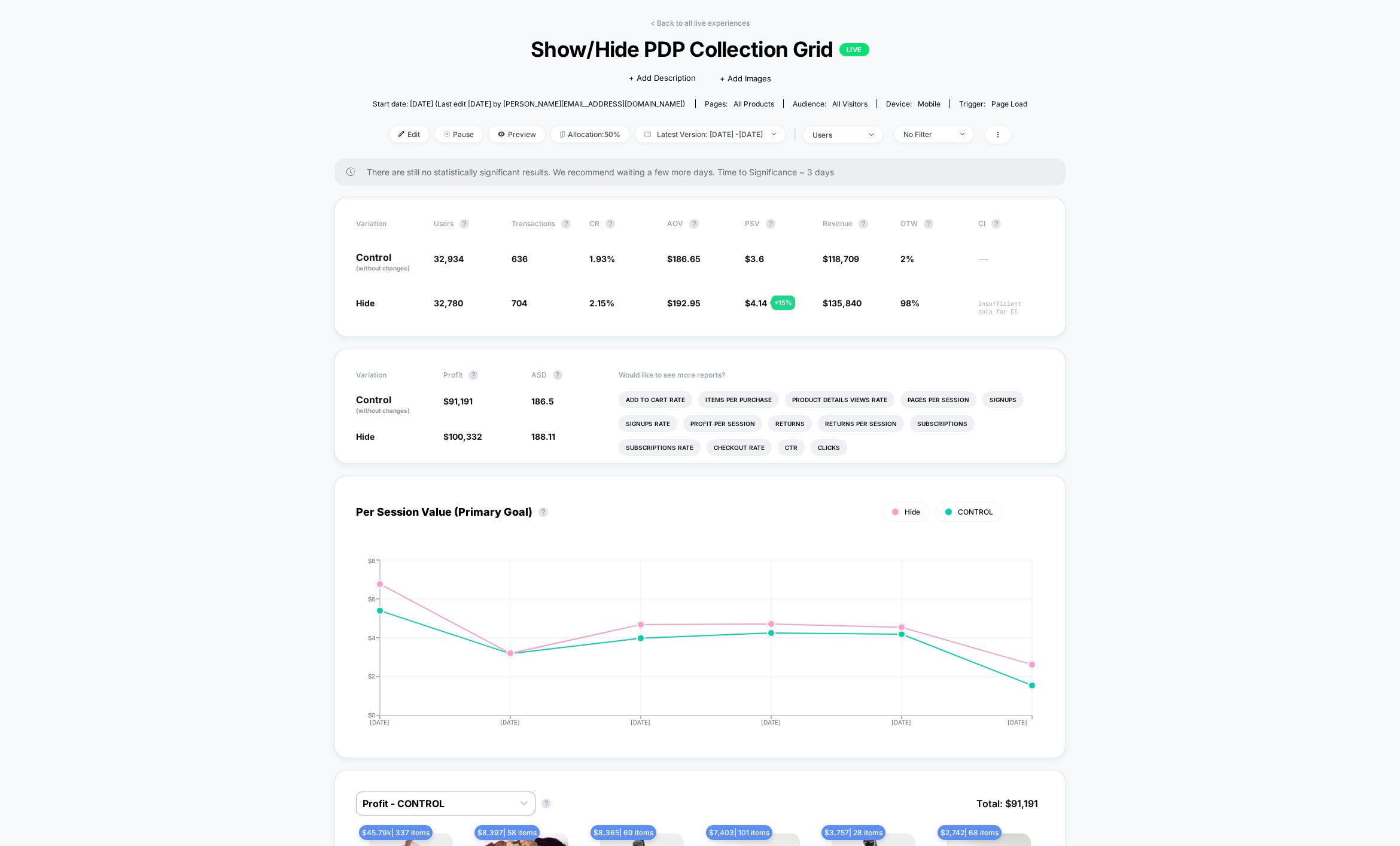
click at [938, 122] on div "< Back to all live experiences Show/Hide PDP Collection Grid LIVE Click to edit…" at bounding box center [700, 89] width 655 height 140
click at [938, 130] on div "No Filter" at bounding box center [927, 134] width 48 height 9
click at [930, 246] on span "New Visitors" at bounding box center [941, 250] width 49 height 10
click at [928, 304] on button "Save" at bounding box center [951, 308] width 109 height 20
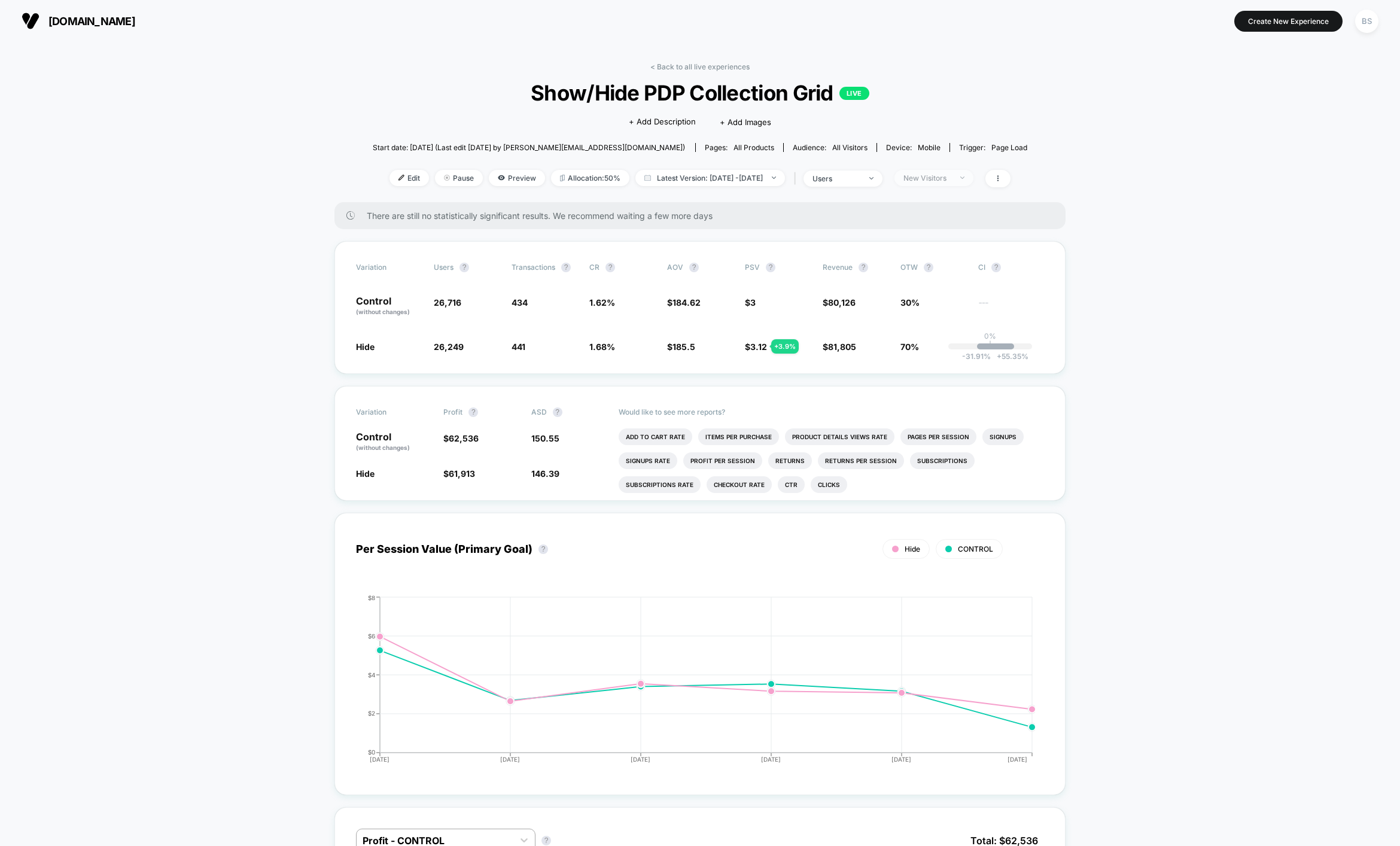
click at [951, 182] on div "New Visitors" at bounding box center [927, 178] width 48 height 9
click at [860, 183] on span "users" at bounding box center [843, 178] width 79 height 16
click at [829, 245] on span "Sessions with impressions" at bounding box center [856, 248] width 101 height 10
click at [848, 317] on div "Sessions ? Sessions with impressions ? Users ? Save" at bounding box center [857, 272] width 179 height 147
click at [854, 305] on button "Save" at bounding box center [857, 306] width 142 height 20
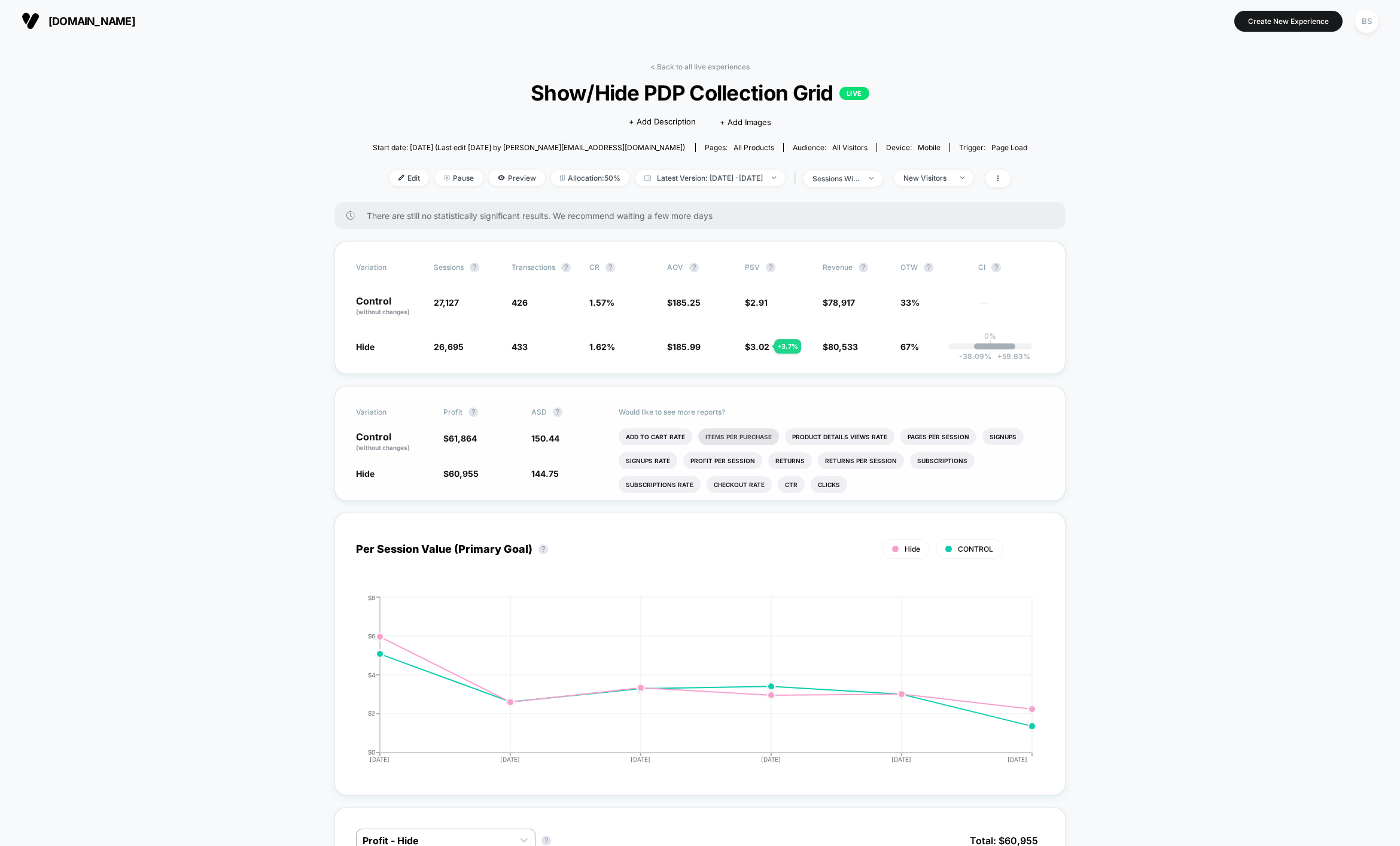
click at [724, 434] on li "Items Per Purchase" at bounding box center [738, 437] width 80 height 17
click at [959, 439] on li "Pages Per Session" at bounding box center [939, 437] width 76 height 17
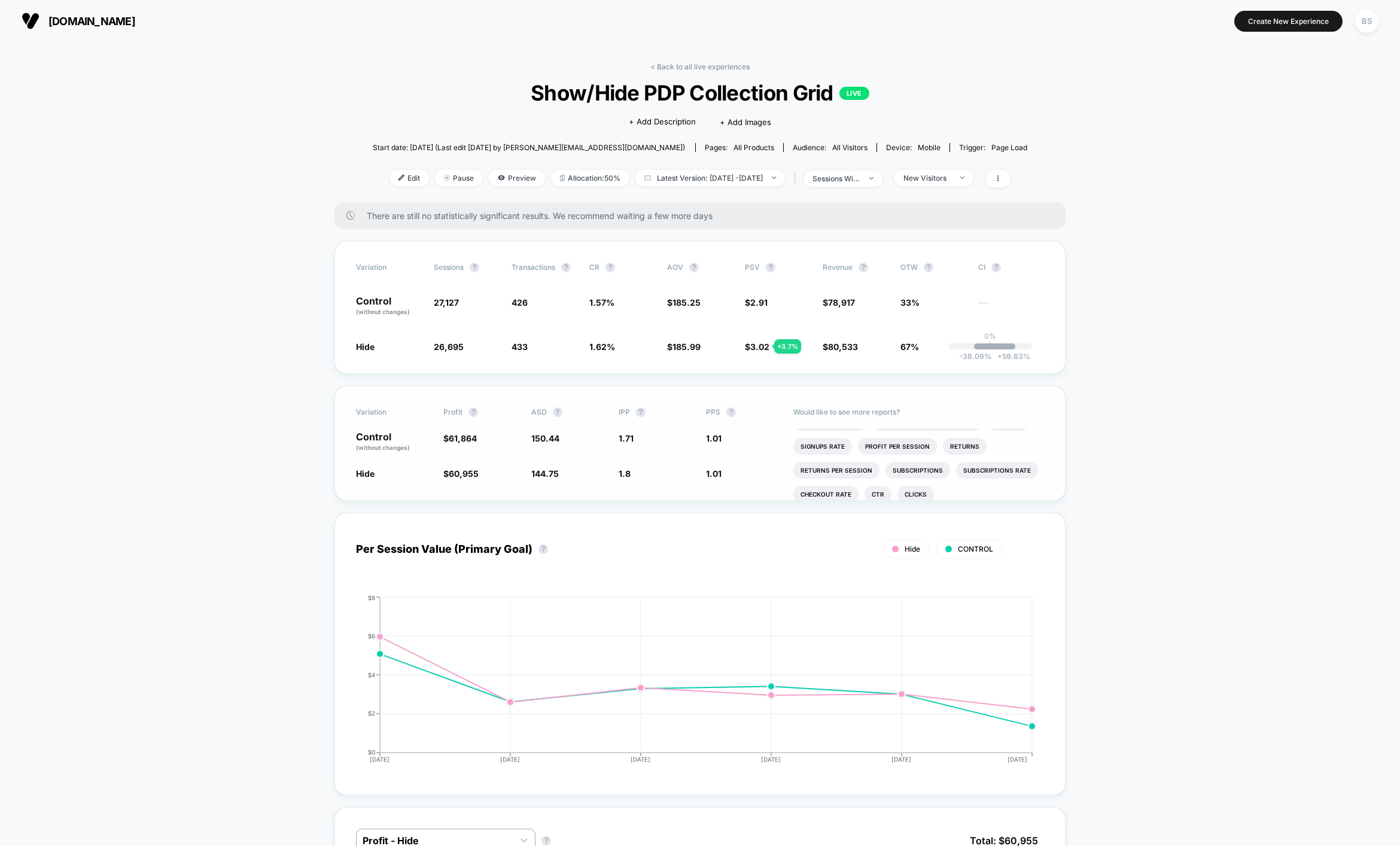
scroll to position [14, 0]
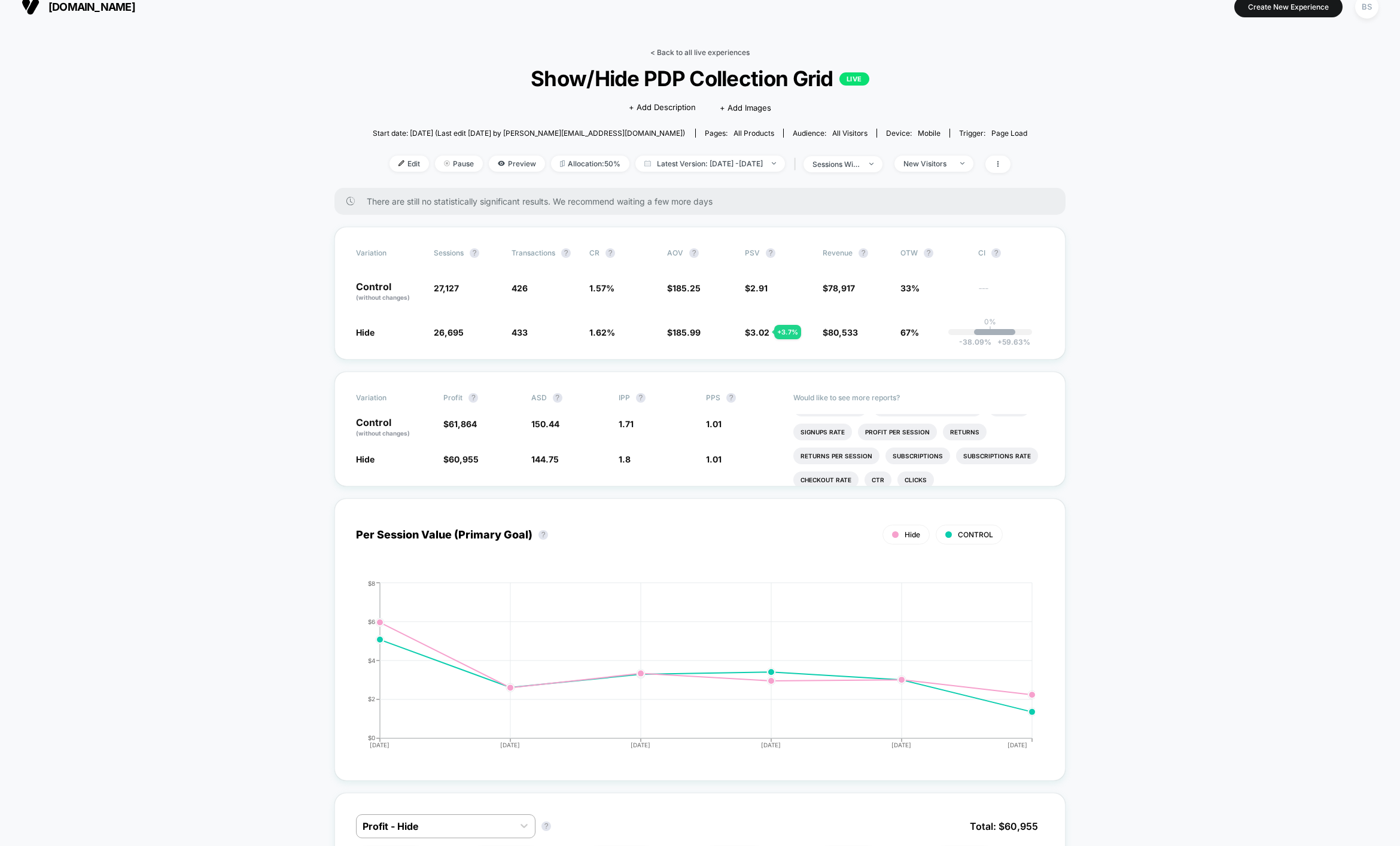
click at [661, 56] on link "< Back to all live experiences" at bounding box center [699, 52] width 99 height 9
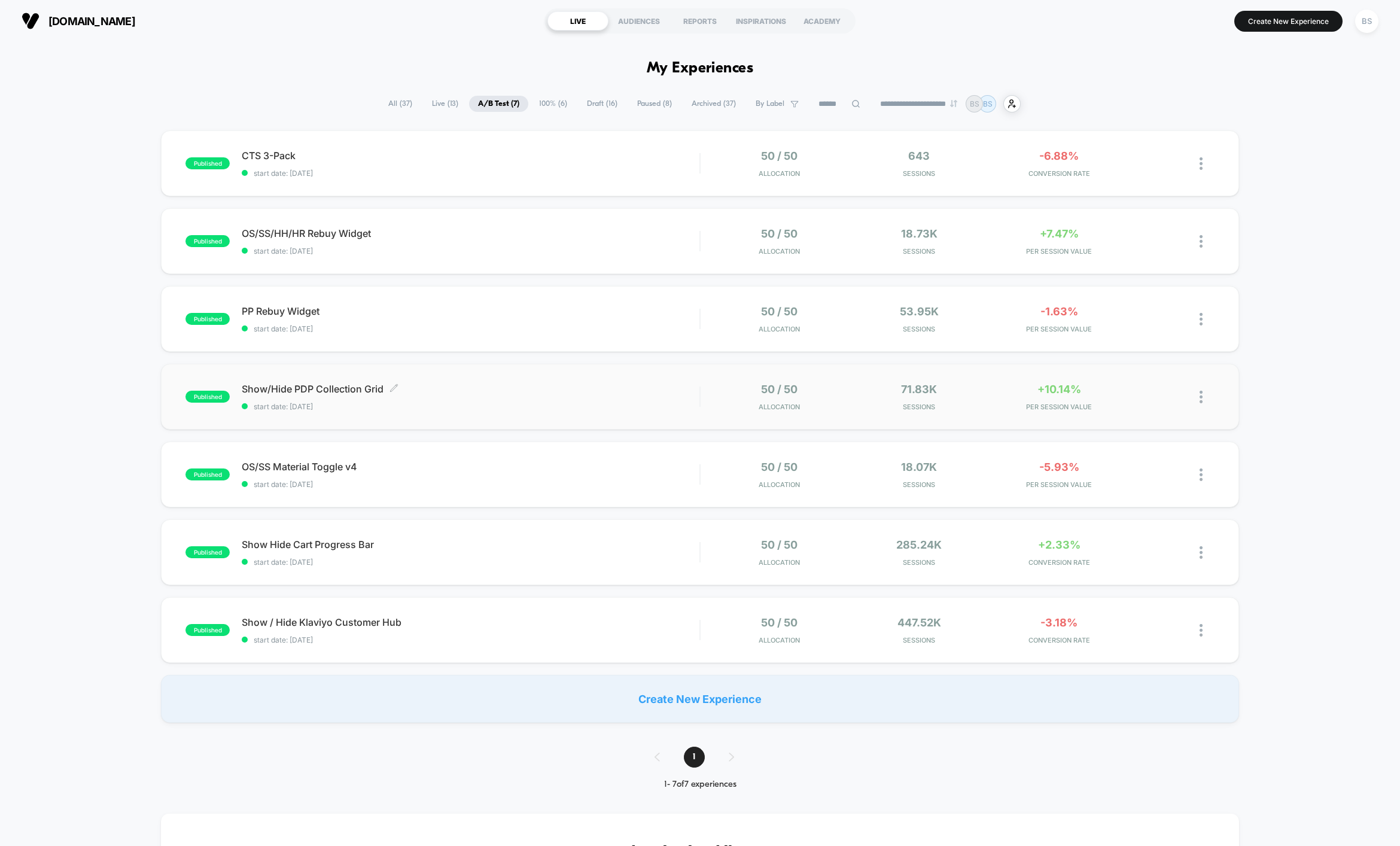
click at [665, 405] on span "start date: [DATE]" at bounding box center [470, 406] width 457 height 9
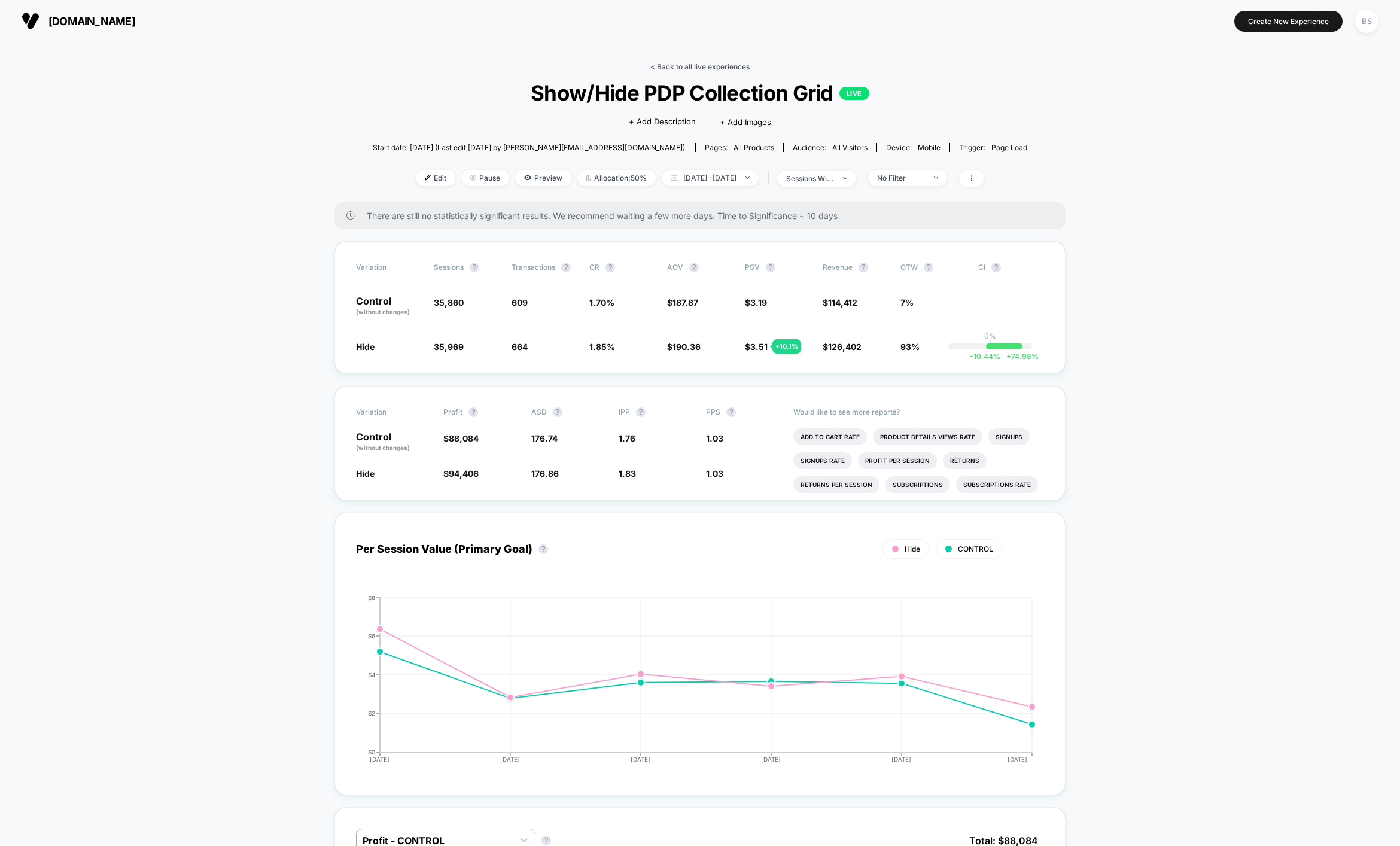
click at [723, 70] on link "< Back to all live experiences" at bounding box center [699, 67] width 99 height 9
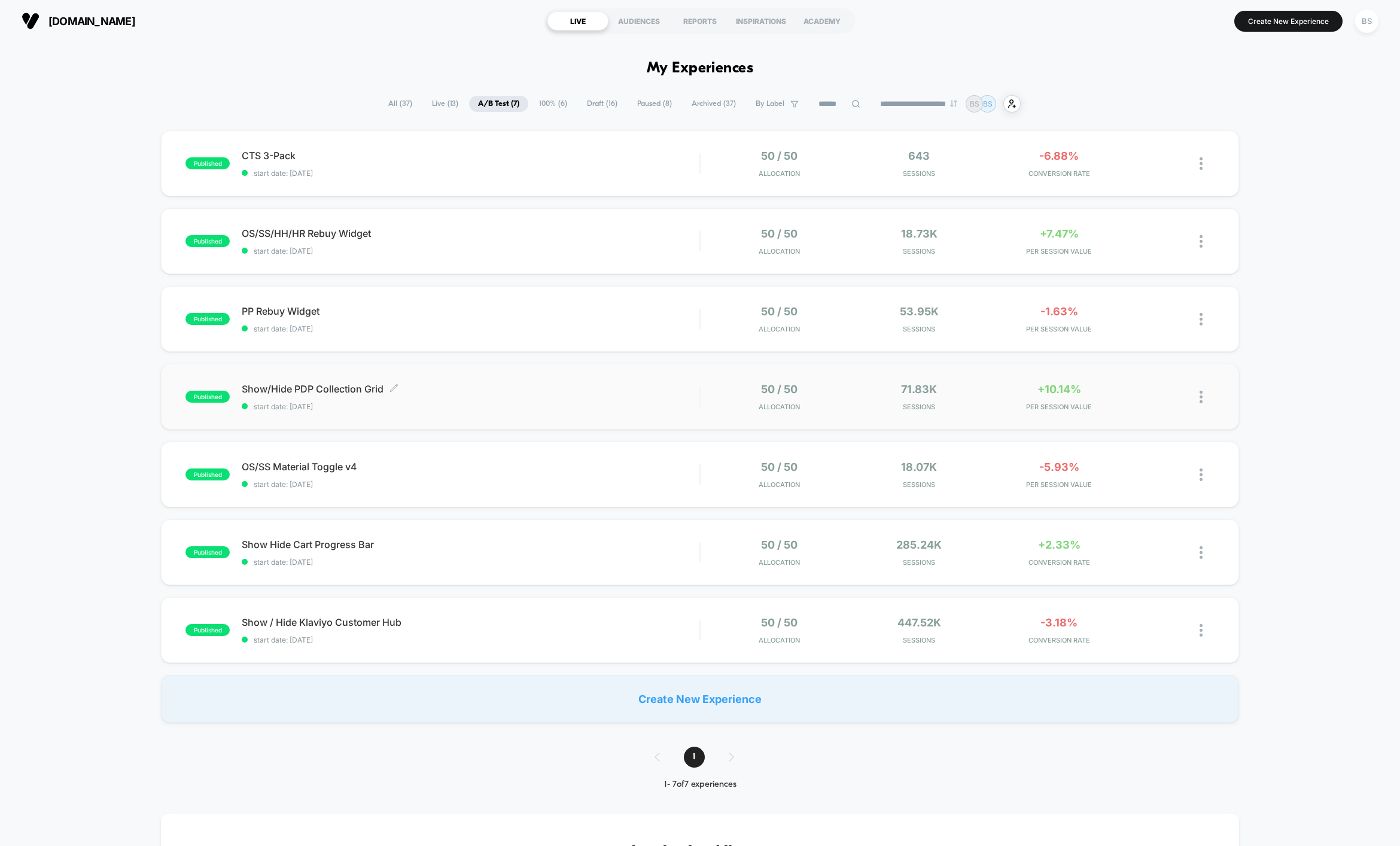
click at [678, 391] on span "Show/Hide PDP Collection Grid Click to edit experience details" at bounding box center [470, 389] width 457 height 12
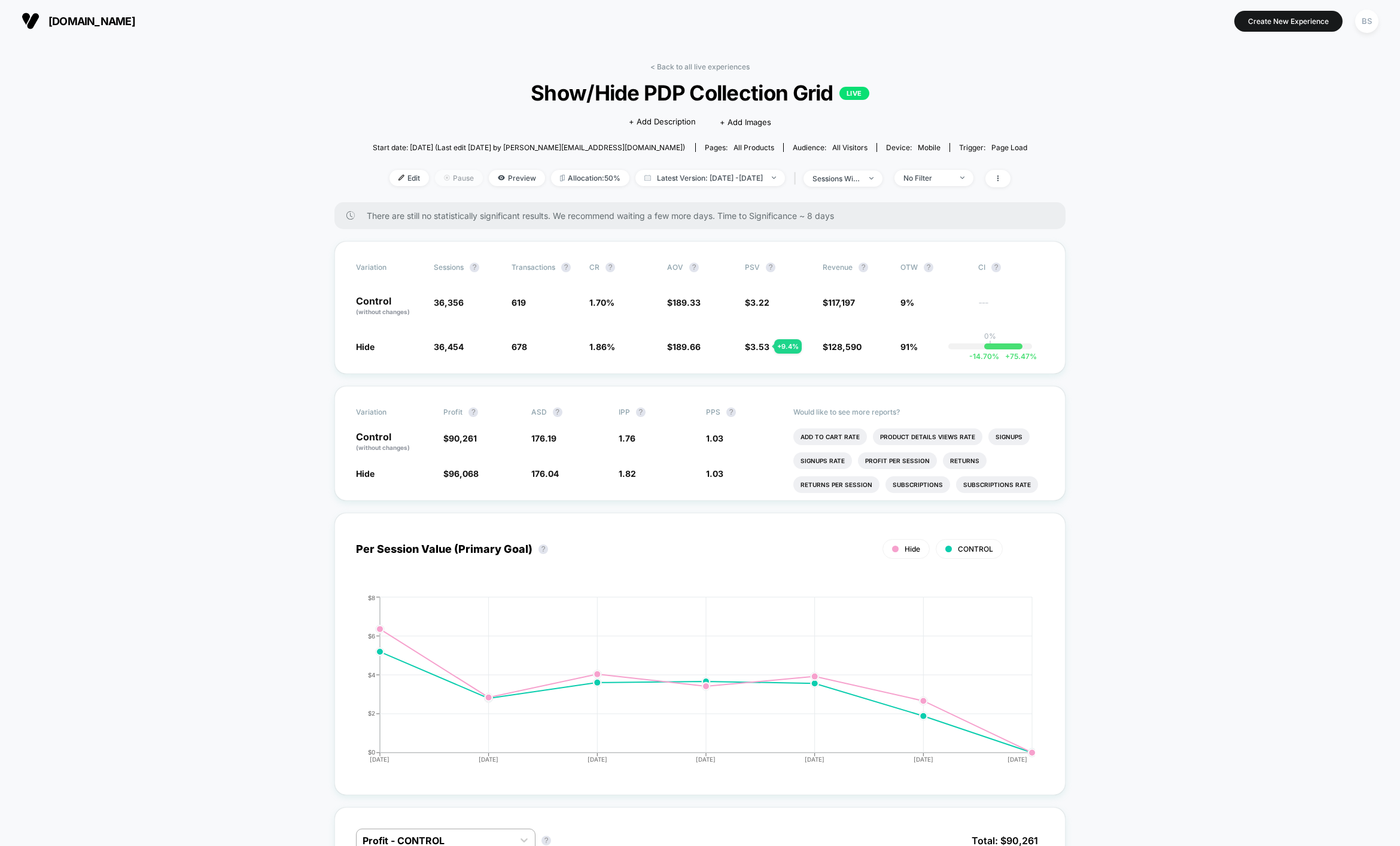
click at [441, 180] on span "Pause" at bounding box center [459, 178] width 48 height 16
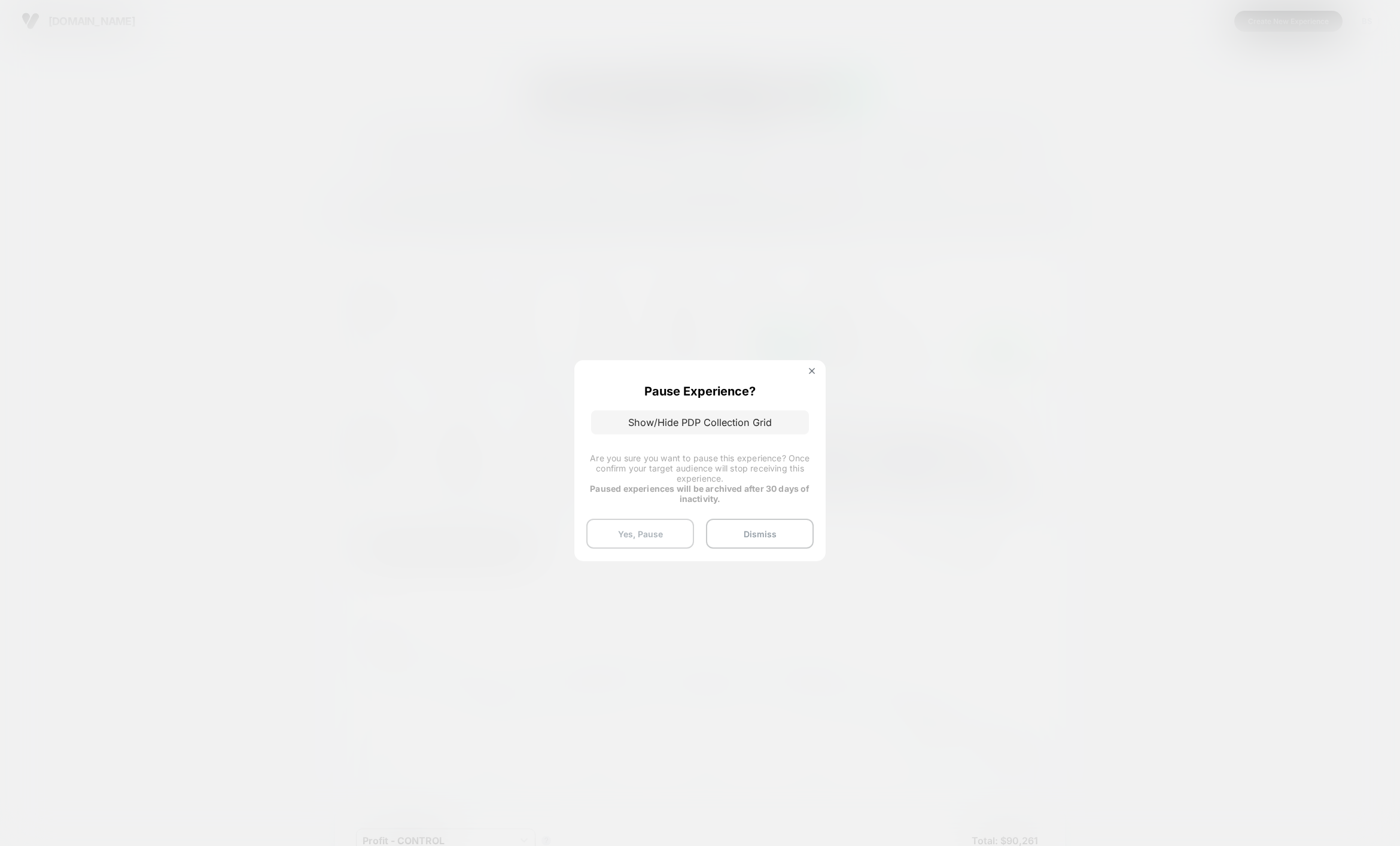
click at [651, 540] on button "Yes, Pause" at bounding box center [640, 533] width 108 height 30
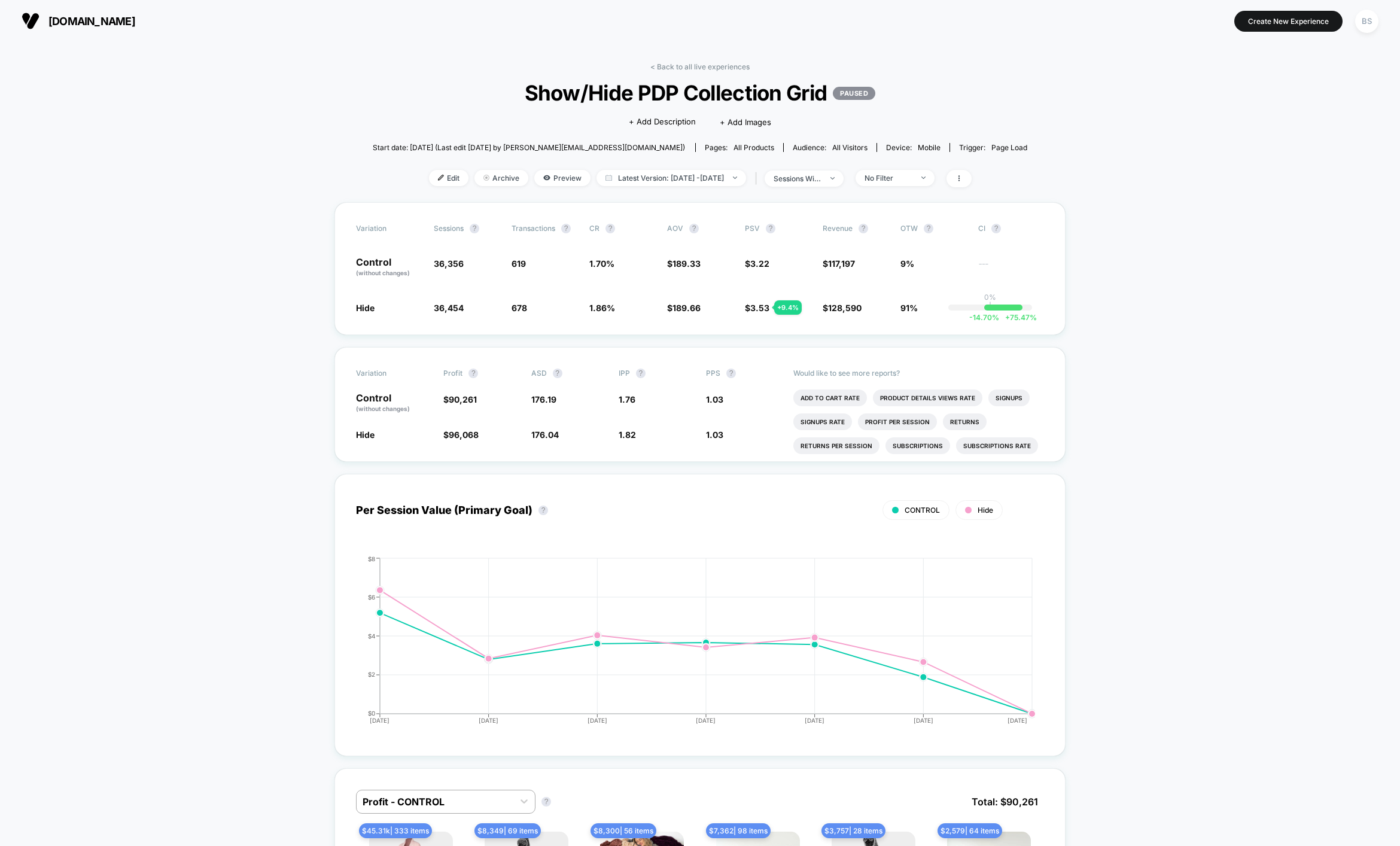
click at [699, 72] on div "< Back to all live experiences Show/Hide PDP Collection Grid PAUSED Click to ed…" at bounding box center [700, 132] width 655 height 140
click at [699, 67] on link "< Back to all live experiences" at bounding box center [699, 67] width 99 height 9
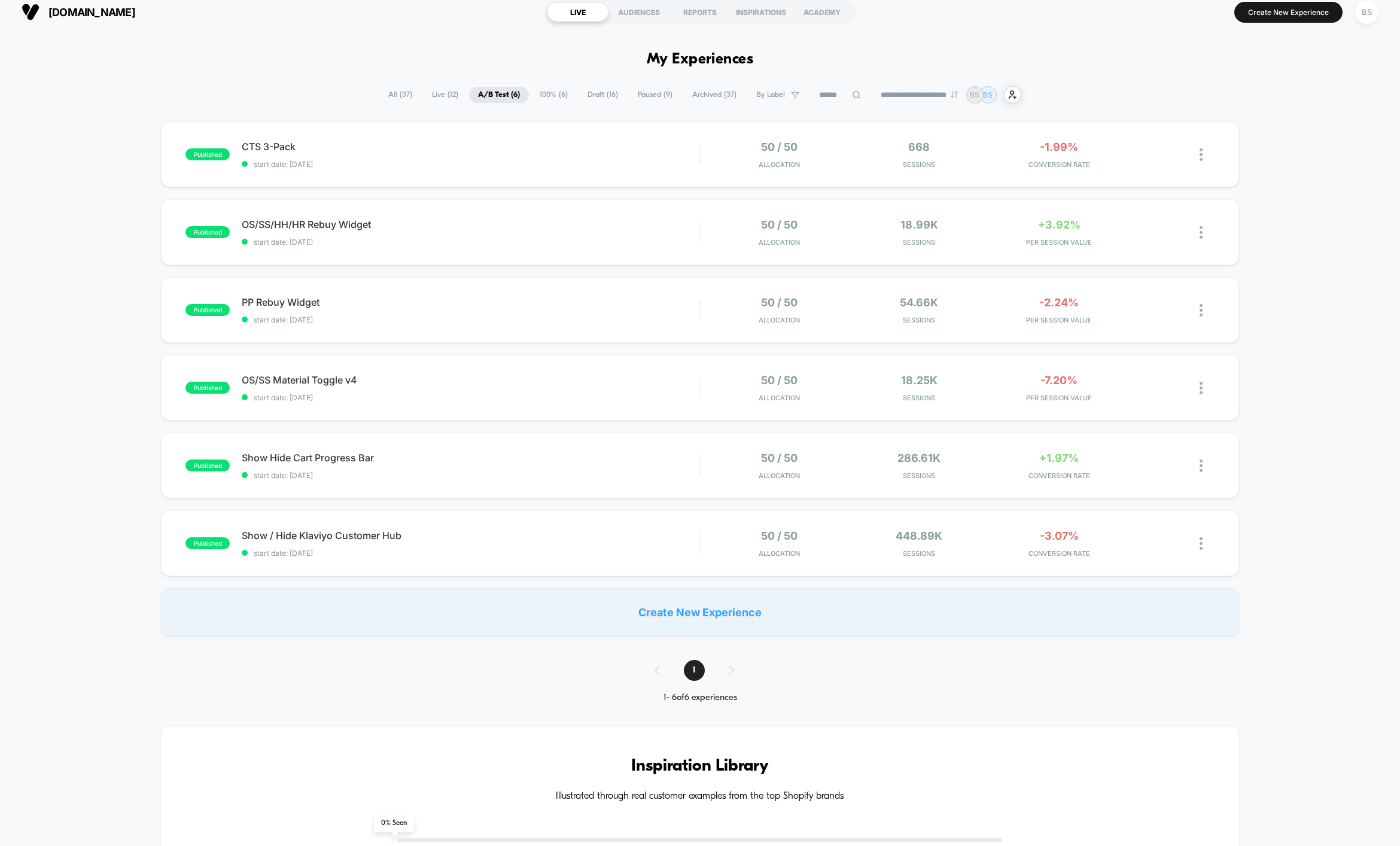
scroll to position [16, 0]
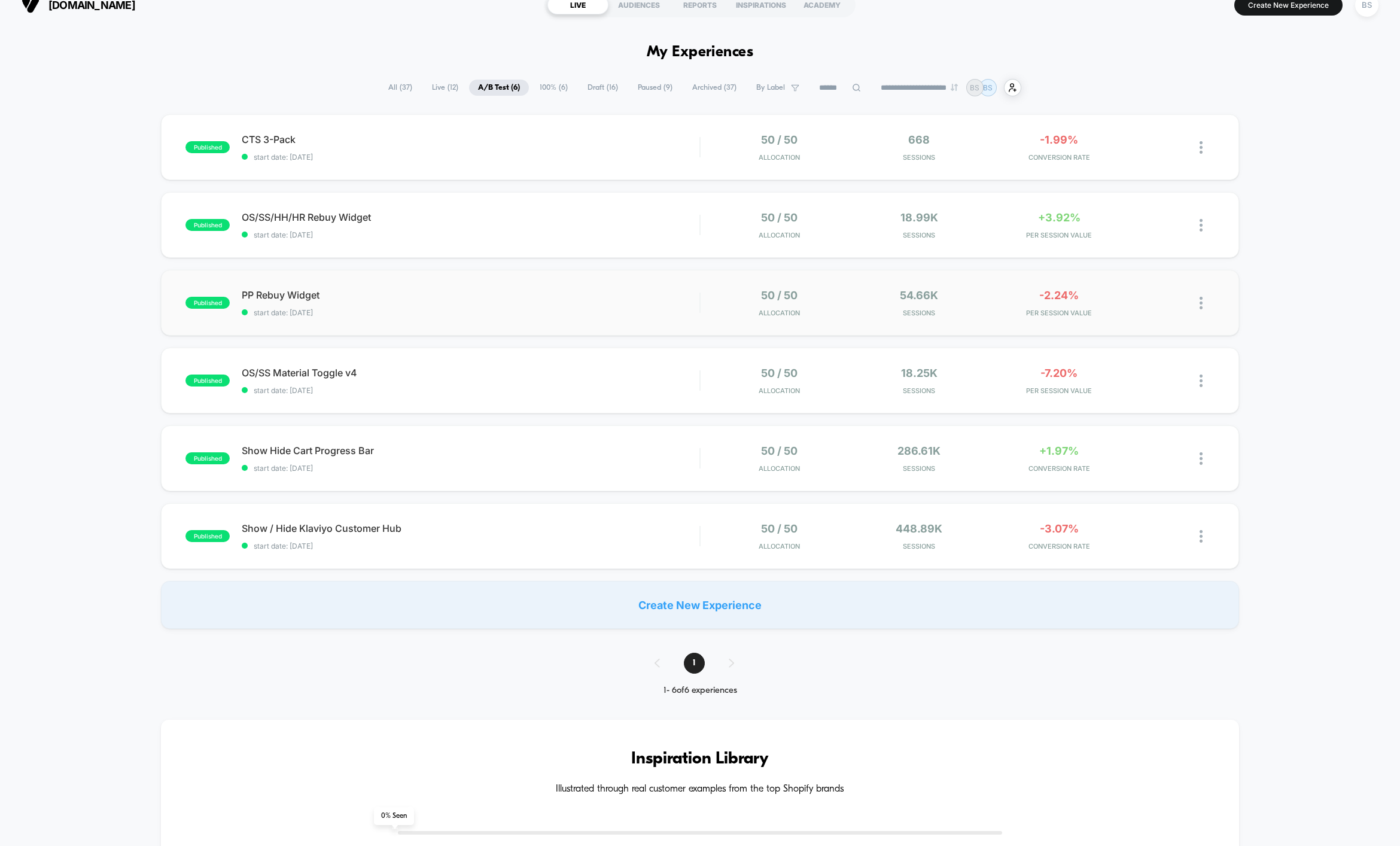
click at [845, 317] on div "published PP Rebuy Widget start date: [DATE] 50 / 50 Allocation 54.66k Sessions…" at bounding box center [700, 302] width 1078 height 66
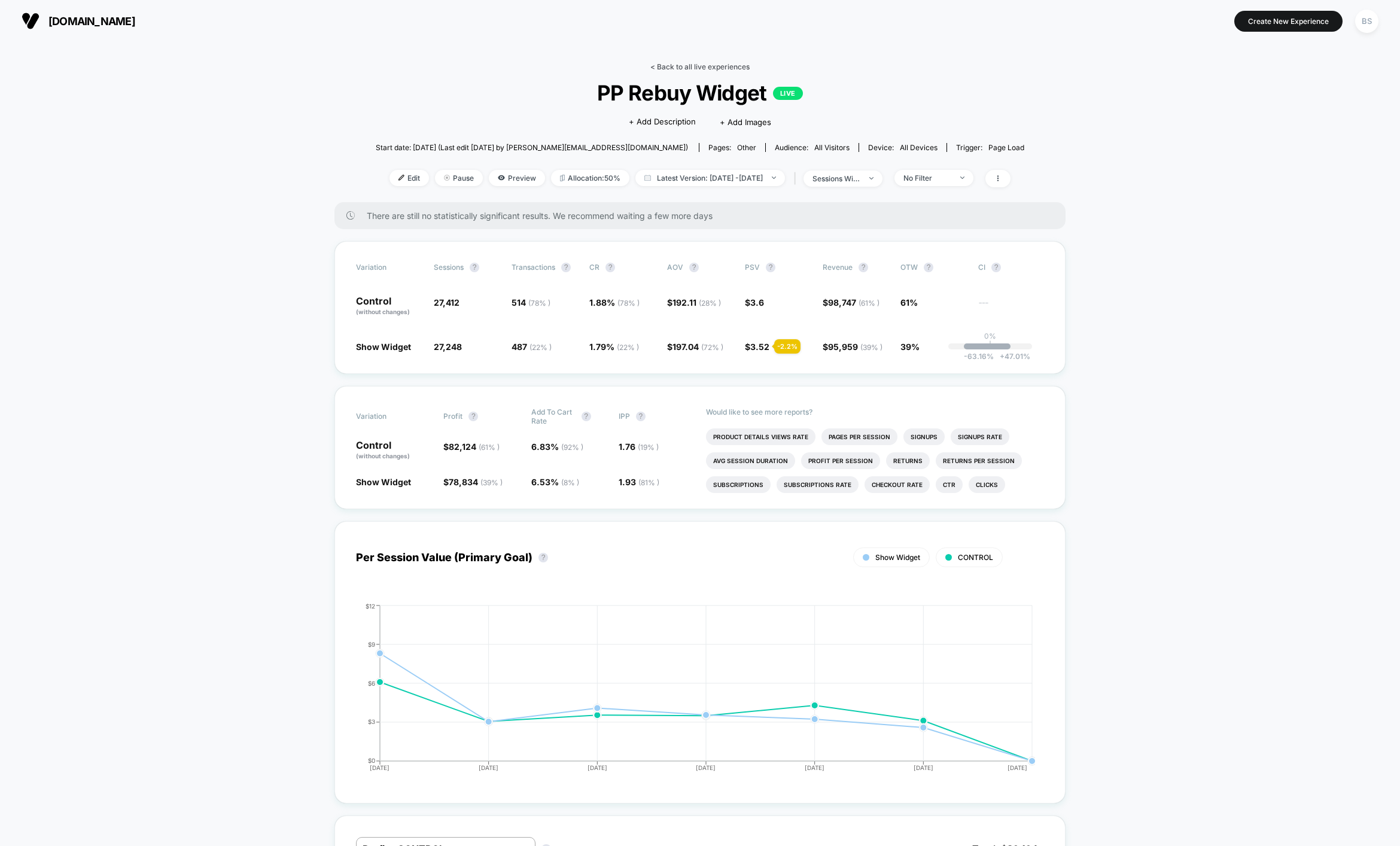
click at [669, 67] on link "< Back to all live experiences" at bounding box center [699, 67] width 99 height 9
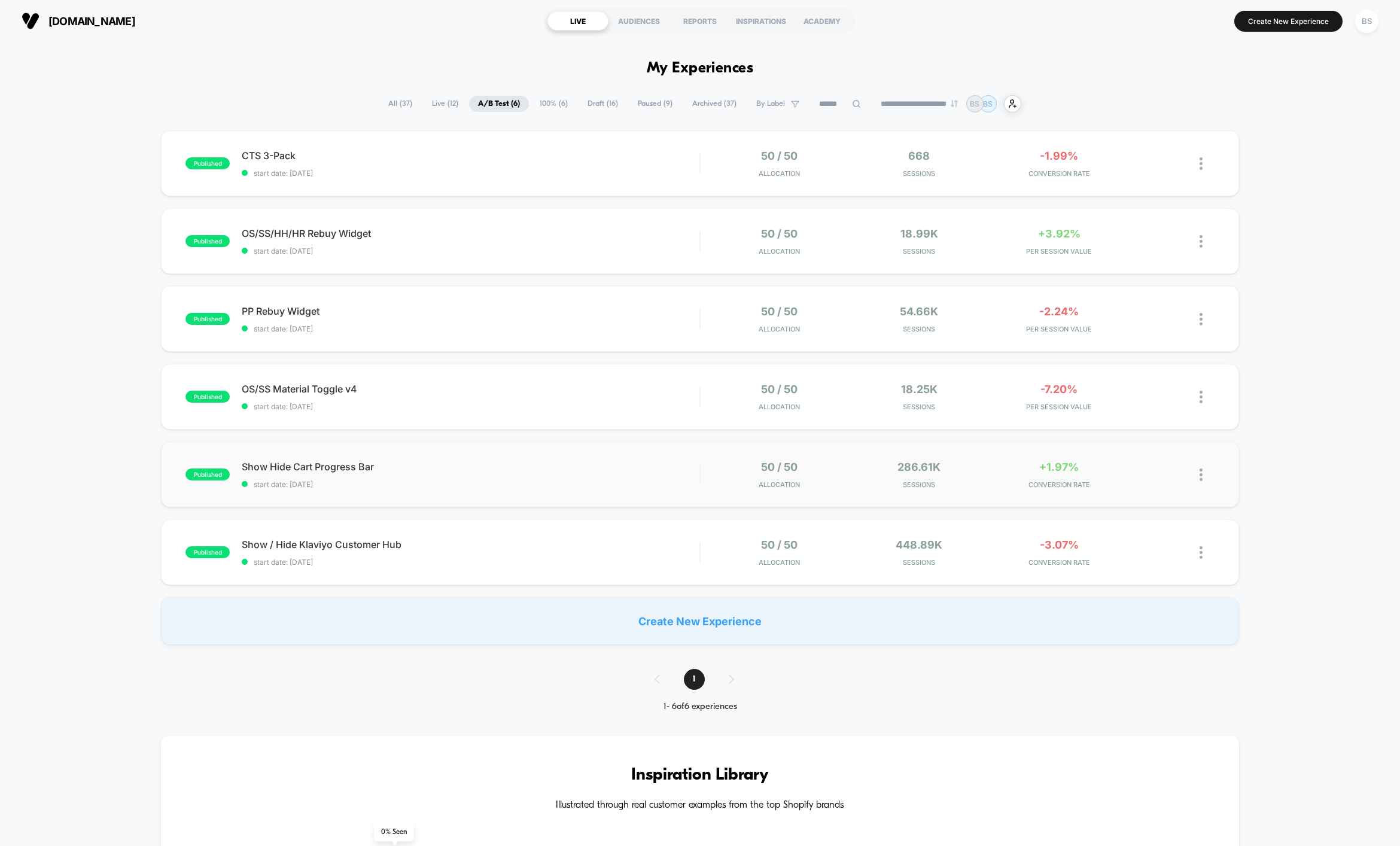
click at [689, 489] on div "published Show Hide Cart Progress Bar start date: [DATE] 50 / 50 Allocation 286…" at bounding box center [700, 474] width 1078 height 66
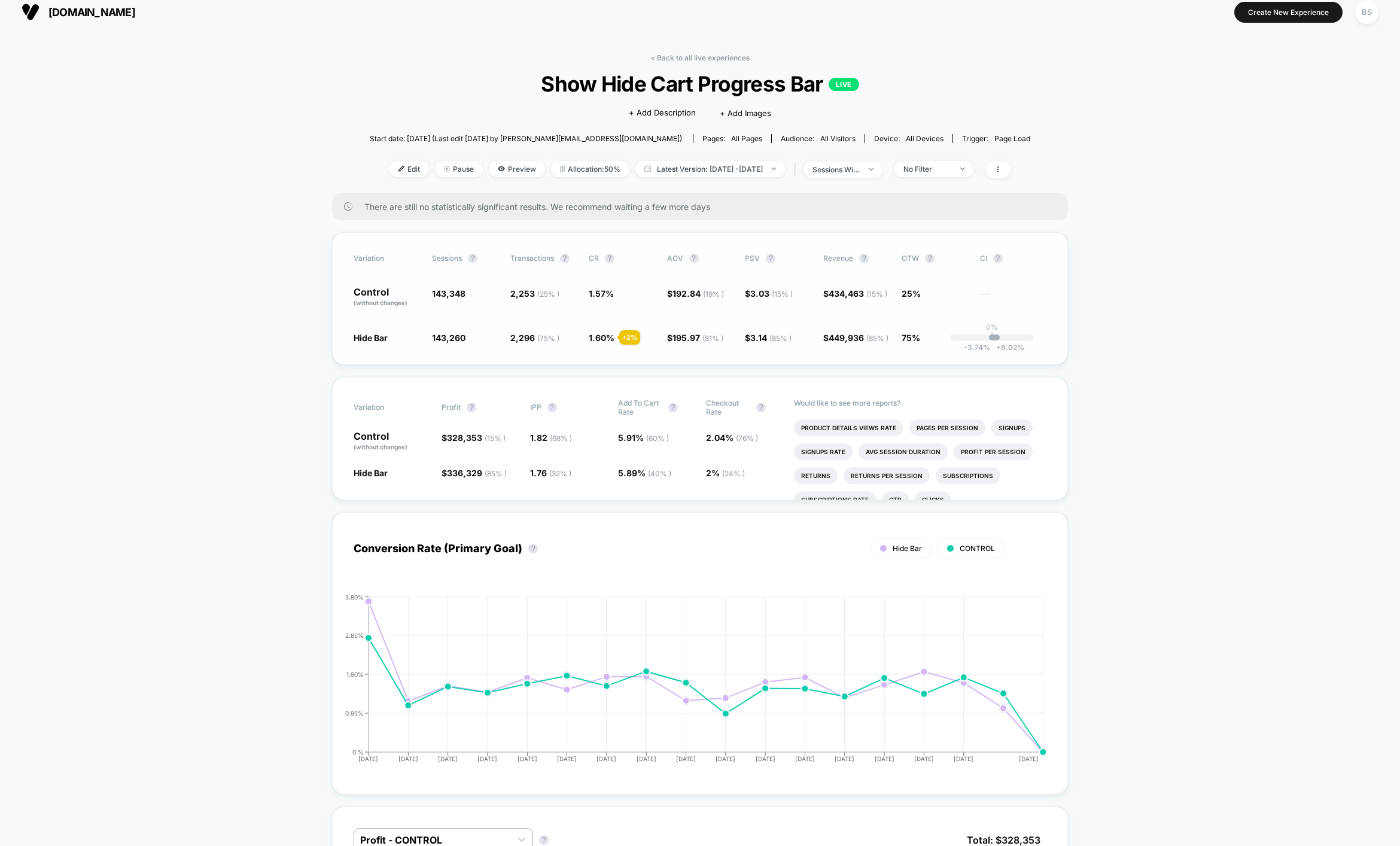
scroll to position [20, 0]
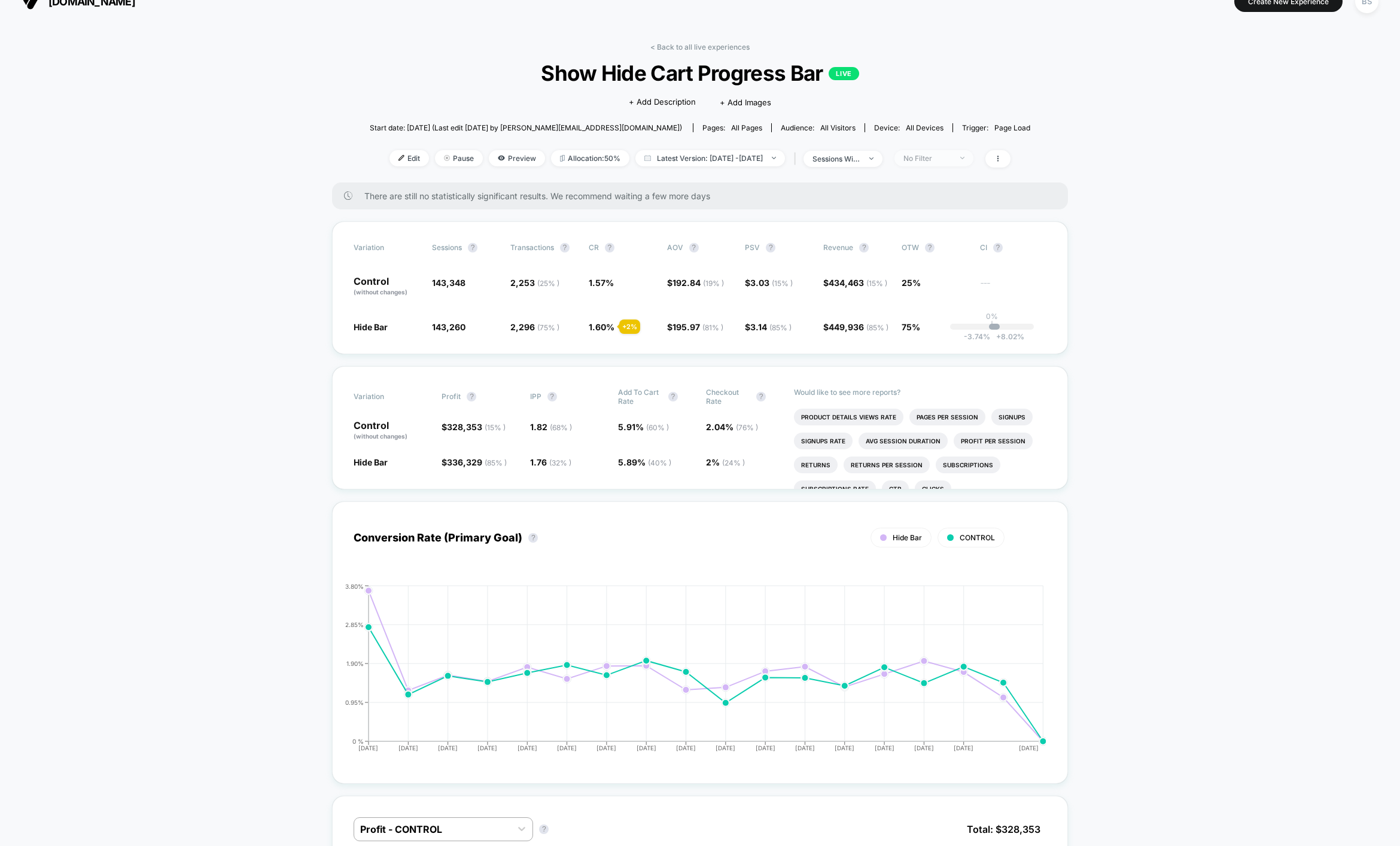
click at [951, 155] on div "No Filter" at bounding box center [927, 158] width 48 height 9
click at [956, 268] on div "New Visitors" at bounding box center [930, 274] width 68 height 12
click at [951, 204] on span "Mobile Visitors" at bounding box center [944, 202] width 57 height 10
click at [950, 223] on span "Desktop Visitors" at bounding box center [947, 226] width 64 height 10
click at [954, 328] on button "Save" at bounding box center [950, 332] width 109 height 20
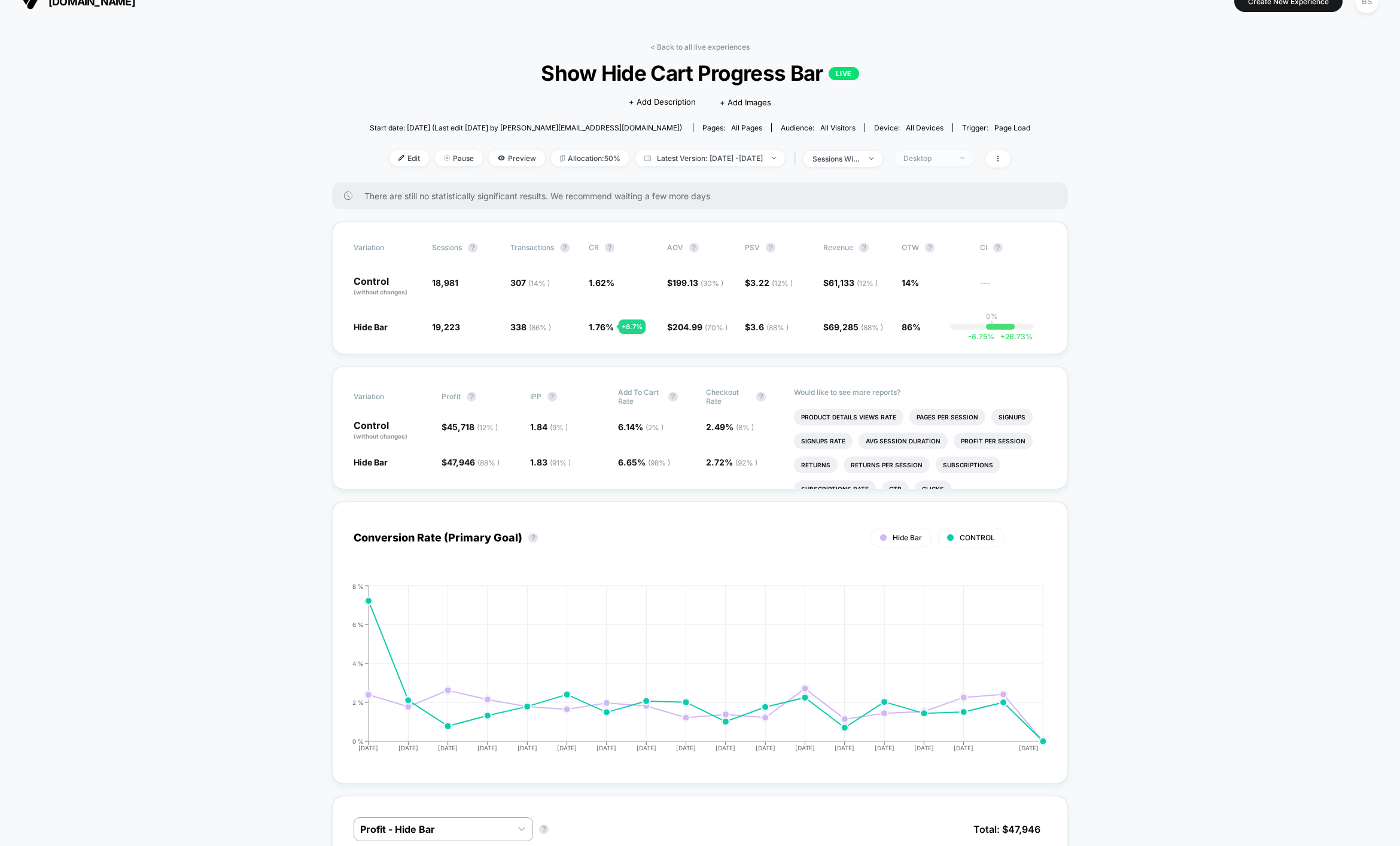
click at [951, 153] on div "Desktop" at bounding box center [927, 158] width 48 height 9
click at [943, 212] on div "Mobile Visitors ? Desktop Visitors ? Returning Visitors ? New Visitors ? No Fil…" at bounding box center [951, 269] width 147 height 182
click at [943, 204] on span "Mobile Visitors" at bounding box center [944, 202] width 57 height 10
click at [951, 335] on button "Save" at bounding box center [950, 332] width 109 height 20
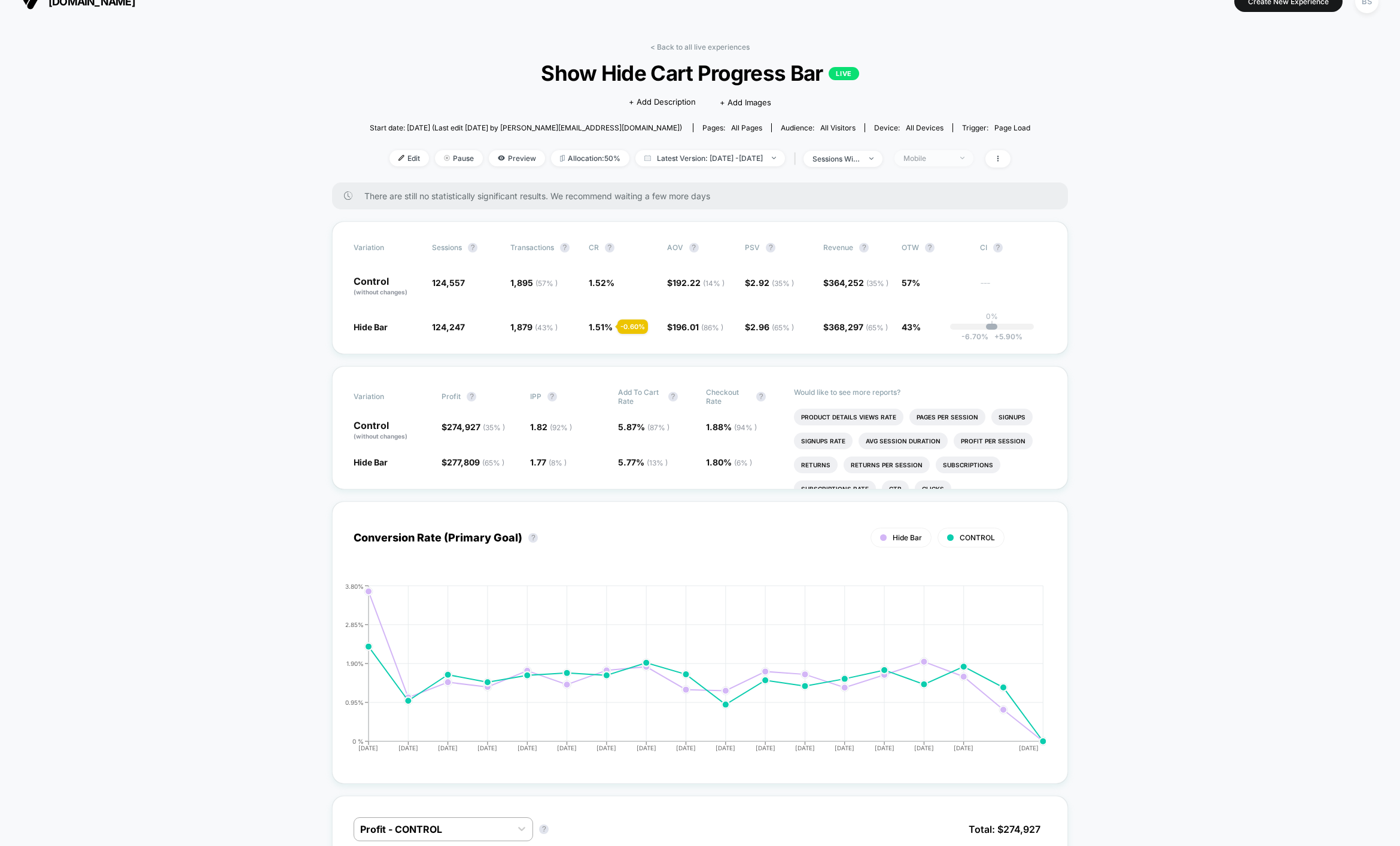
click at [942, 158] on div "Mobile" at bounding box center [927, 158] width 48 height 9
click at [940, 254] on span "Returning Visitors" at bounding box center [950, 250] width 69 height 10
click at [939, 339] on button "Save" at bounding box center [950, 332] width 109 height 20
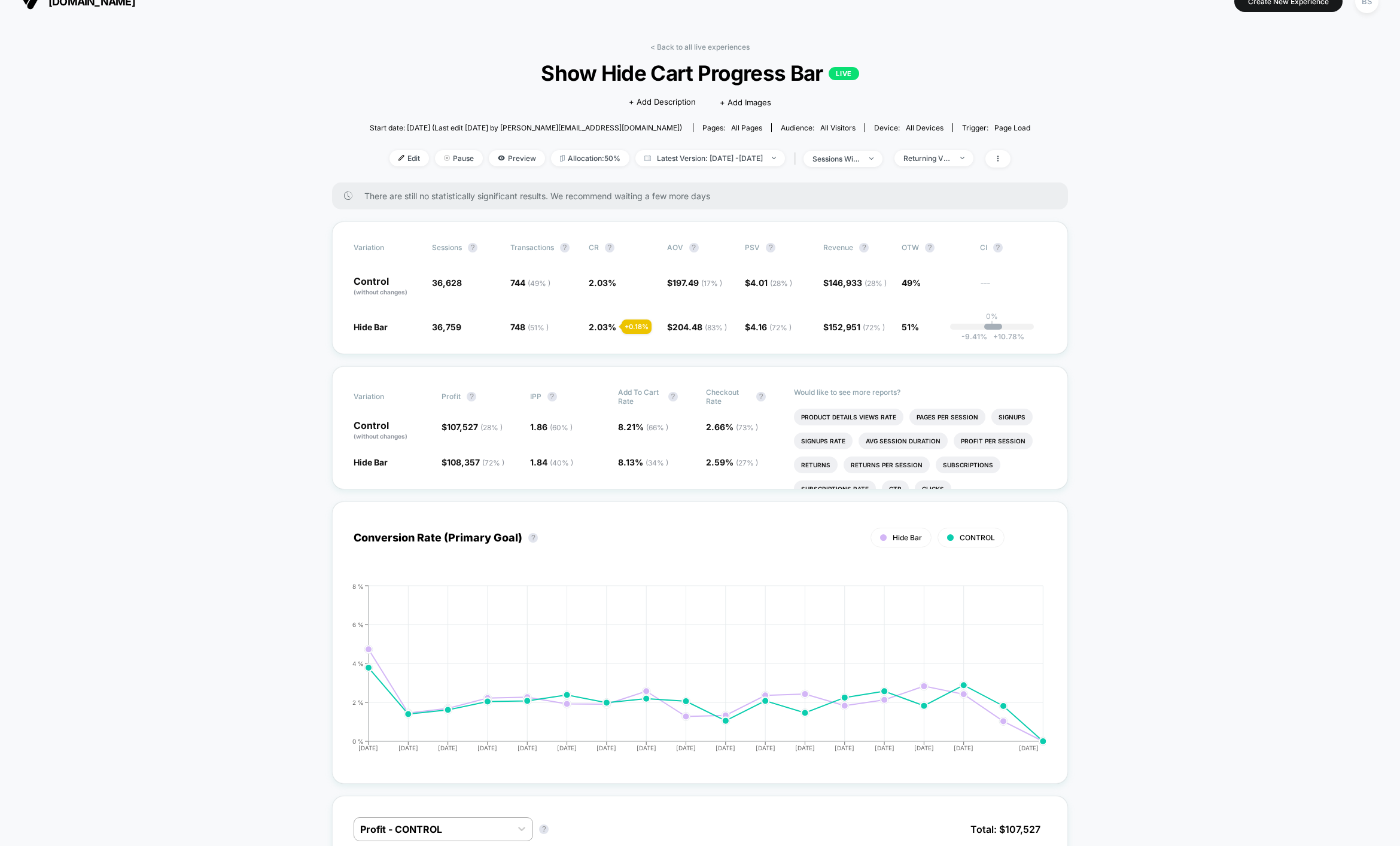
click at [949, 119] on div "Start date: [DATE] (Last edit [DATE] by [PERSON_NAME][EMAIL_ADDRESS][DOMAIN_NAM…" at bounding box center [700, 128] width 661 height 21
click at [956, 120] on div "Start date: [DATE] (Last edit [DATE] by [PERSON_NAME][EMAIL_ADDRESS][DOMAIN_NAM…" at bounding box center [700, 128] width 661 height 21
click at [951, 153] on div "Returning Visitors" at bounding box center [927, 158] width 48 height 9
click at [945, 275] on span "New Visitors" at bounding box center [940, 274] width 49 height 10
click at [944, 336] on button "Save" at bounding box center [950, 332] width 109 height 20
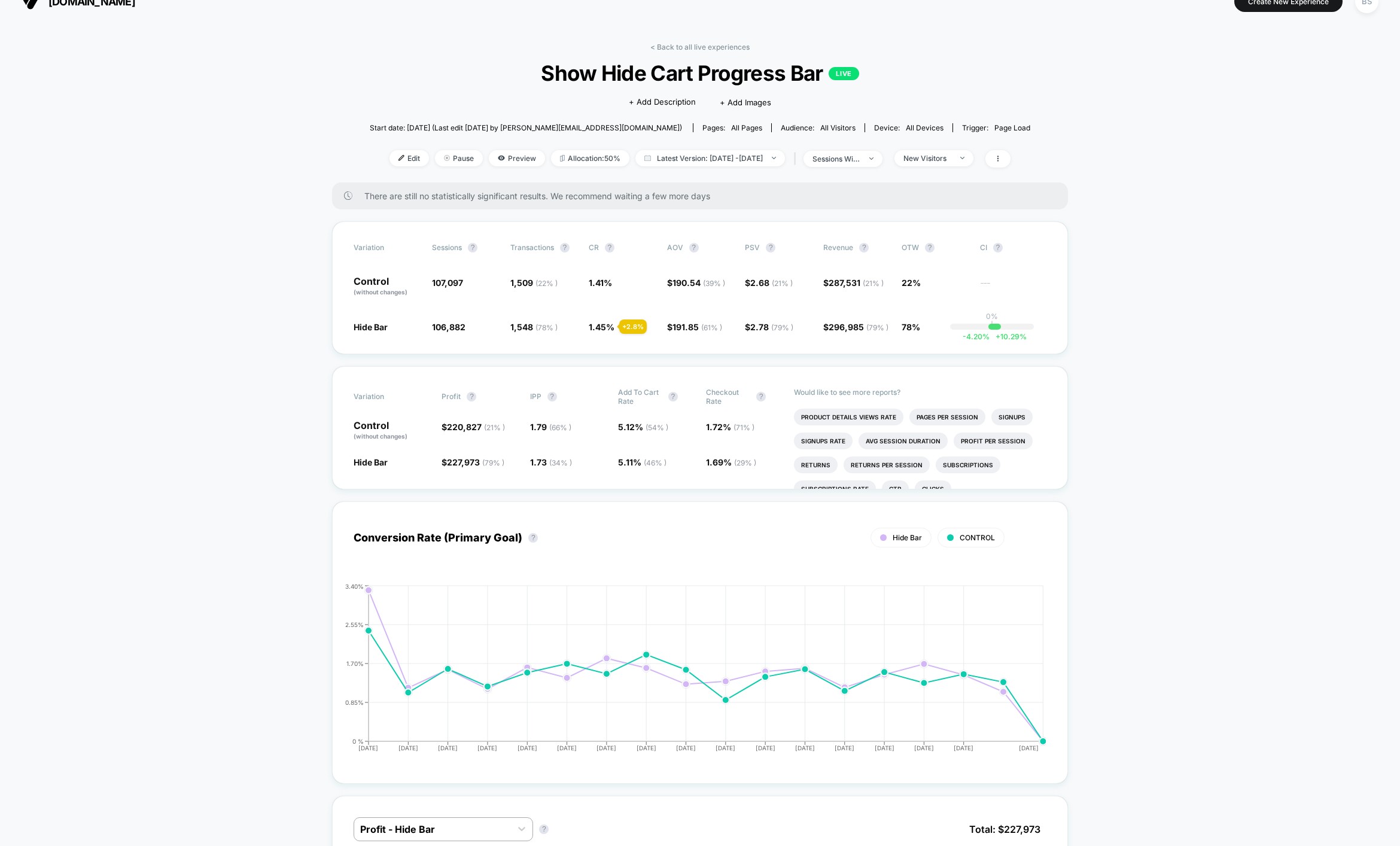
click at [666, 42] on link "< Back to all live experiences" at bounding box center [699, 47] width 99 height 9
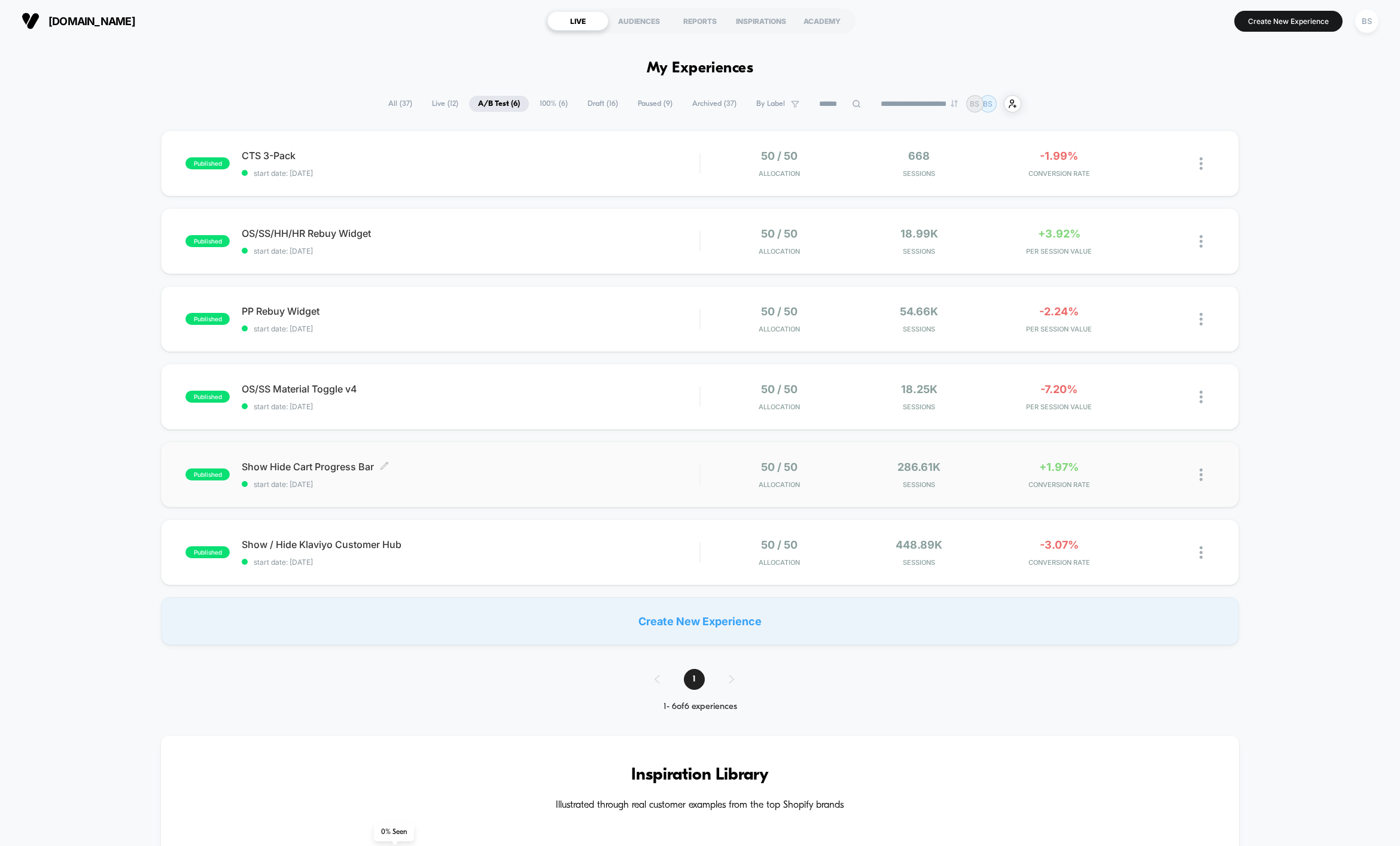
click at [608, 484] on span "start date: [DATE]" at bounding box center [470, 484] width 457 height 9
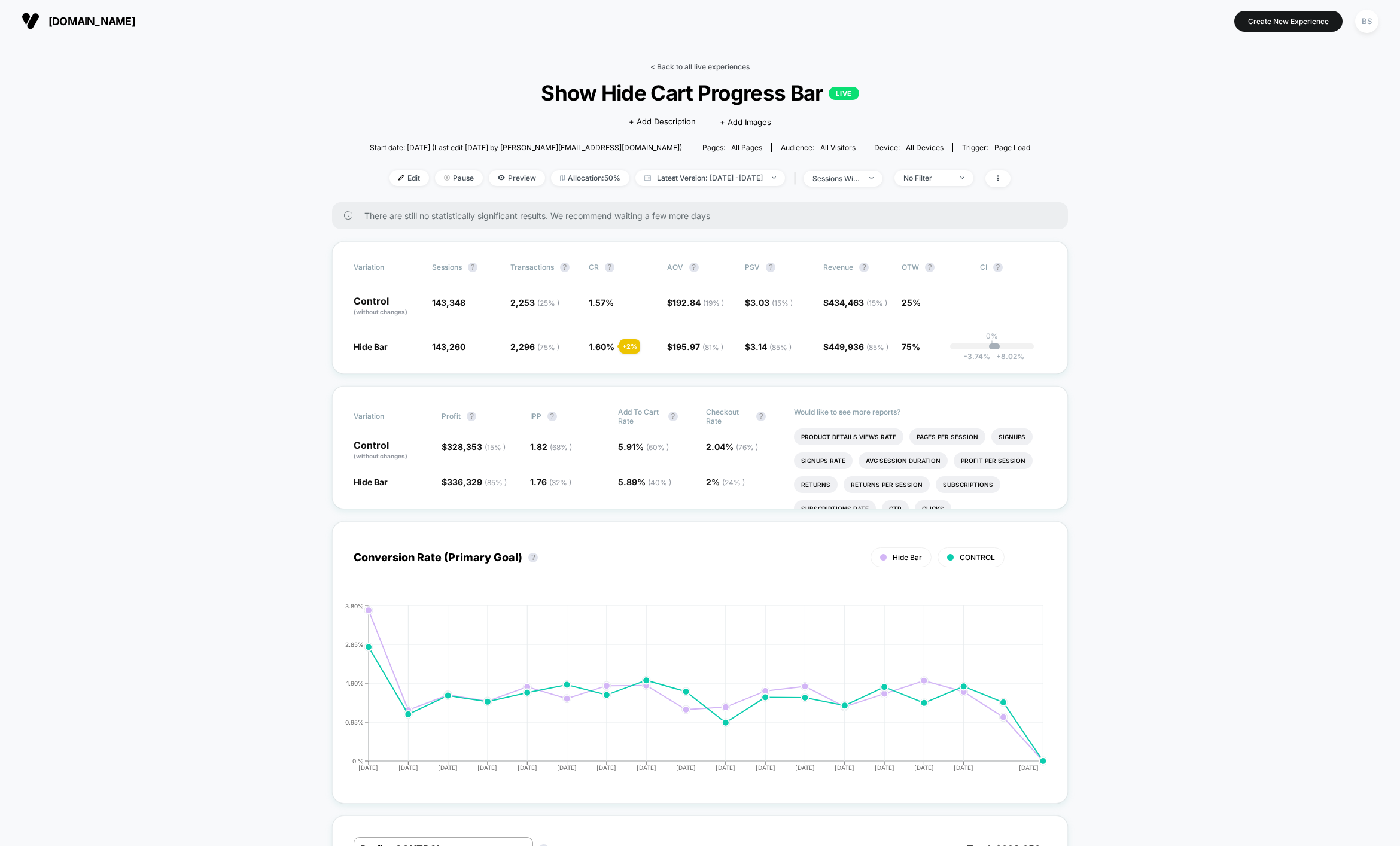
click at [716, 62] on link "< Back to all live experiences" at bounding box center [699, 67] width 99 height 9
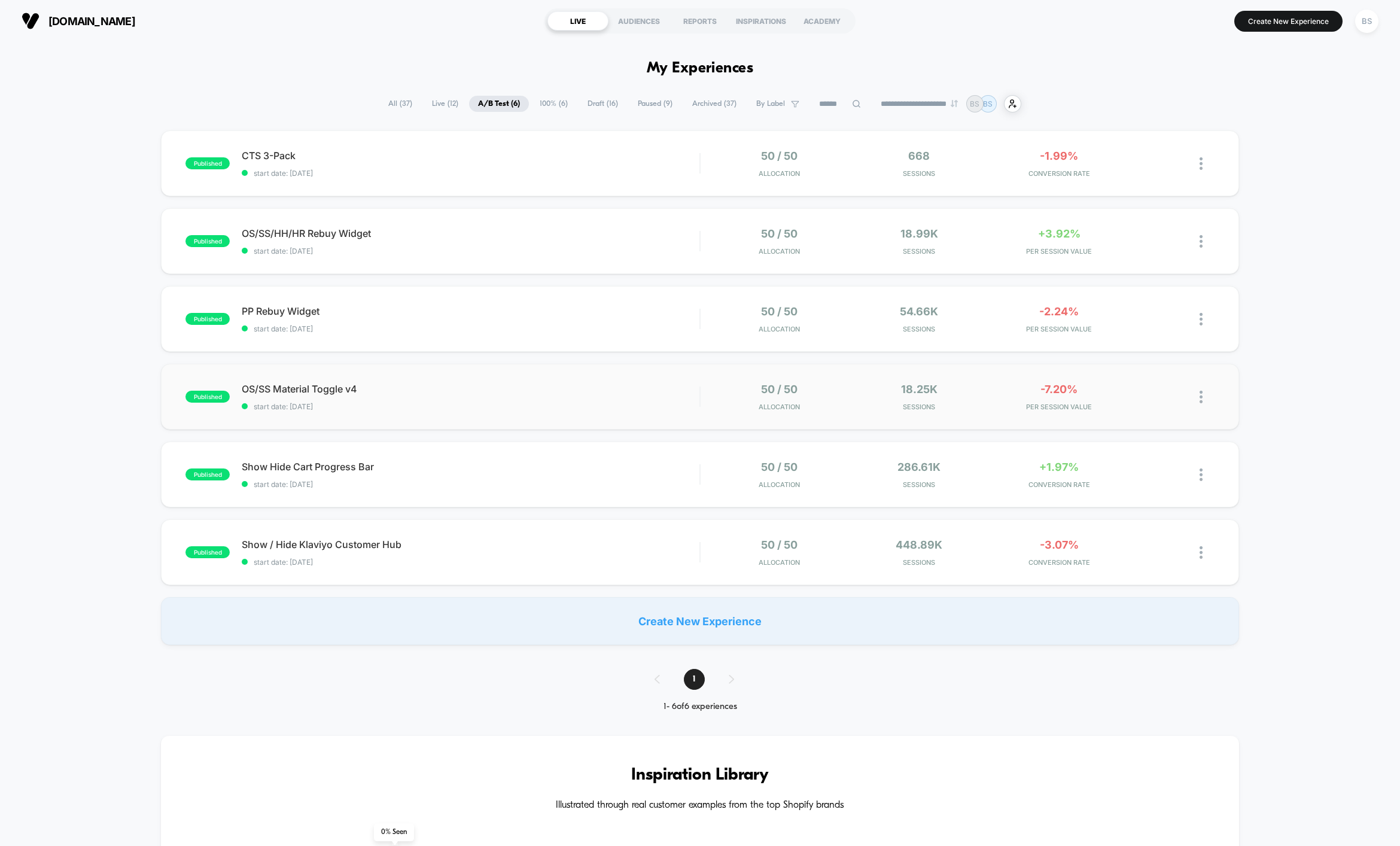
click at [463, 412] on div "published OS/SS Material Toggle v4 start date: [DATE] 50 / 50 Allocation 18.25k…" at bounding box center [700, 396] width 1078 height 66
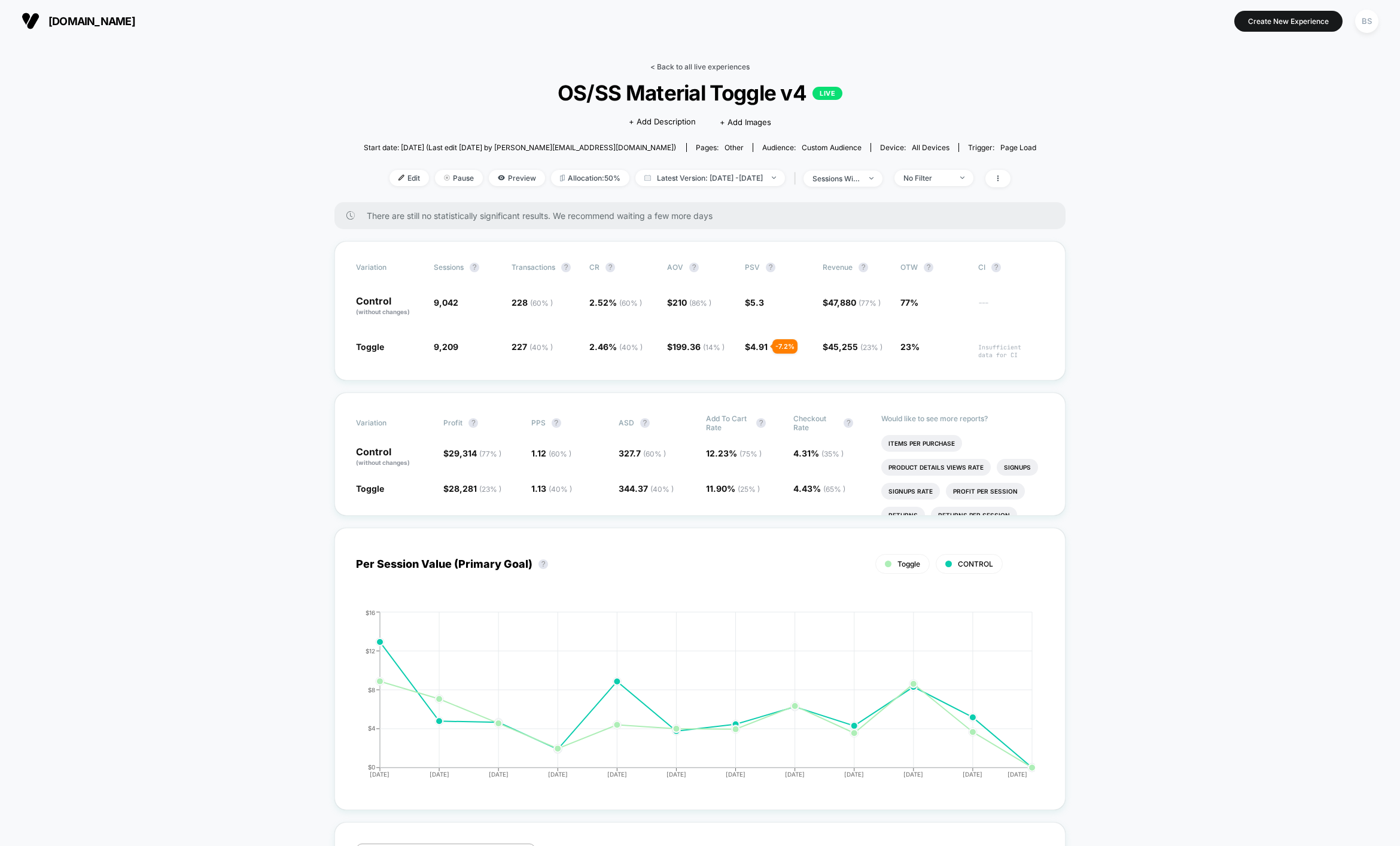
click at [669, 66] on link "< Back to all live experiences" at bounding box center [699, 67] width 99 height 9
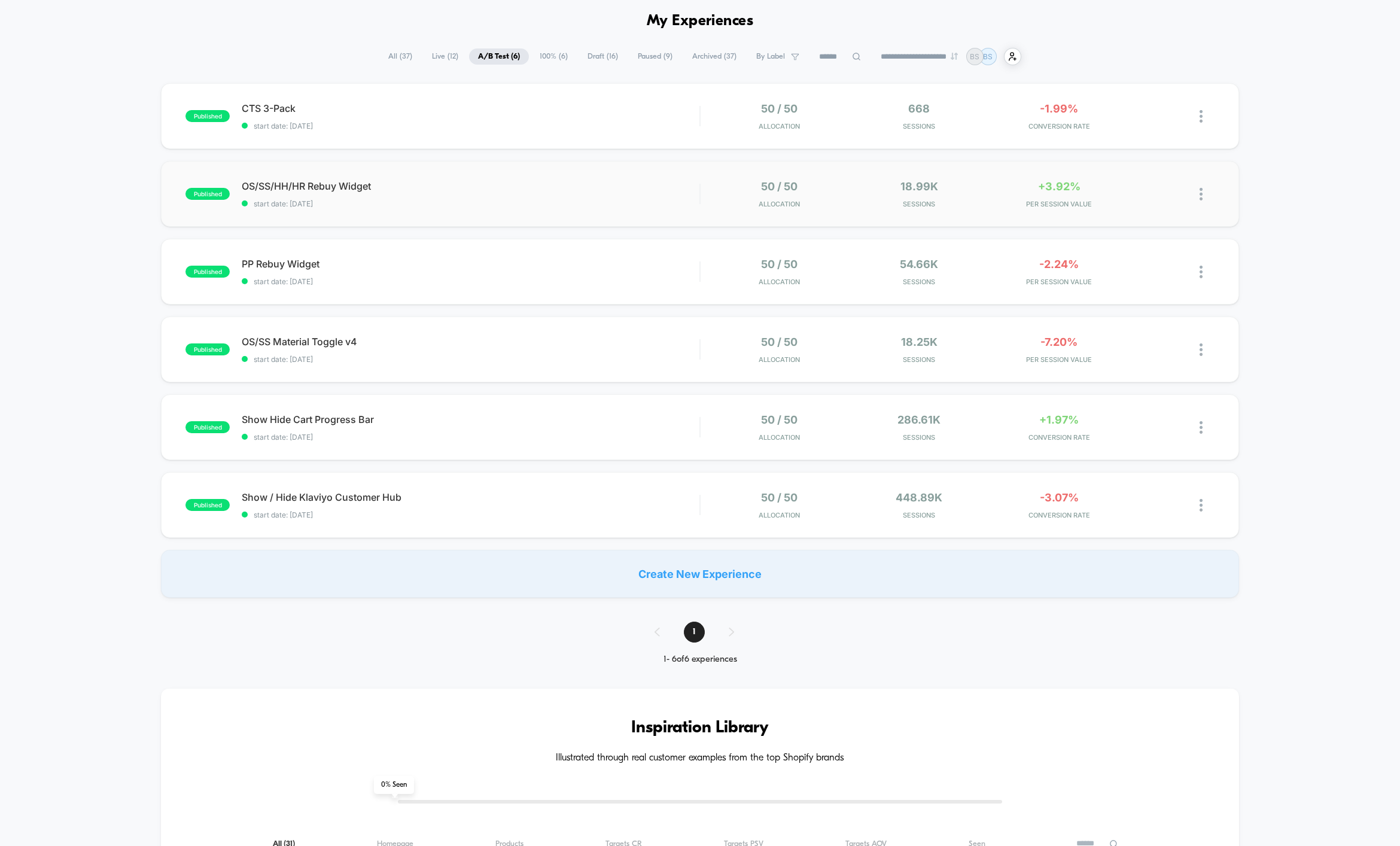
scroll to position [54, 0]
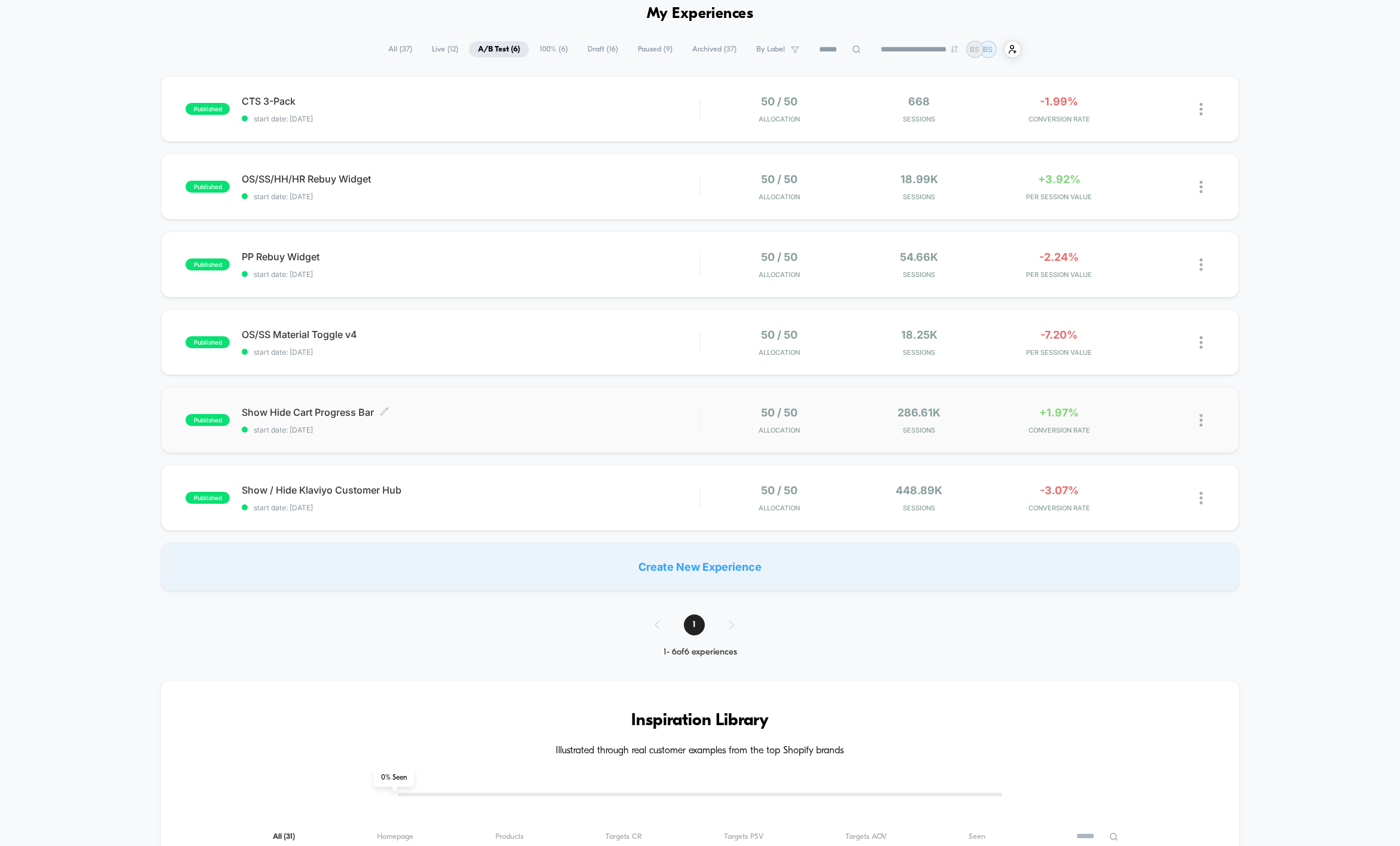
click at [600, 432] on span "start date: [DATE]" at bounding box center [470, 430] width 457 height 9
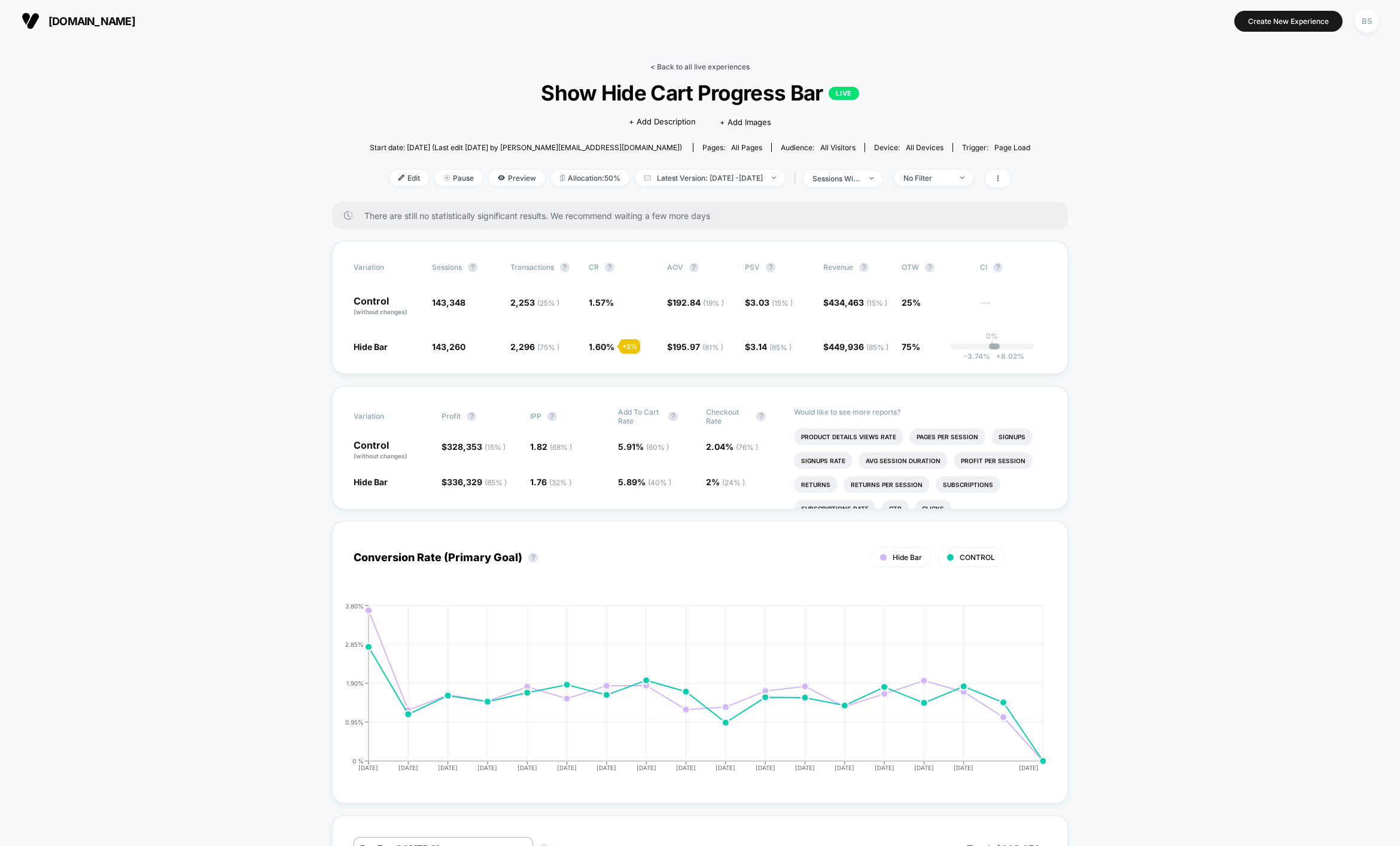
click at [702, 66] on link "< Back to all live experiences" at bounding box center [699, 67] width 99 height 9
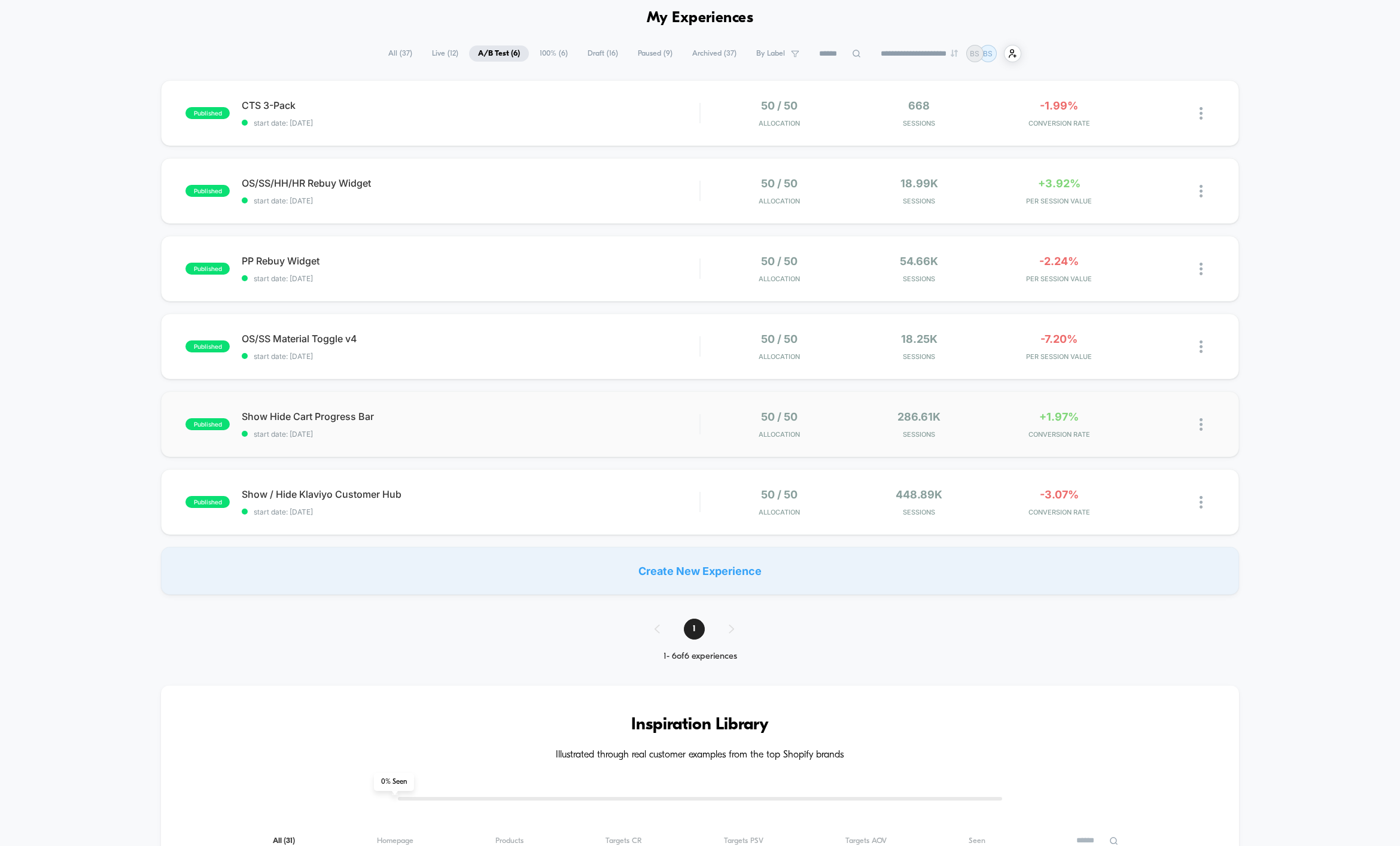
scroll to position [54, 0]
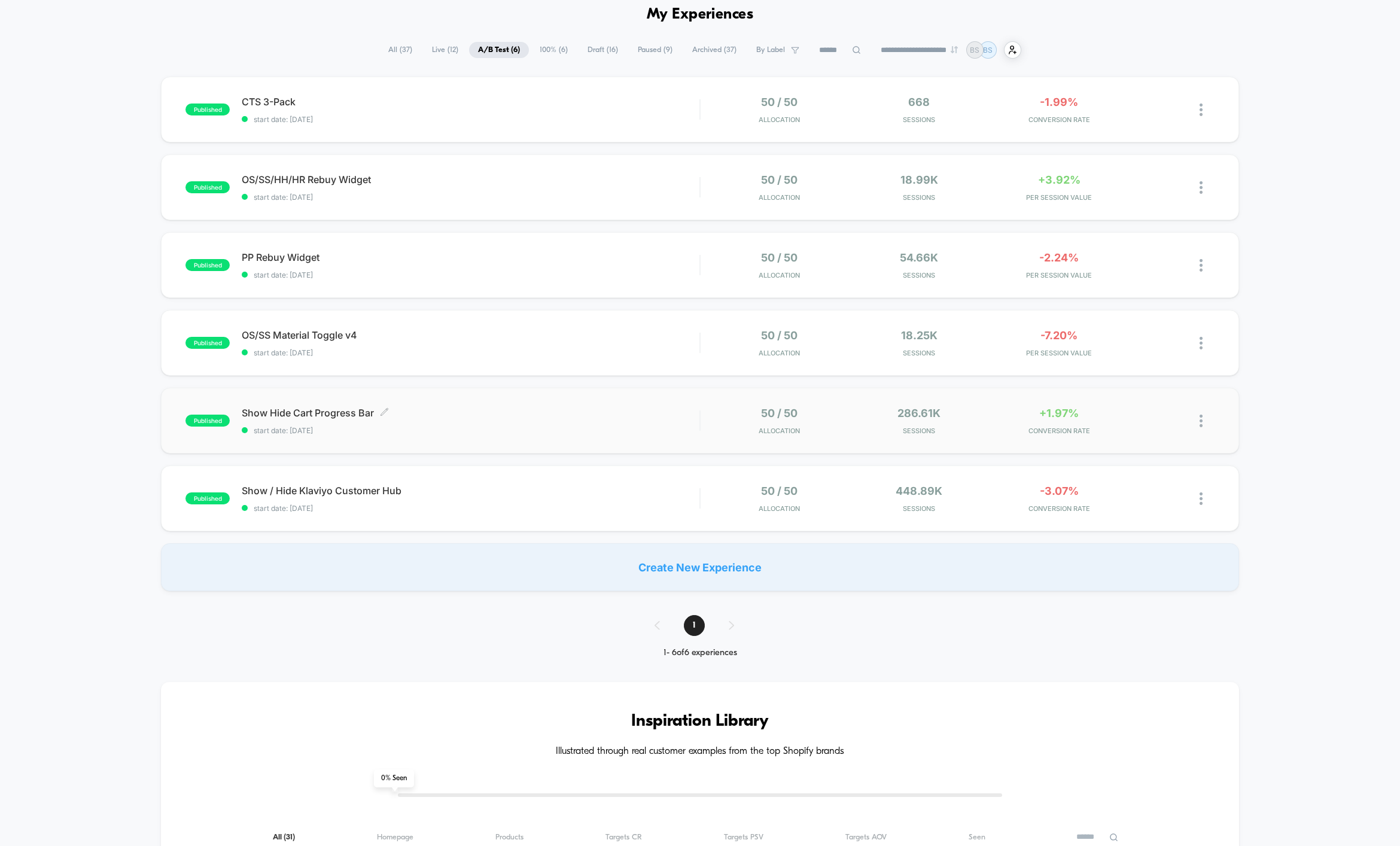
click at [591, 407] on span "Show Hide Cart Progress Bar Click to edit experience details" at bounding box center [470, 412] width 457 height 12
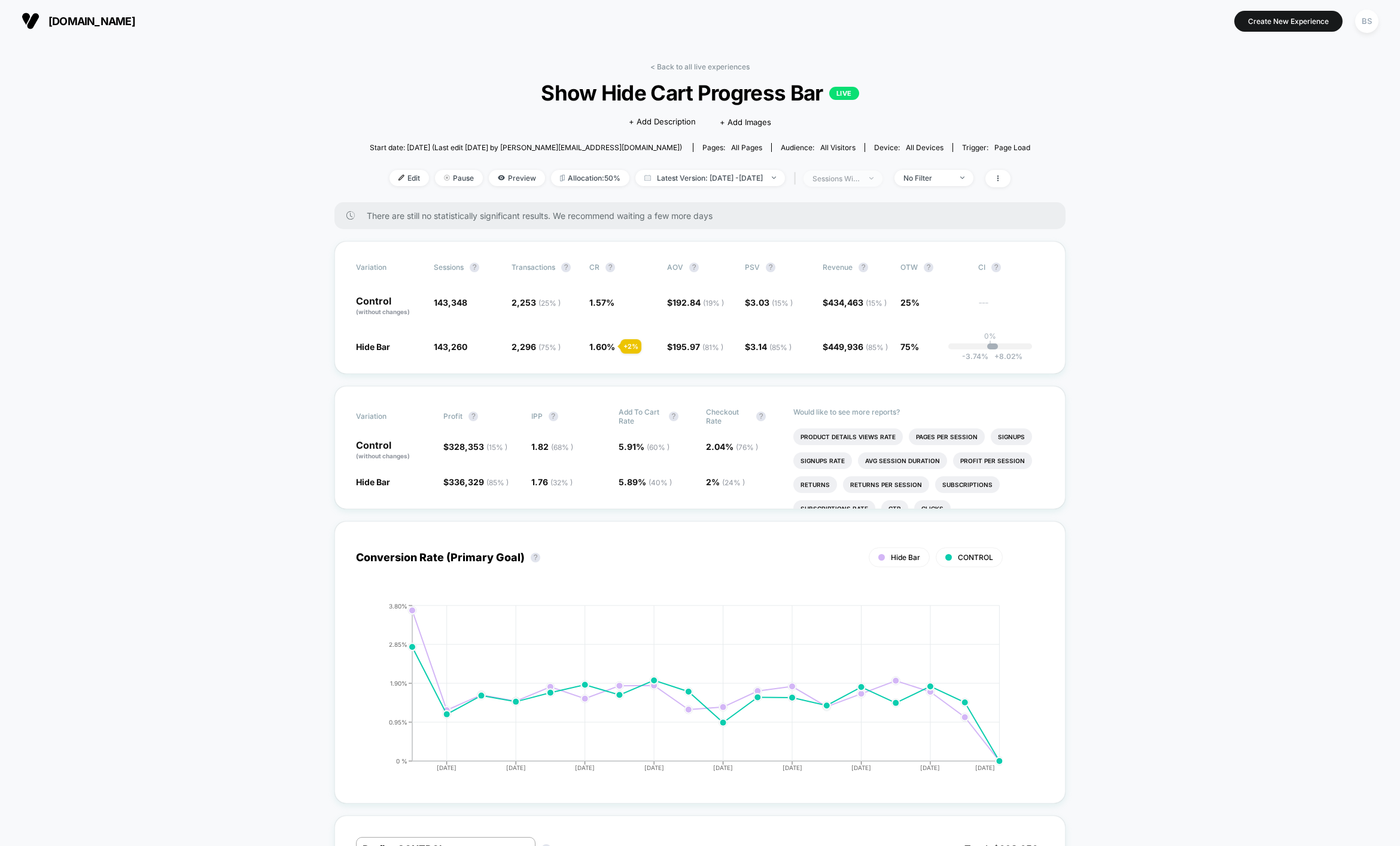
click at [865, 170] on span "sessions with impression" at bounding box center [843, 178] width 79 height 16
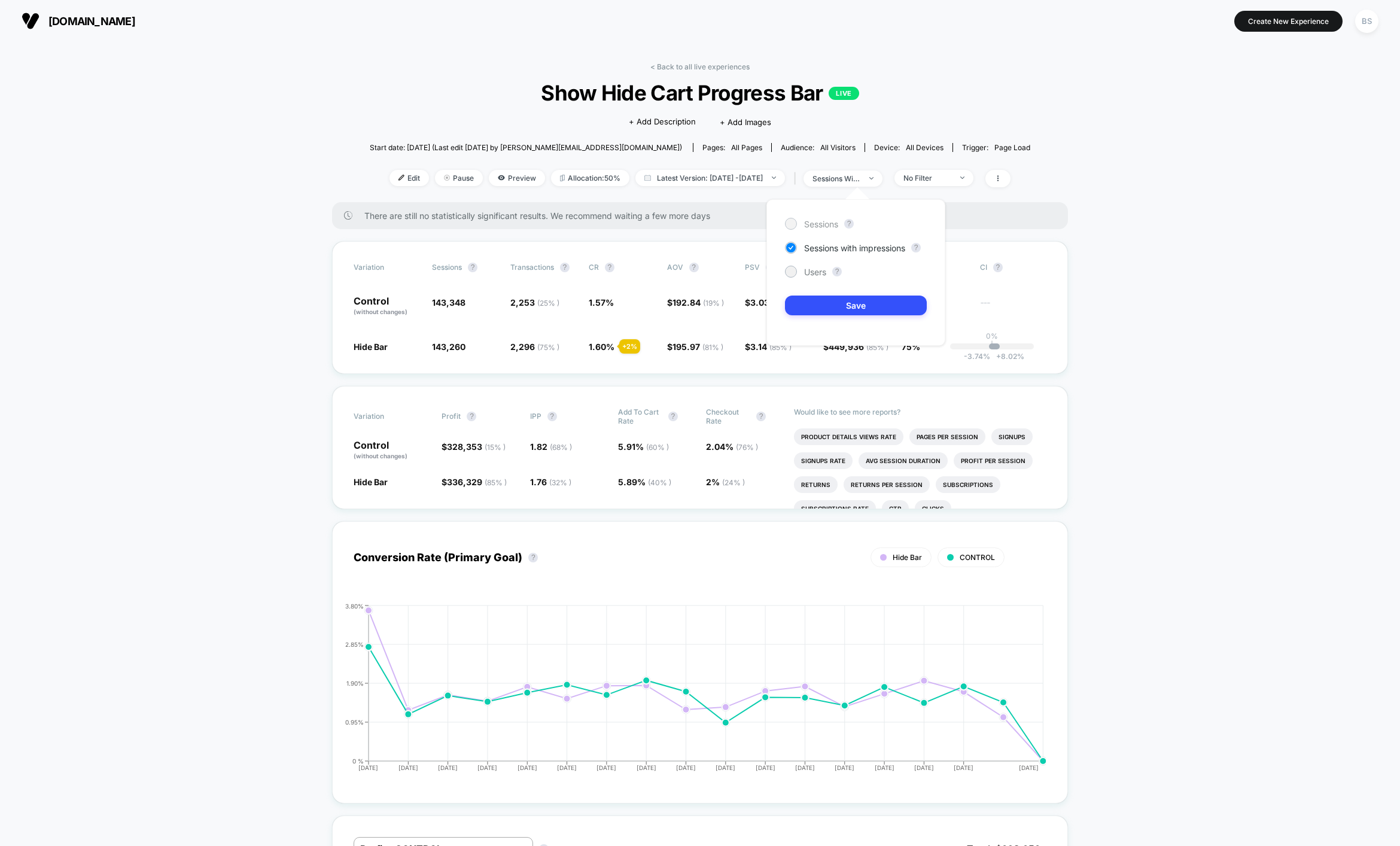
click at [825, 225] on span "Sessions" at bounding box center [821, 224] width 34 height 10
click at [829, 297] on button "Save" at bounding box center [855, 306] width 142 height 20
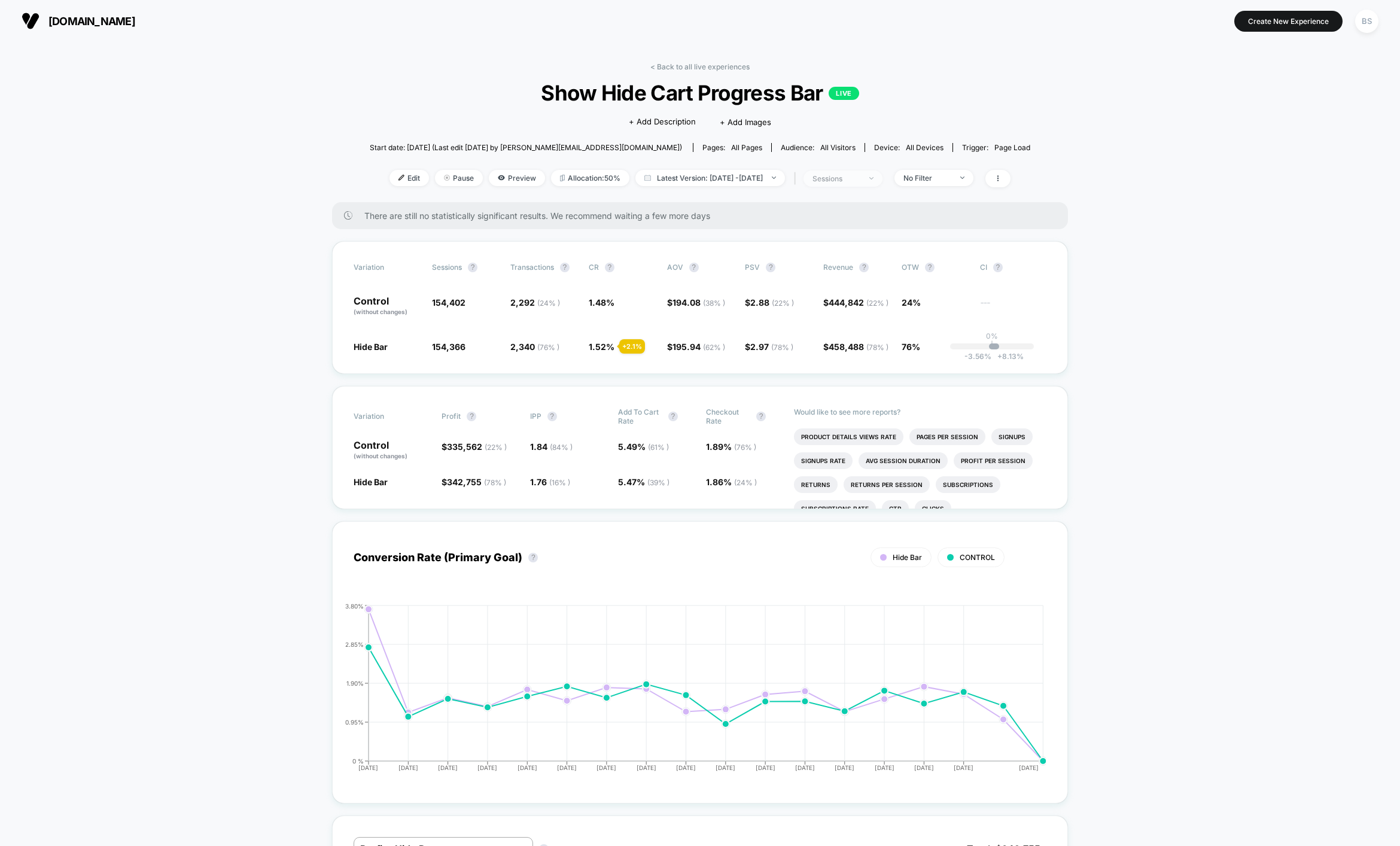
click at [882, 175] on span "sessions" at bounding box center [843, 178] width 79 height 16
click at [819, 248] on span "Sessions with impressions" at bounding box center [855, 248] width 101 height 10
click at [819, 303] on button "Save" at bounding box center [855, 306] width 142 height 20
click at [860, 178] on div "sessions with impression" at bounding box center [836, 178] width 48 height 9
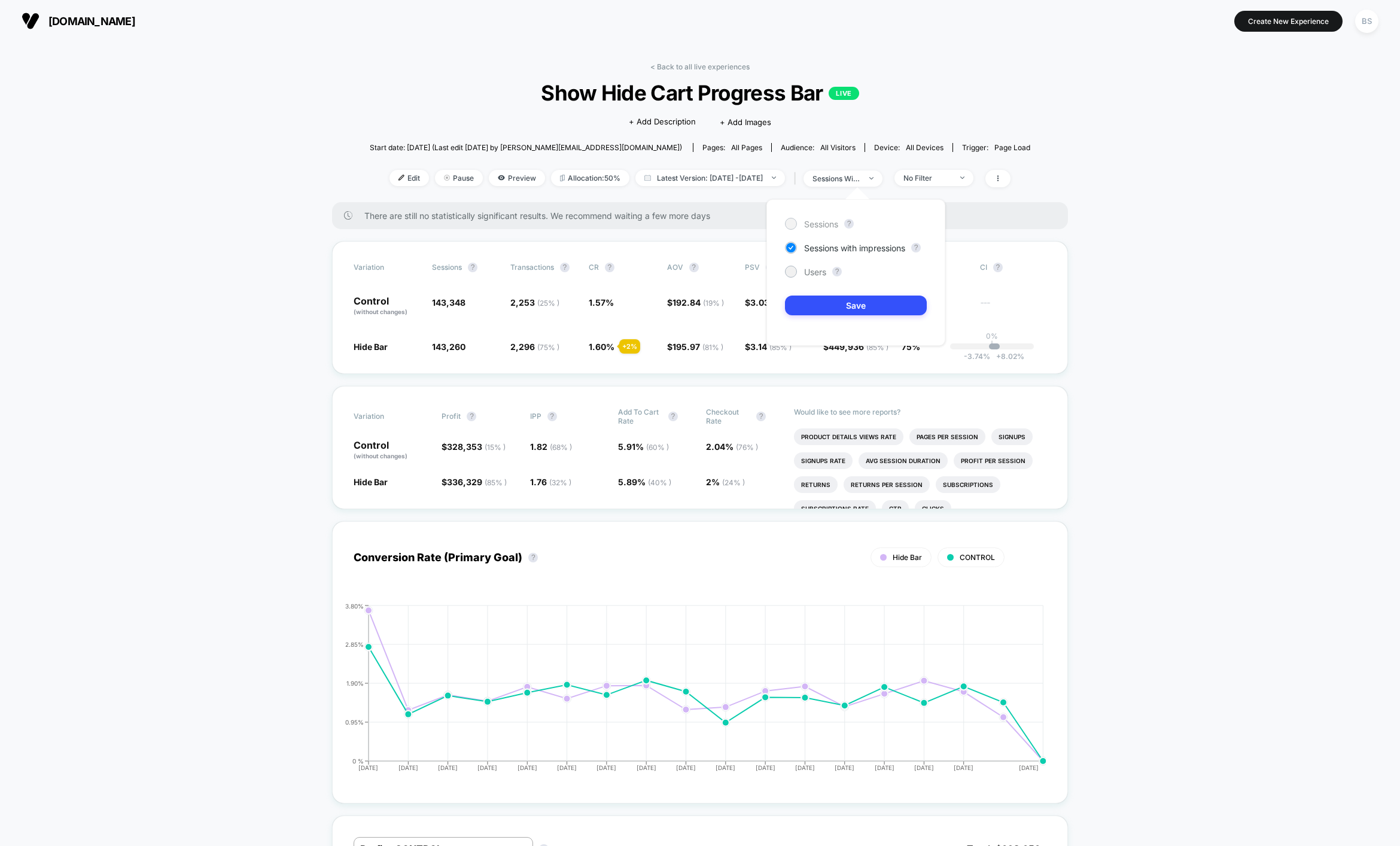
click at [820, 219] on span "Sessions" at bounding box center [821, 224] width 34 height 10
click at [837, 307] on button "Save" at bounding box center [855, 306] width 142 height 20
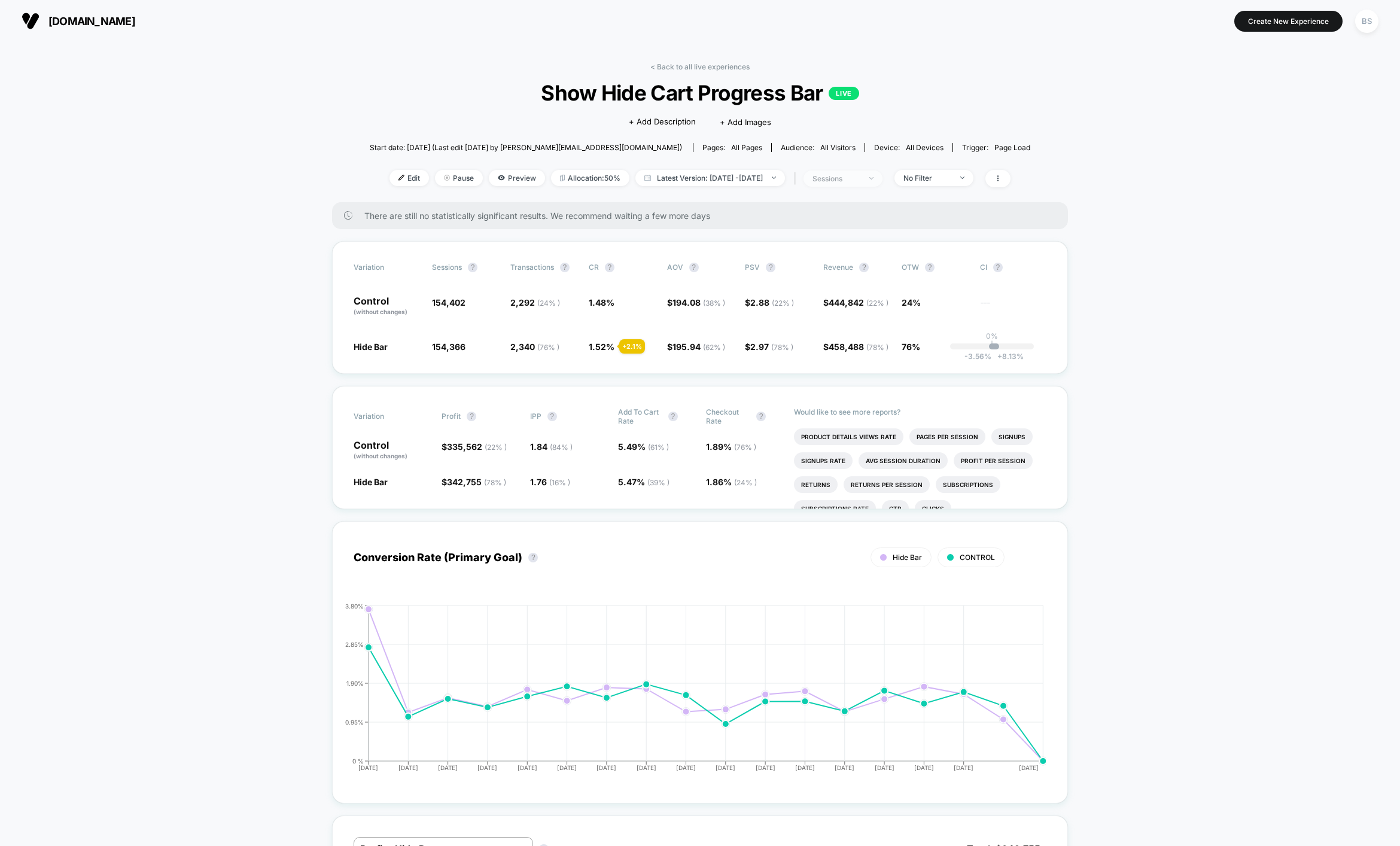
click at [860, 181] on div "sessions" at bounding box center [836, 178] width 48 height 9
click at [830, 268] on div "Users ?" at bounding box center [855, 271] width 142 height 12
click at [830, 316] on div "Sessions ? Sessions with impressions ? Users ? Save" at bounding box center [855, 272] width 179 height 147
click at [810, 272] on span "Users" at bounding box center [815, 272] width 22 height 10
click at [810, 299] on button "Save" at bounding box center [855, 306] width 142 height 20
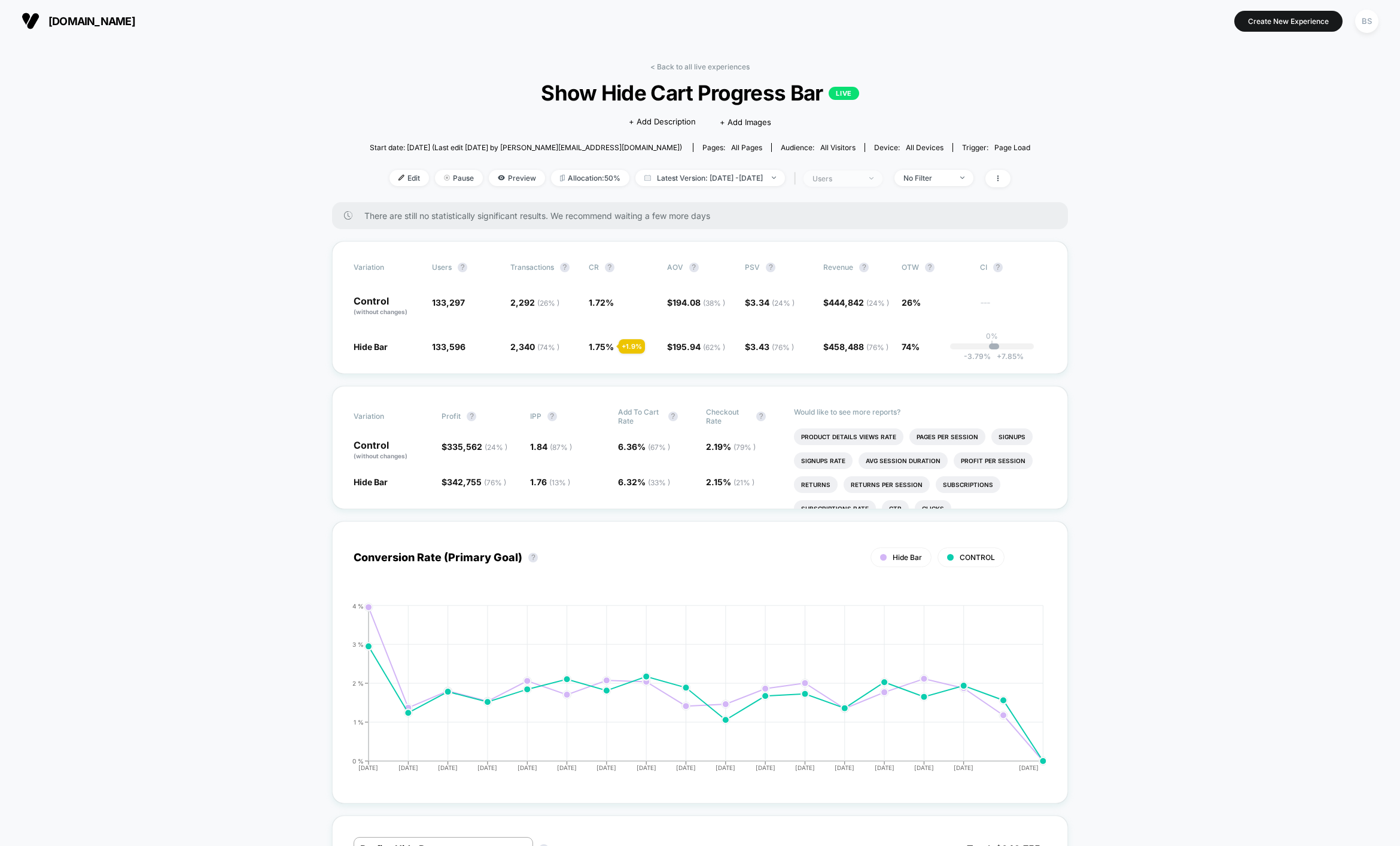
click at [860, 182] on div "users" at bounding box center [836, 178] width 48 height 9
click at [830, 258] on div "Sessions ? Sessions with impressions ? Users ? Save" at bounding box center [855, 272] width 179 height 147
click at [830, 252] on span "Sessions with impressions" at bounding box center [855, 248] width 101 height 10
click at [823, 303] on button "Save" at bounding box center [855, 306] width 142 height 20
